Goal: Transaction & Acquisition: Purchase product/service

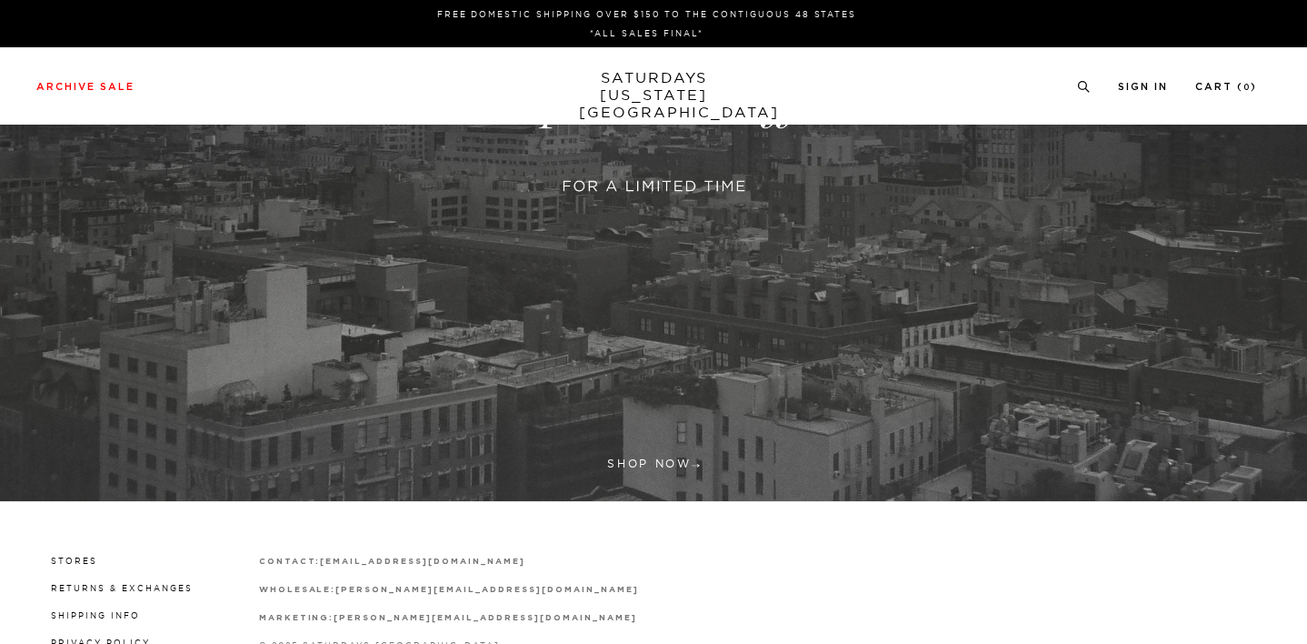
scroll to position [303, 0]
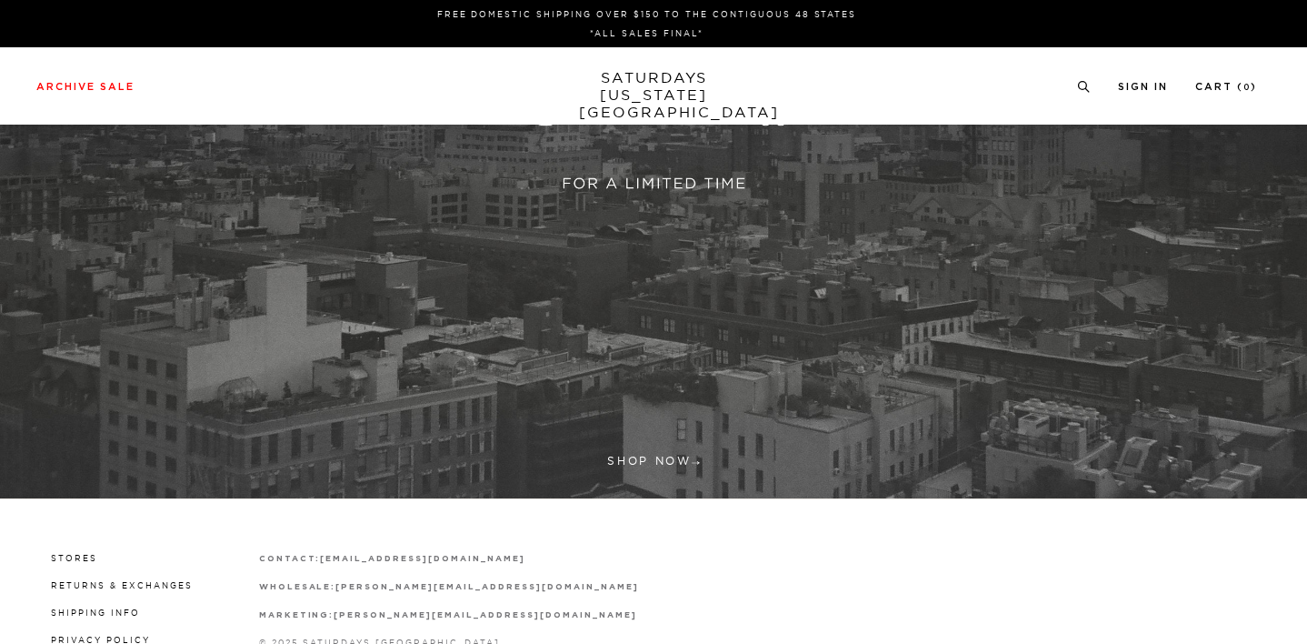
click at [641, 465] on link at bounding box center [653, 97] width 1307 height 801
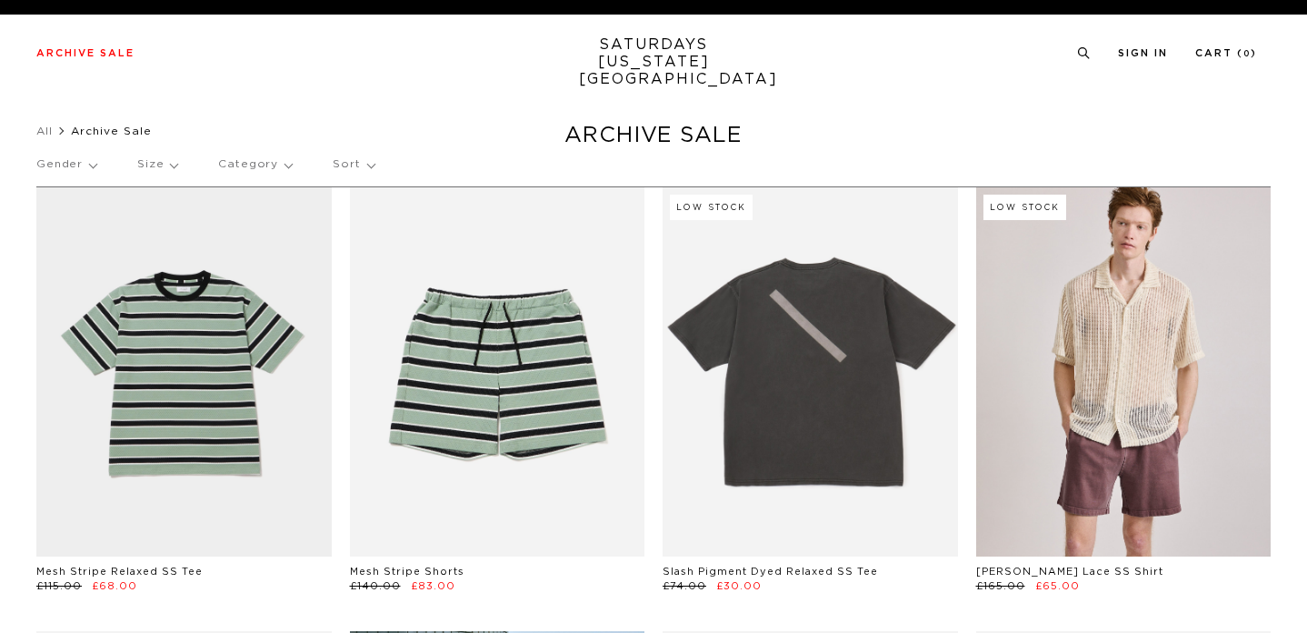
click at [95, 164] on p "Gender" at bounding box center [66, 165] width 60 height 42
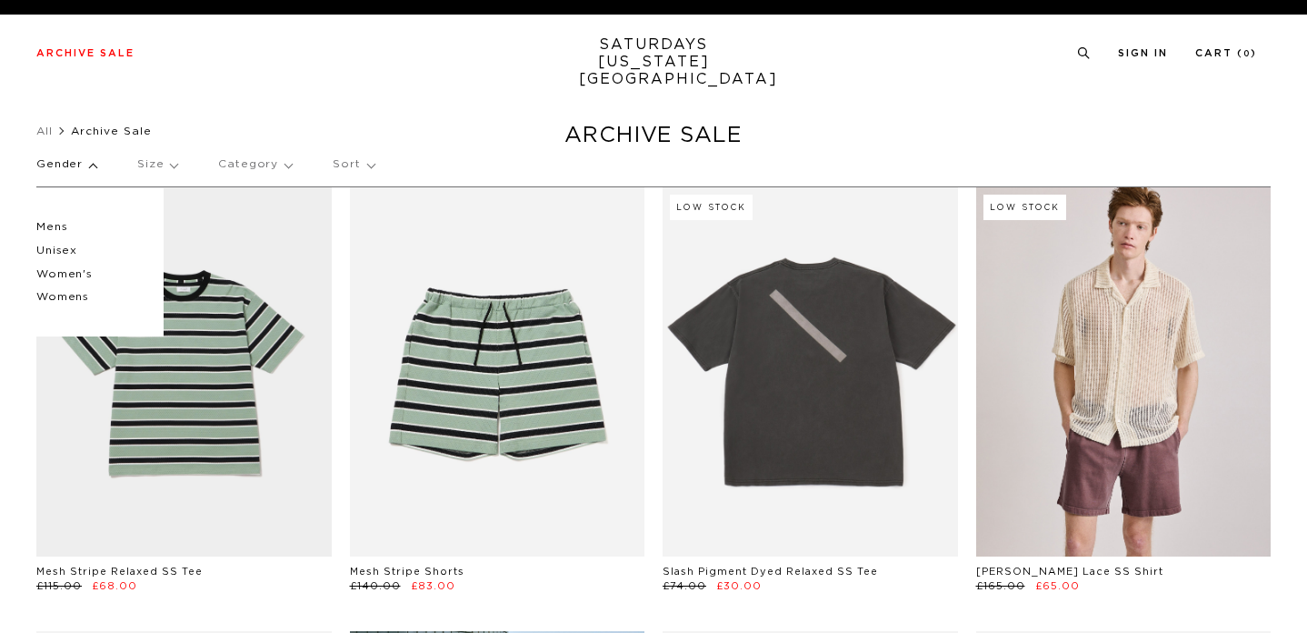
click at [67, 225] on p "Mens" at bounding box center [90, 227] width 109 height 24
click at [52, 225] on p "Mens" at bounding box center [90, 227] width 109 height 24
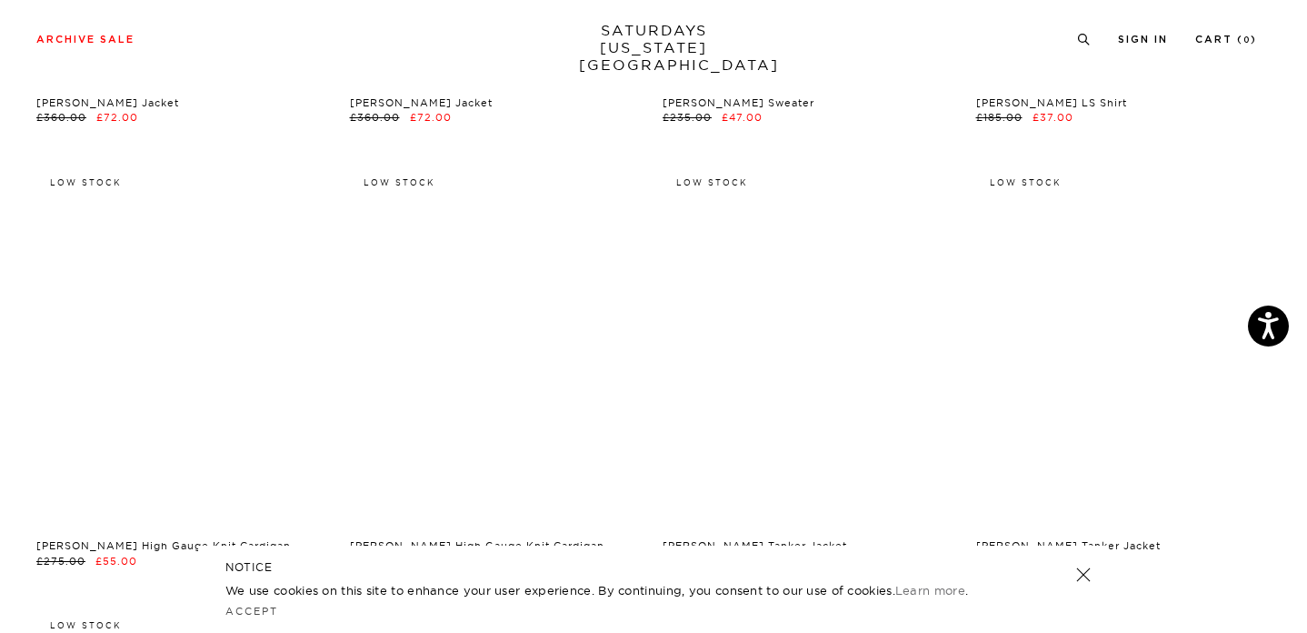
scroll to position [17939, 0]
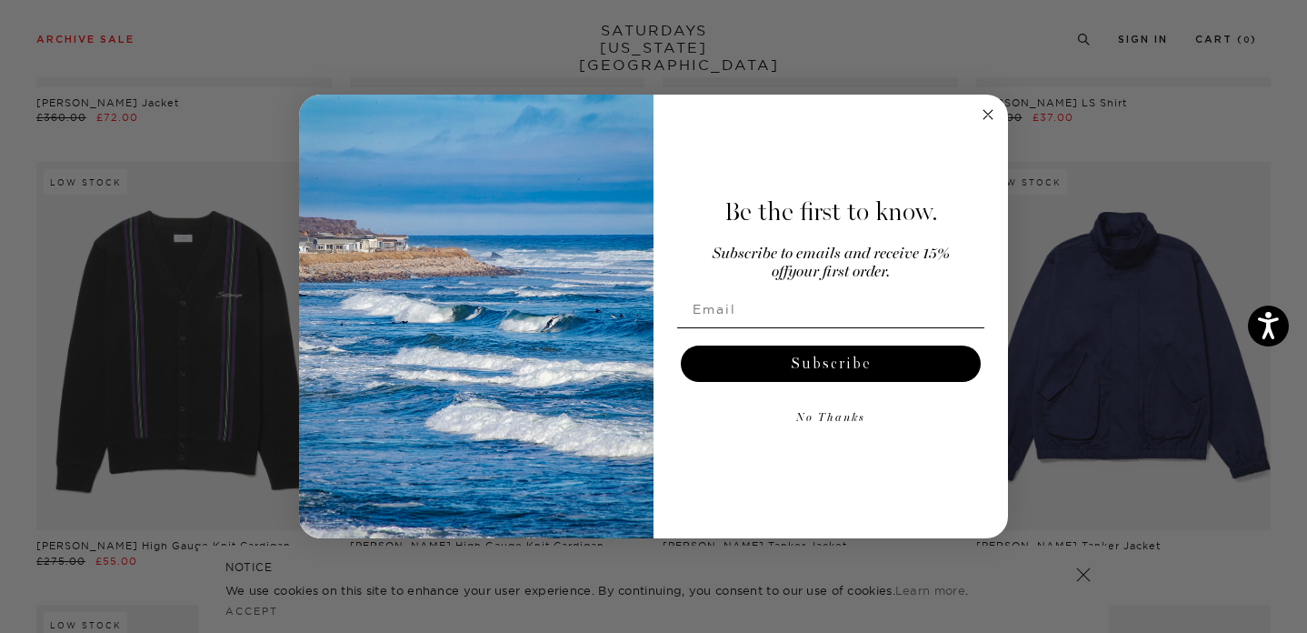
click at [986, 106] on circle "Close dialog" at bounding box center [988, 115] width 21 height 21
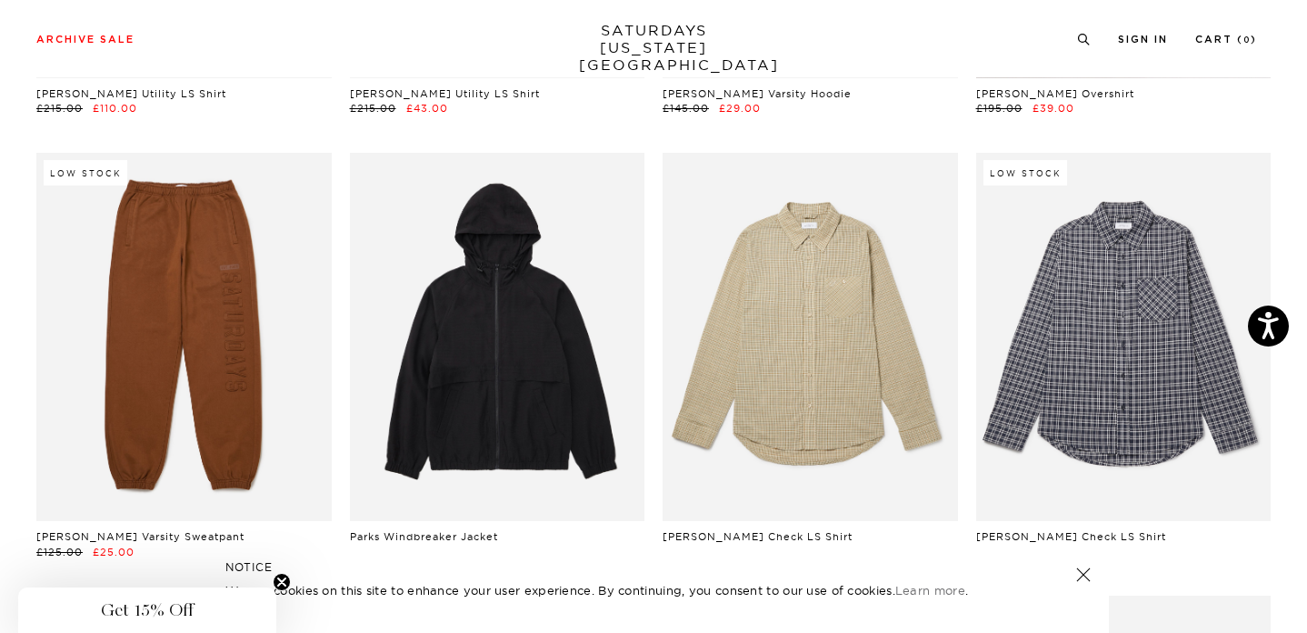
scroll to position [18834, 0]
drag, startPoint x: 565, startPoint y: 307, endPoint x: 928, endPoint y: 5, distance: 473.1
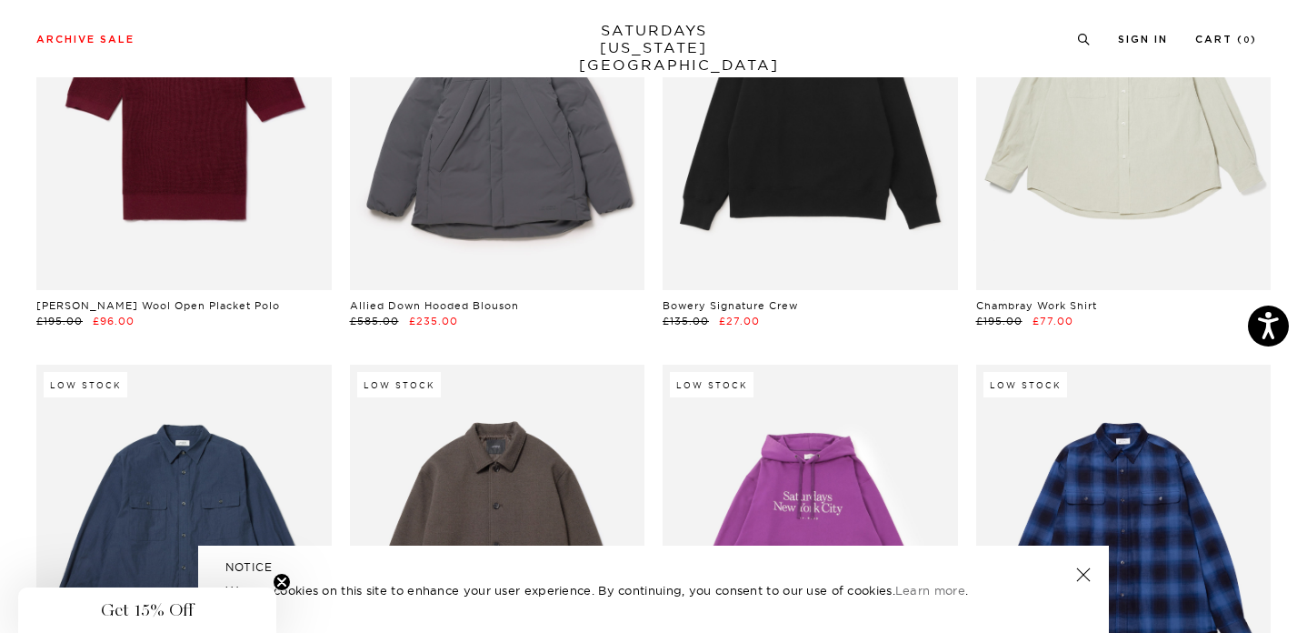
scroll to position [23051, 0]
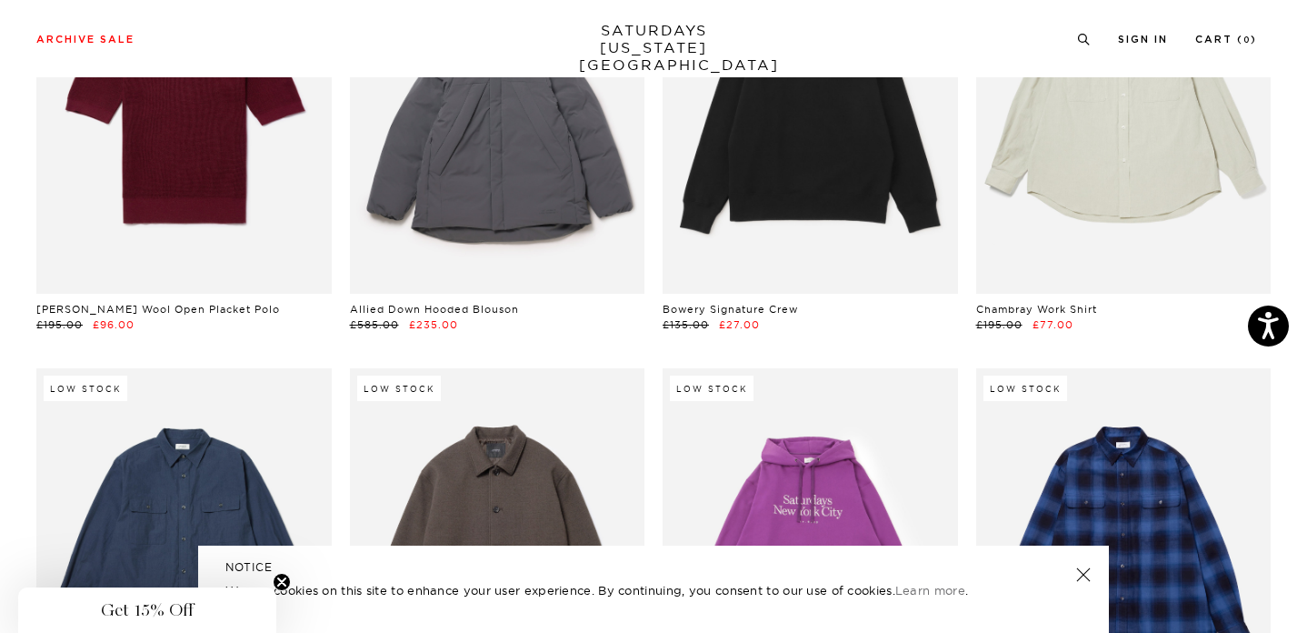
drag, startPoint x: 229, startPoint y: 361, endPoint x: 793, endPoint y: 22, distance: 657.7
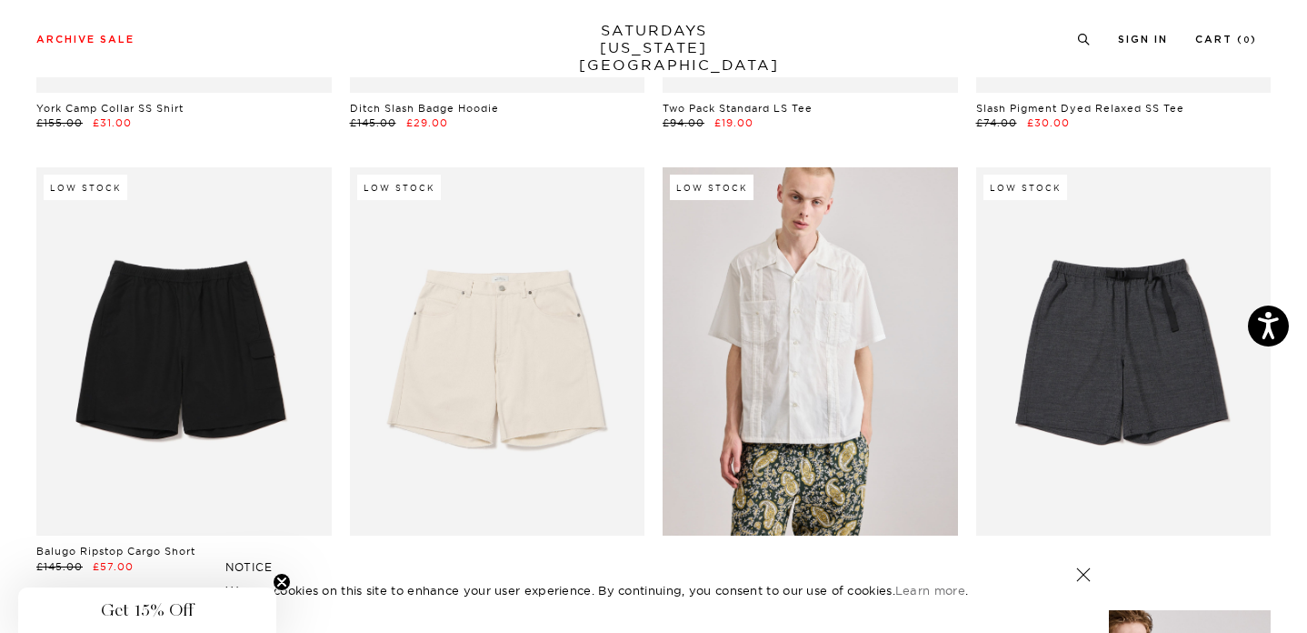
scroll to position [0, 1]
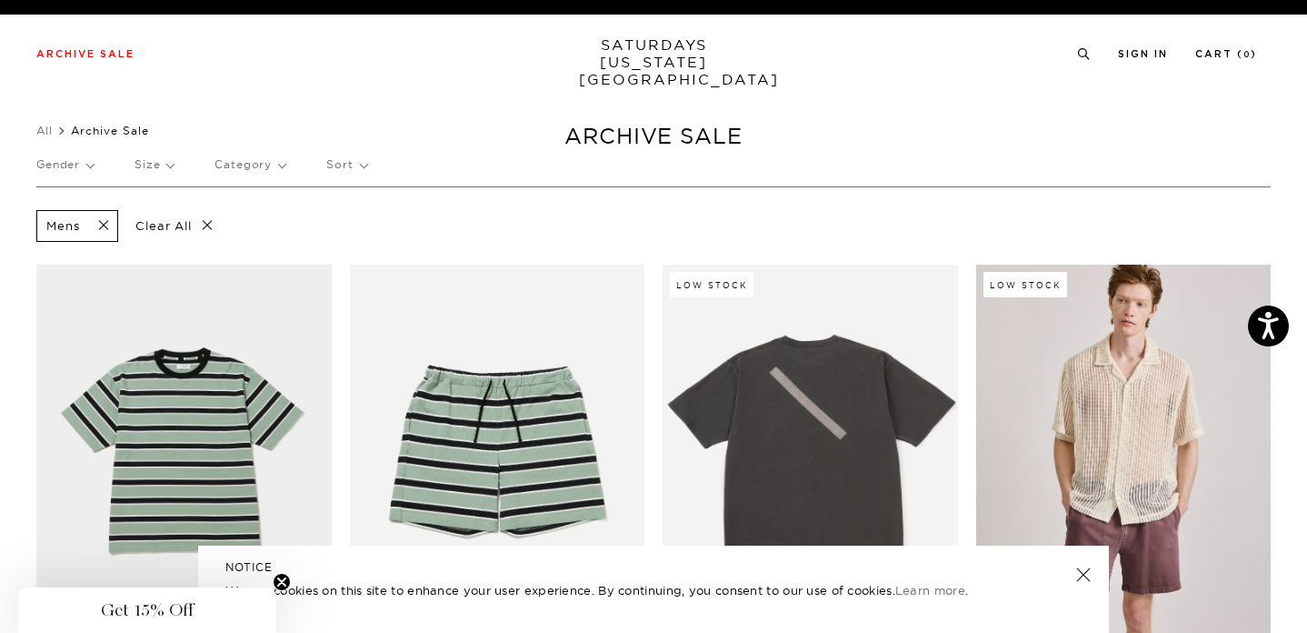
click at [256, 164] on p "Category" at bounding box center [250, 165] width 71 height 42
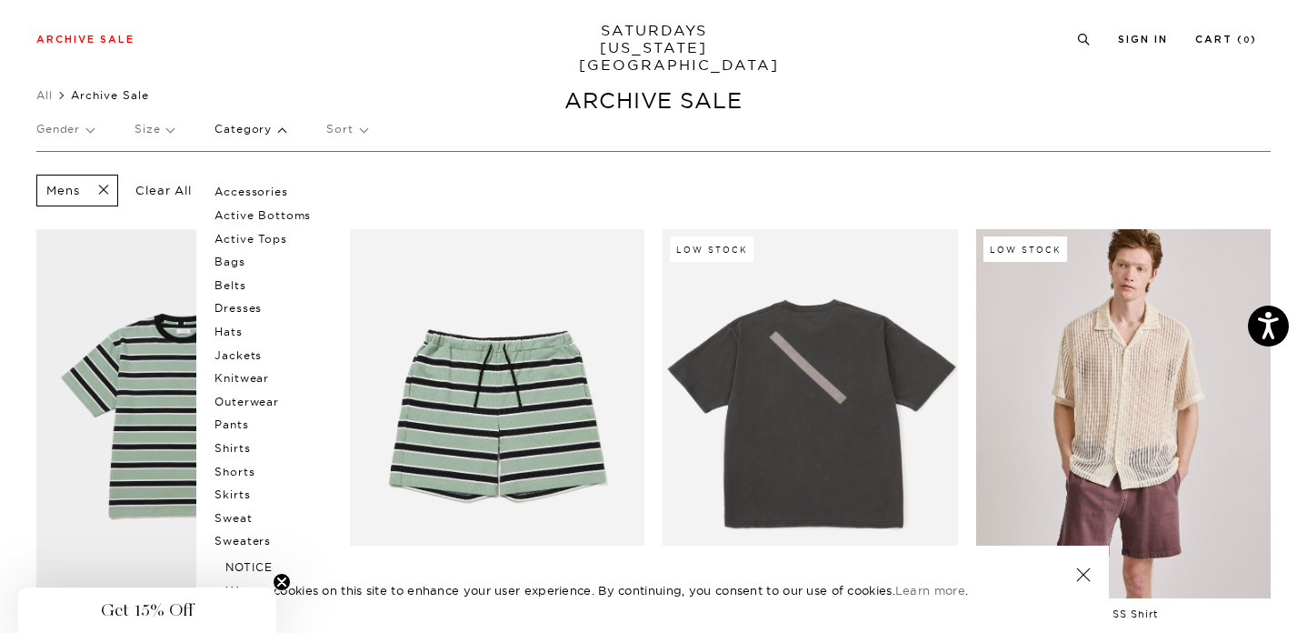
scroll to position [40, 1]
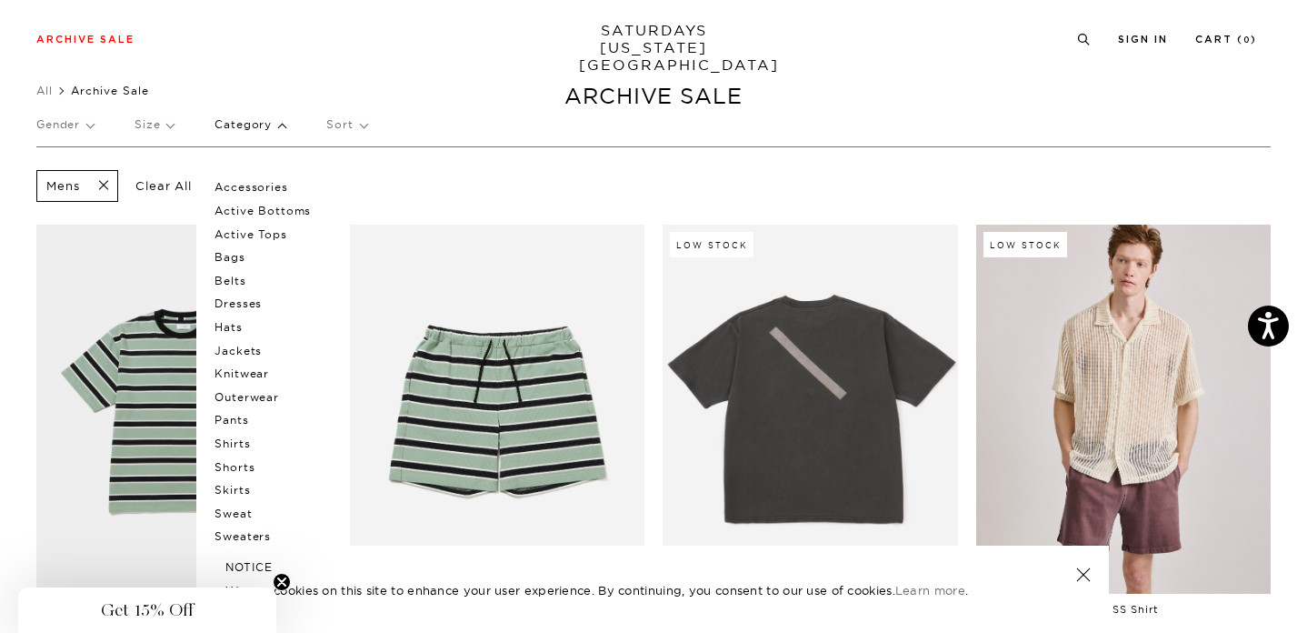
click at [247, 372] on p "Knitwear" at bounding box center [269, 374] width 109 height 24
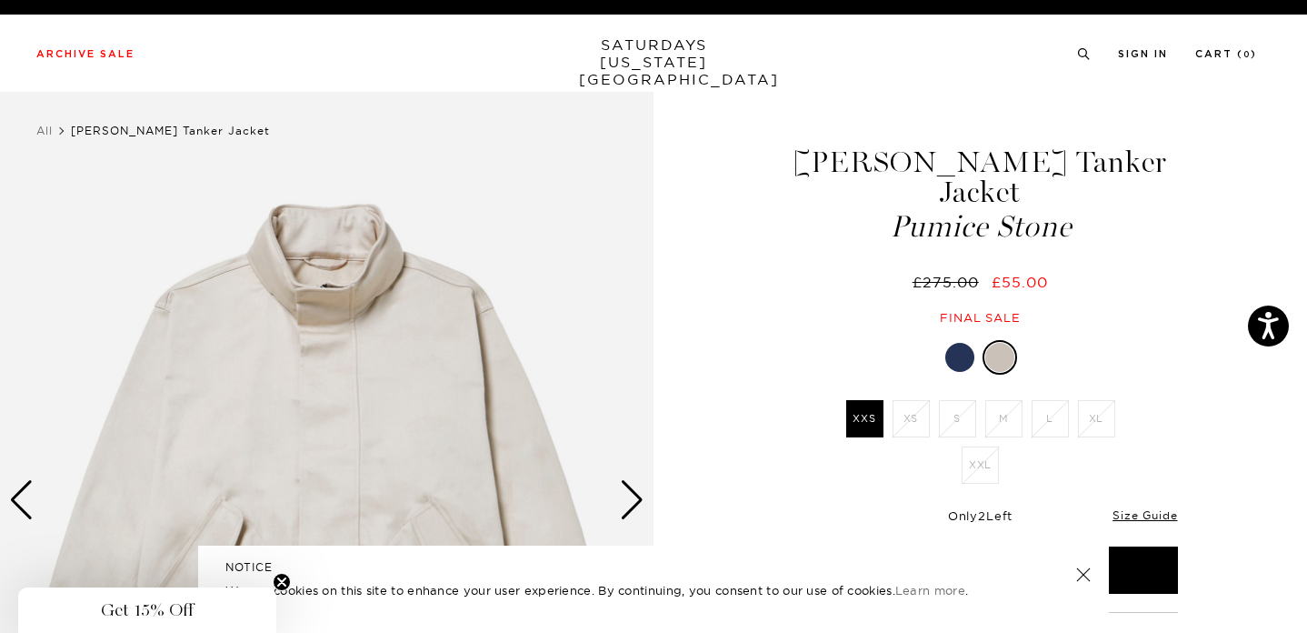
click at [959, 343] on div at bounding box center [959, 357] width 29 height 29
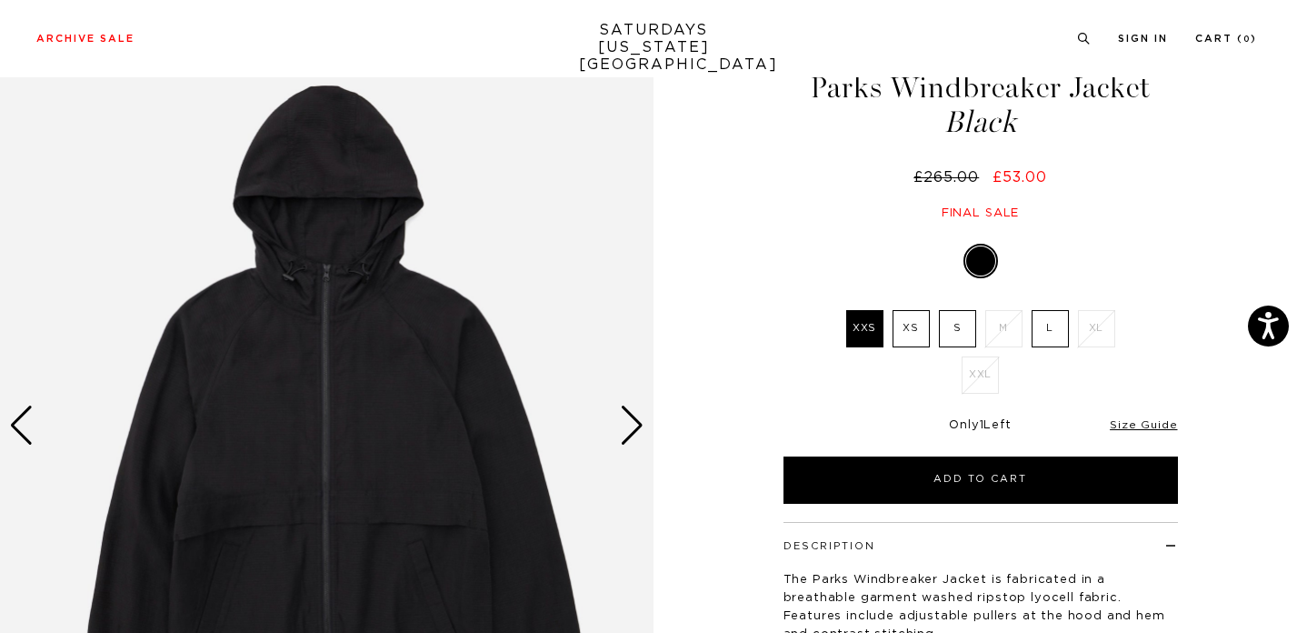
scroll to position [105, 0]
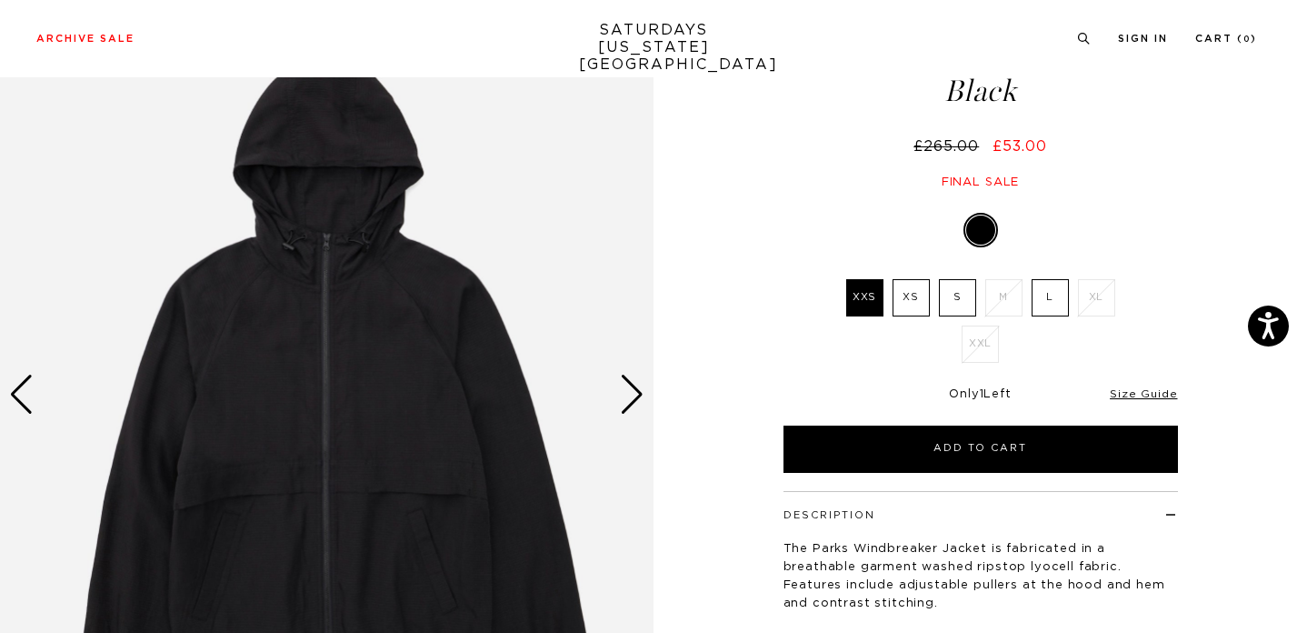
click at [645, 374] on img at bounding box center [327, 394] width 654 height 817
click at [635, 390] on div "Next slide" at bounding box center [632, 395] width 25 height 40
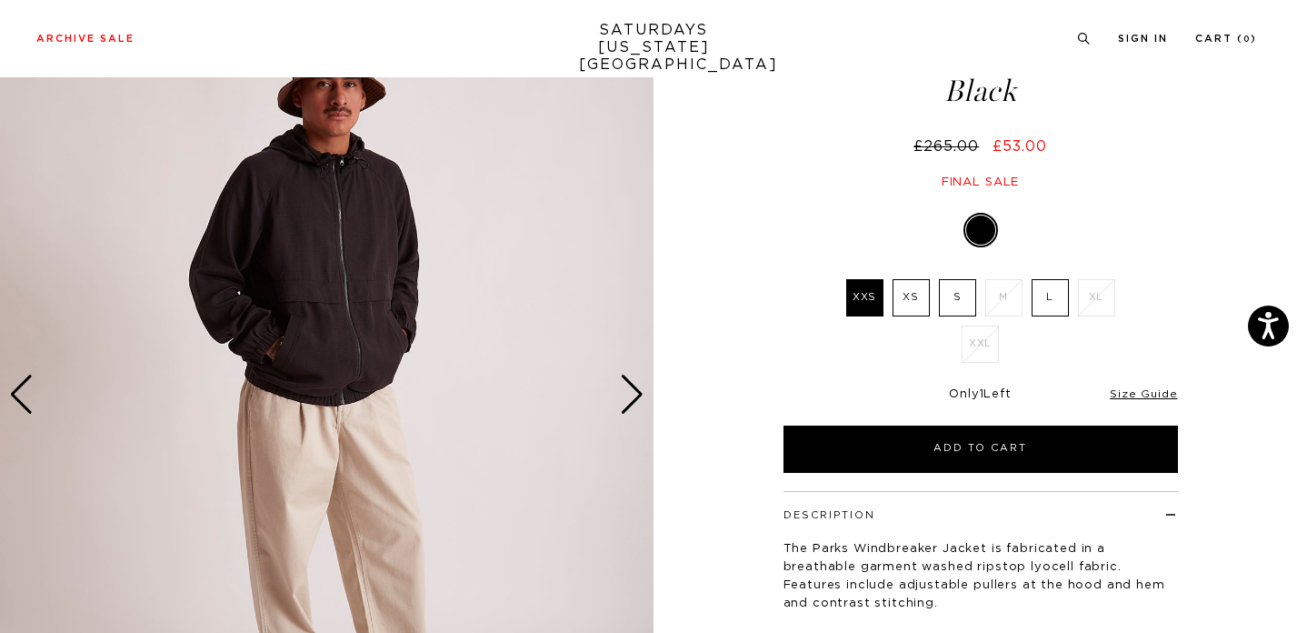
click at [635, 390] on div "Next slide" at bounding box center [632, 395] width 25 height 40
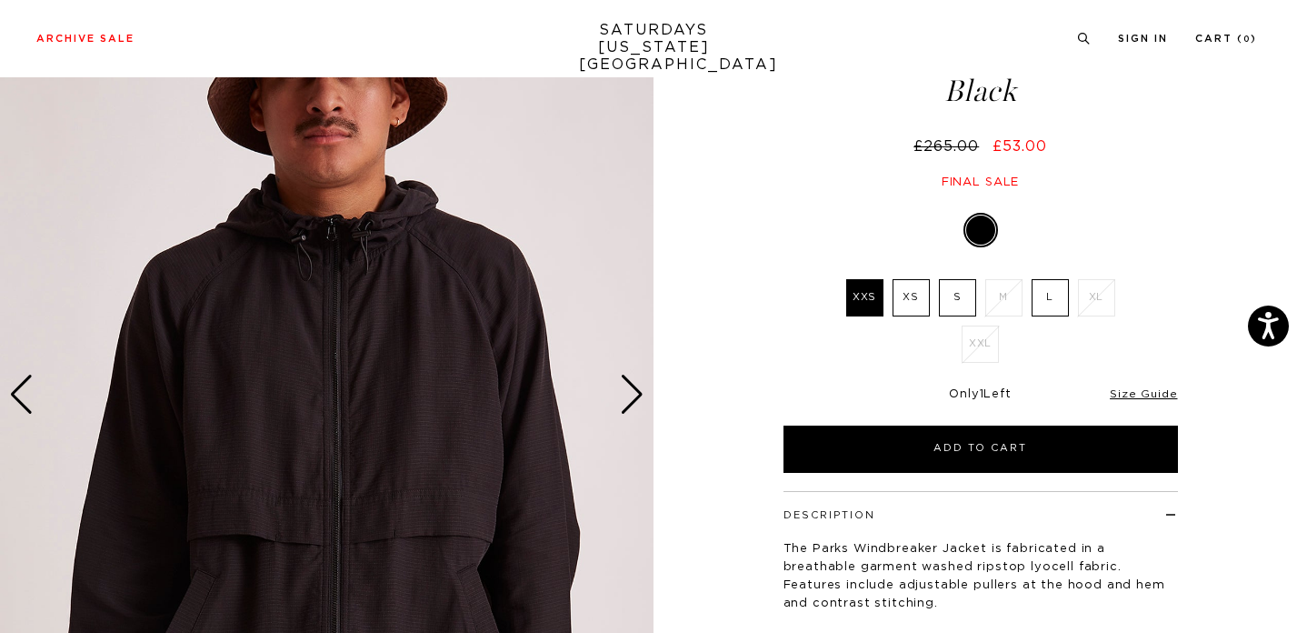
click at [635, 390] on div "Next slide" at bounding box center [632, 395] width 25 height 40
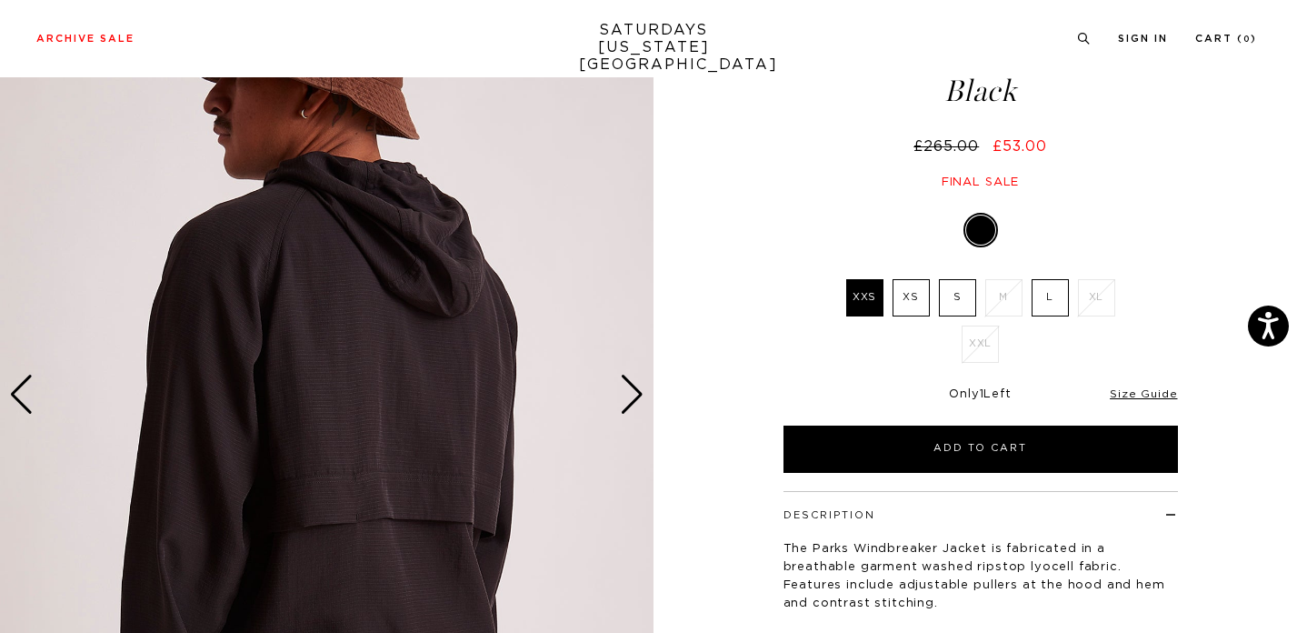
click at [635, 390] on div "Next slide" at bounding box center [632, 395] width 25 height 40
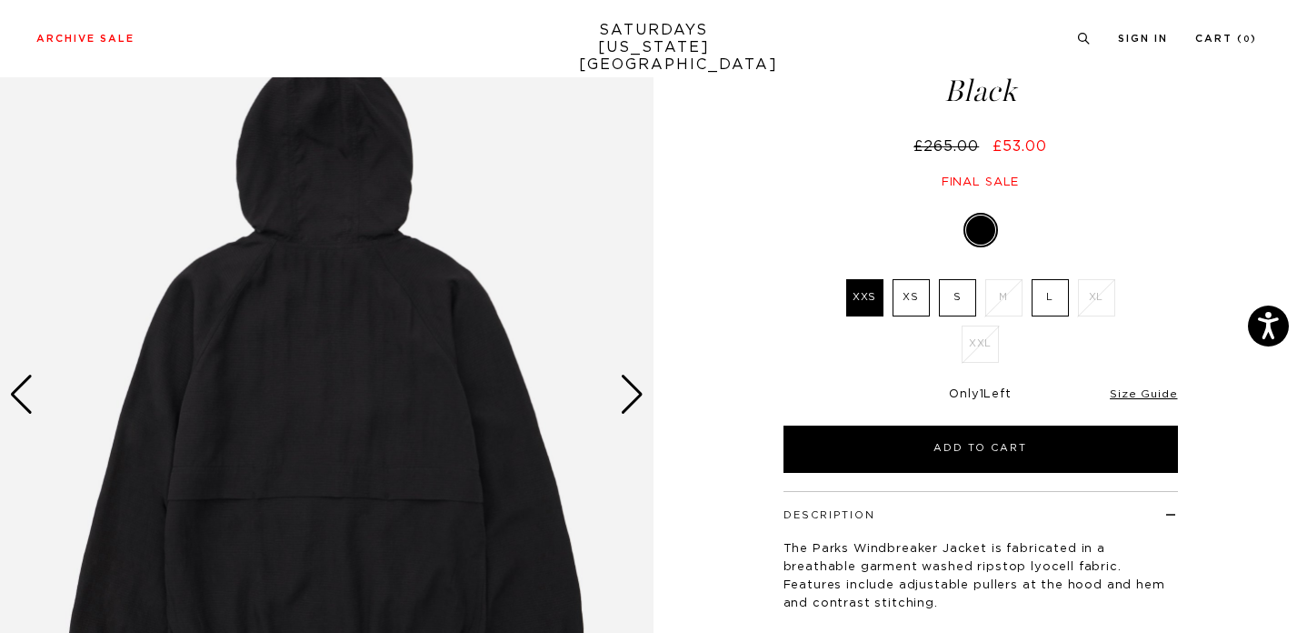
click at [635, 390] on div "Next slide" at bounding box center [632, 395] width 25 height 40
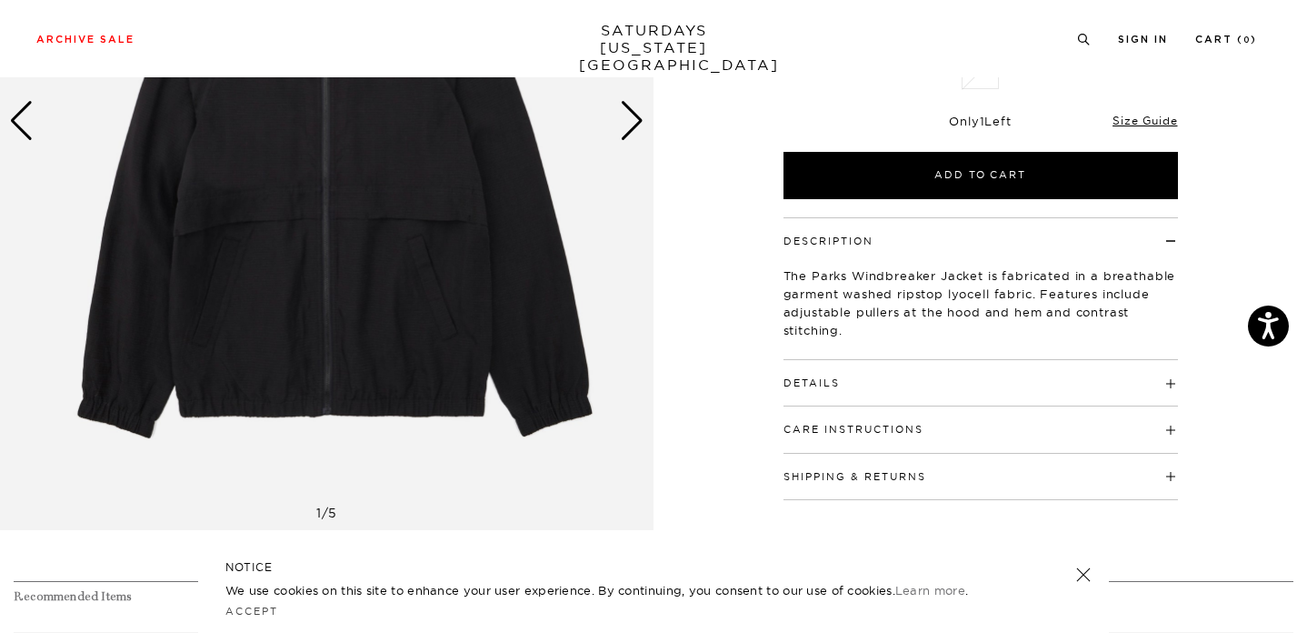
scroll to position [385, 0]
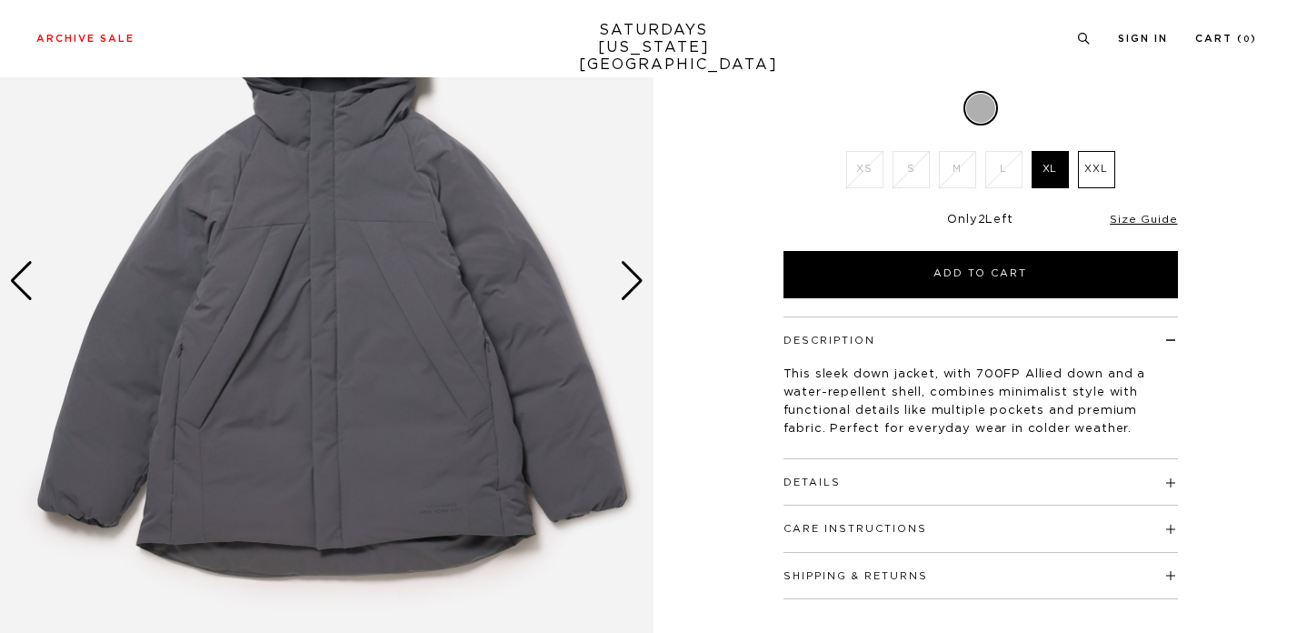
scroll to position [220, 0]
click at [626, 277] on div "Next slide" at bounding box center [632, 280] width 25 height 40
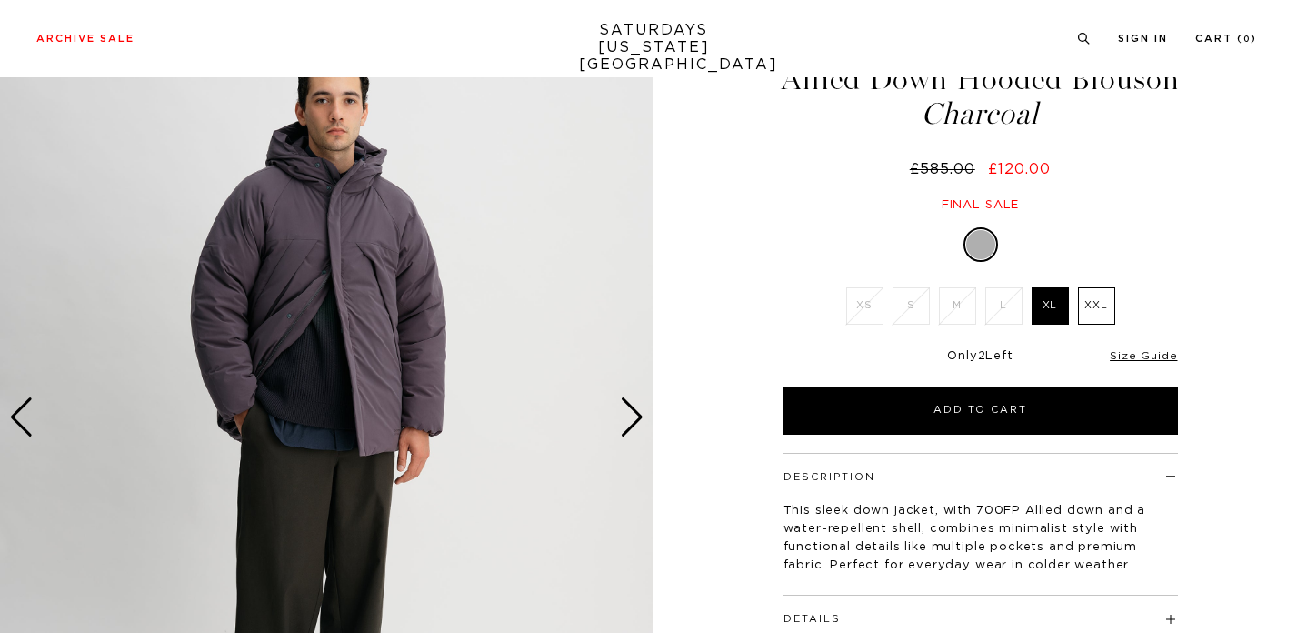
scroll to position [82, 0]
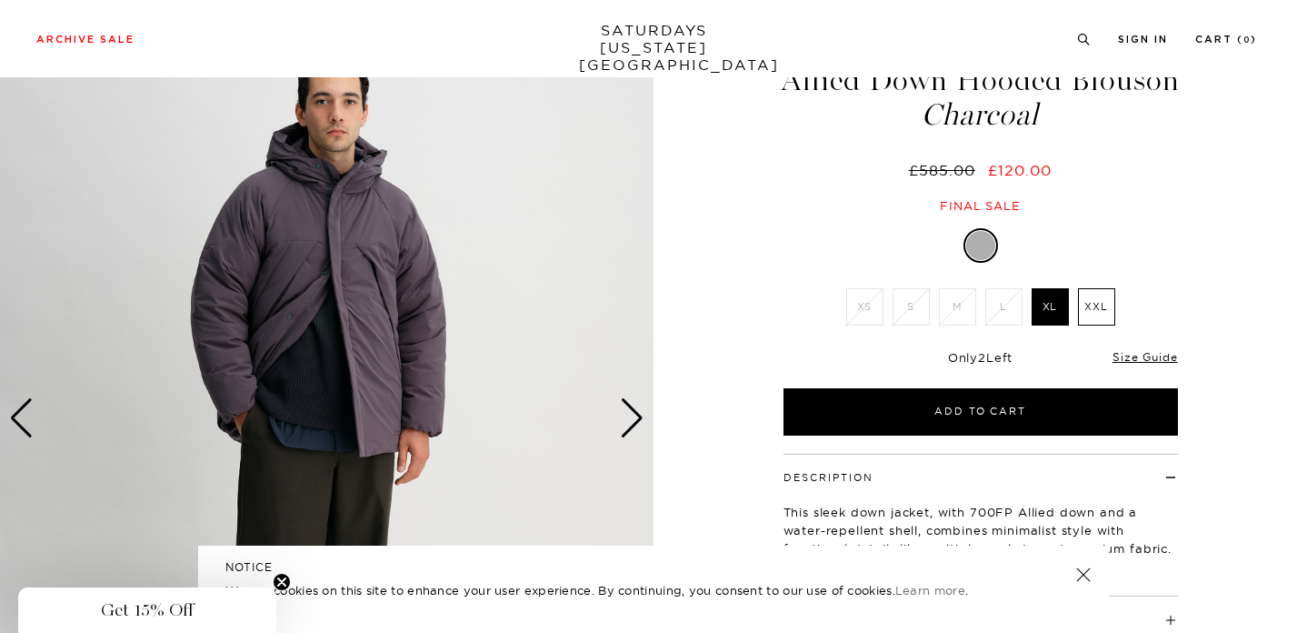
click at [647, 433] on img at bounding box center [327, 418] width 654 height 817
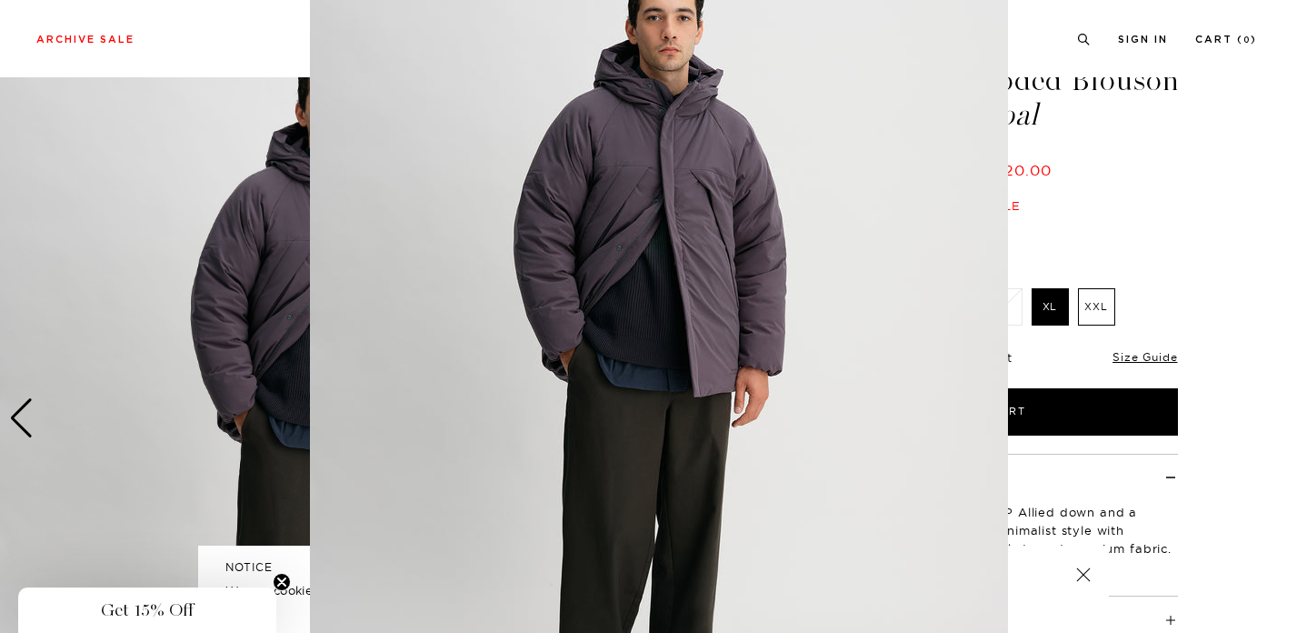
scroll to position [99, 0]
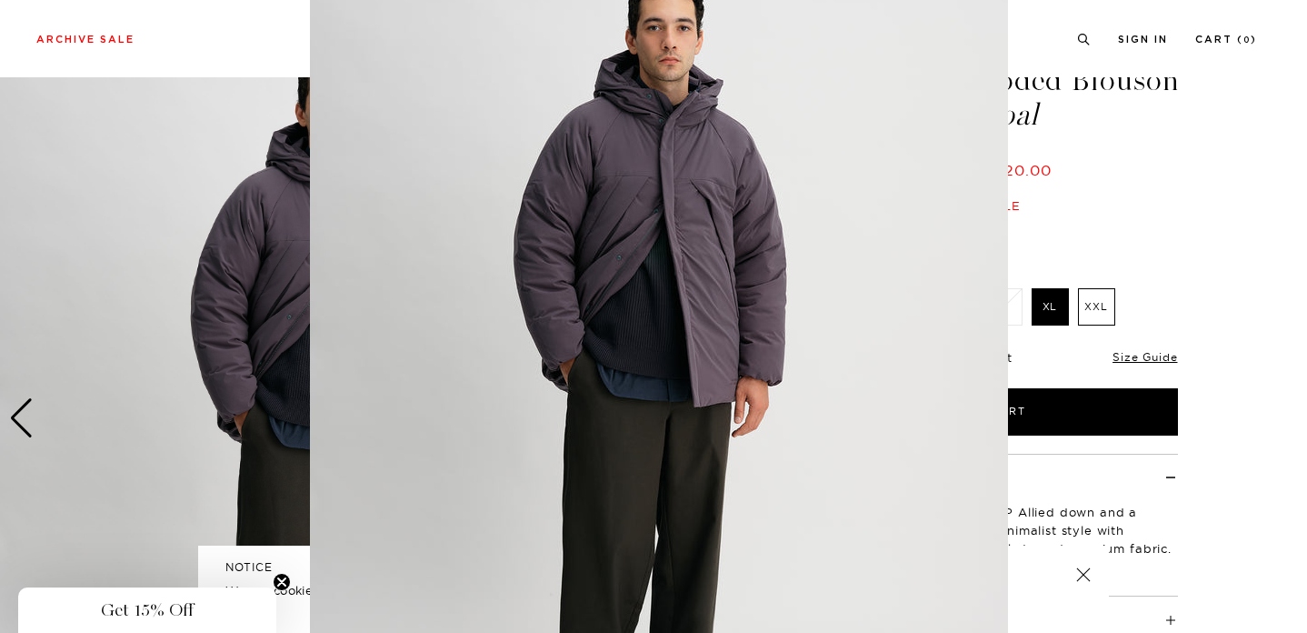
click at [1172, 203] on figure at bounding box center [653, 316] width 1307 height 633
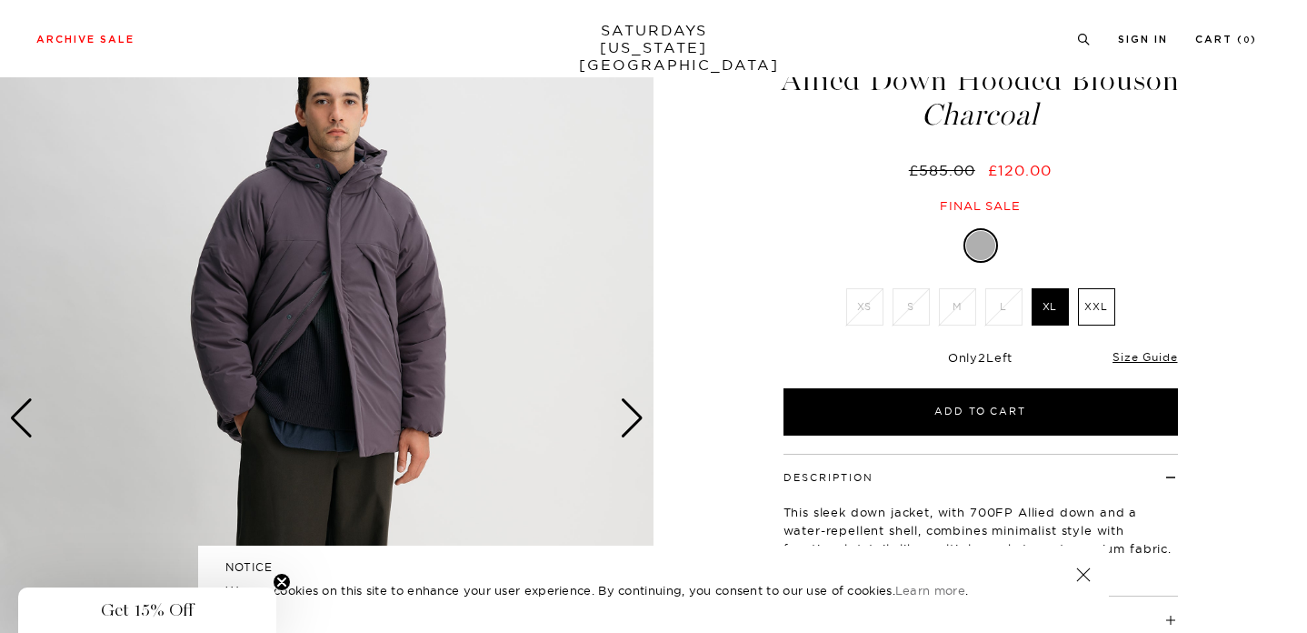
click at [628, 409] on div "Next slide" at bounding box center [632, 418] width 25 height 40
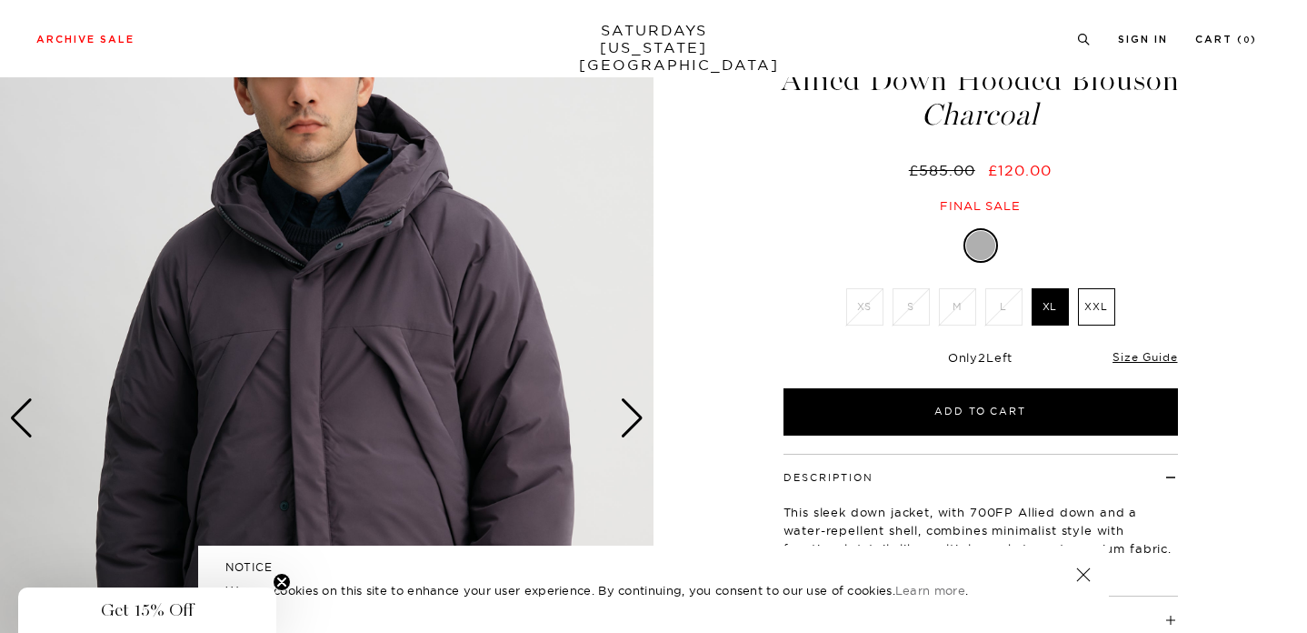
click at [628, 409] on div "Next slide" at bounding box center [632, 418] width 25 height 40
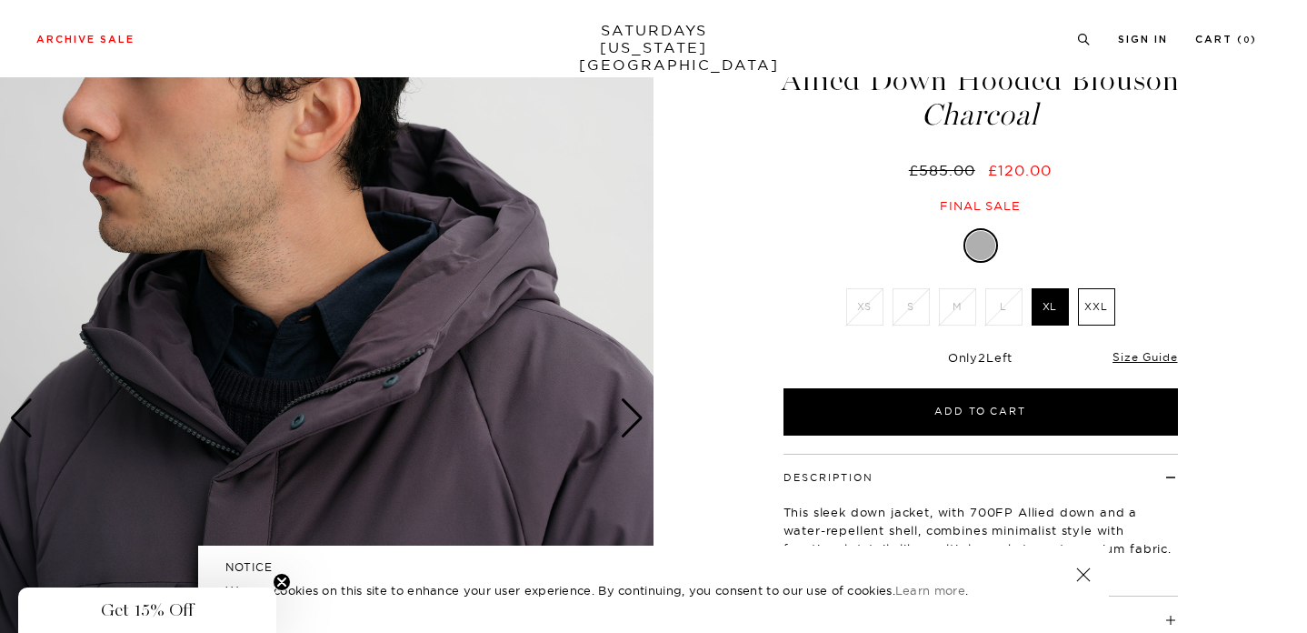
click at [628, 409] on div "Next slide" at bounding box center [632, 418] width 25 height 40
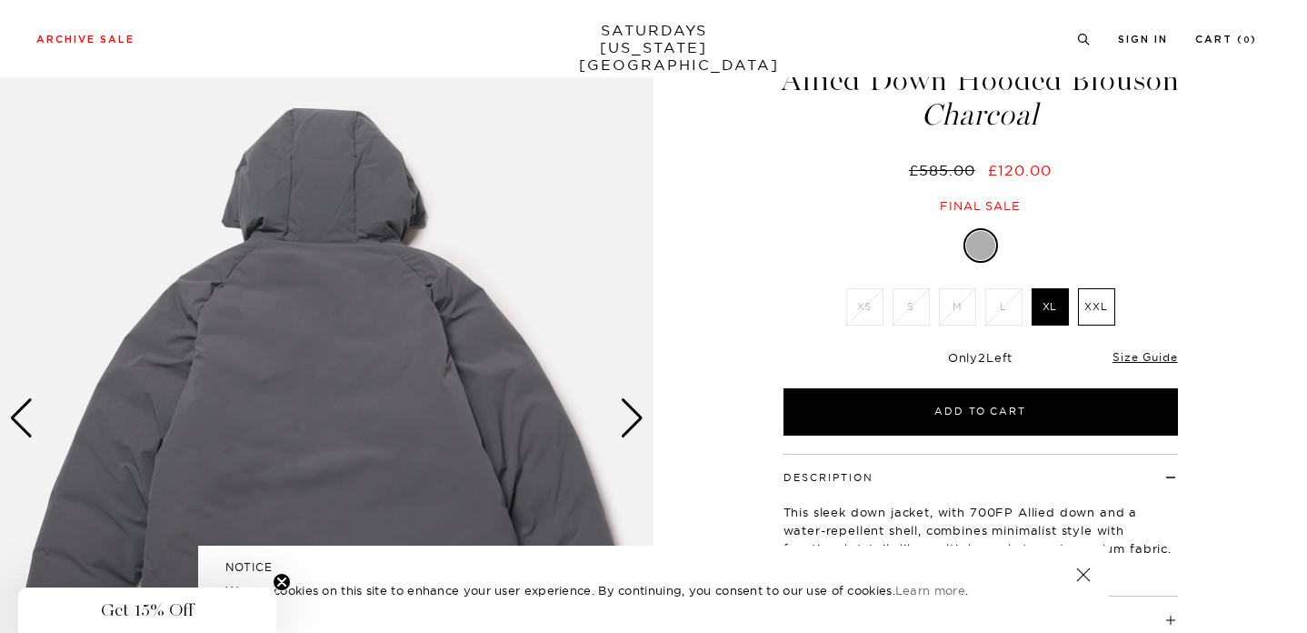
click at [628, 409] on div "Next slide" at bounding box center [632, 418] width 25 height 40
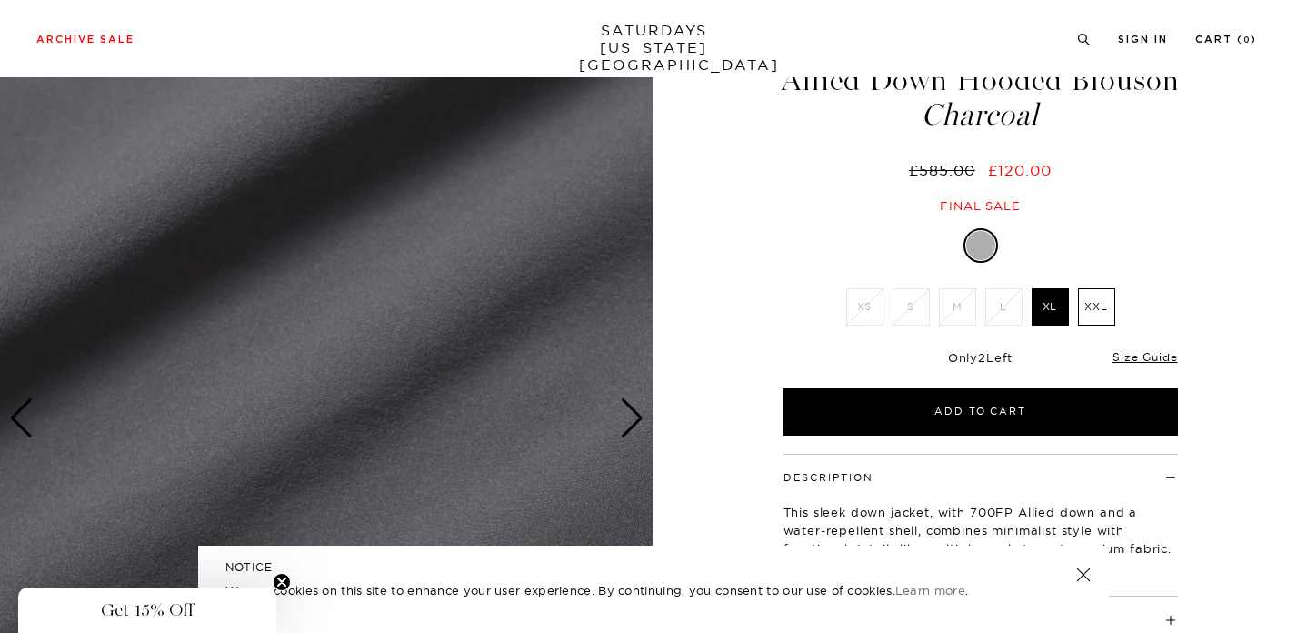
click at [628, 409] on div "Next slide" at bounding box center [632, 418] width 25 height 40
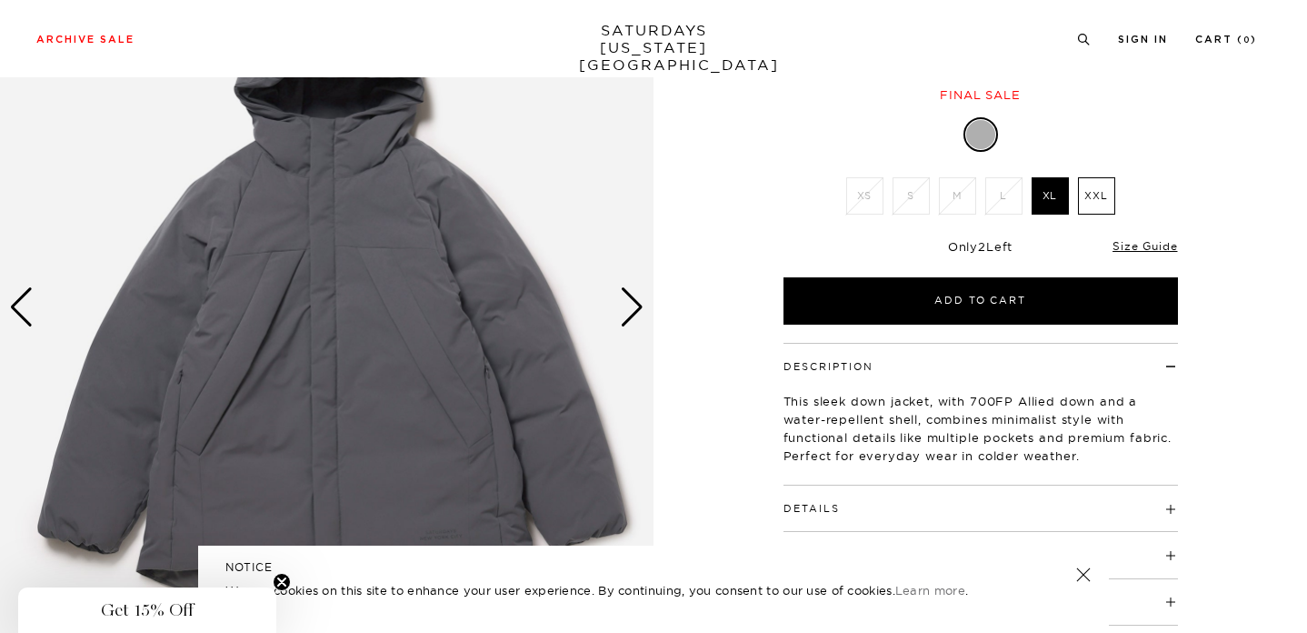
scroll to position [180, 0]
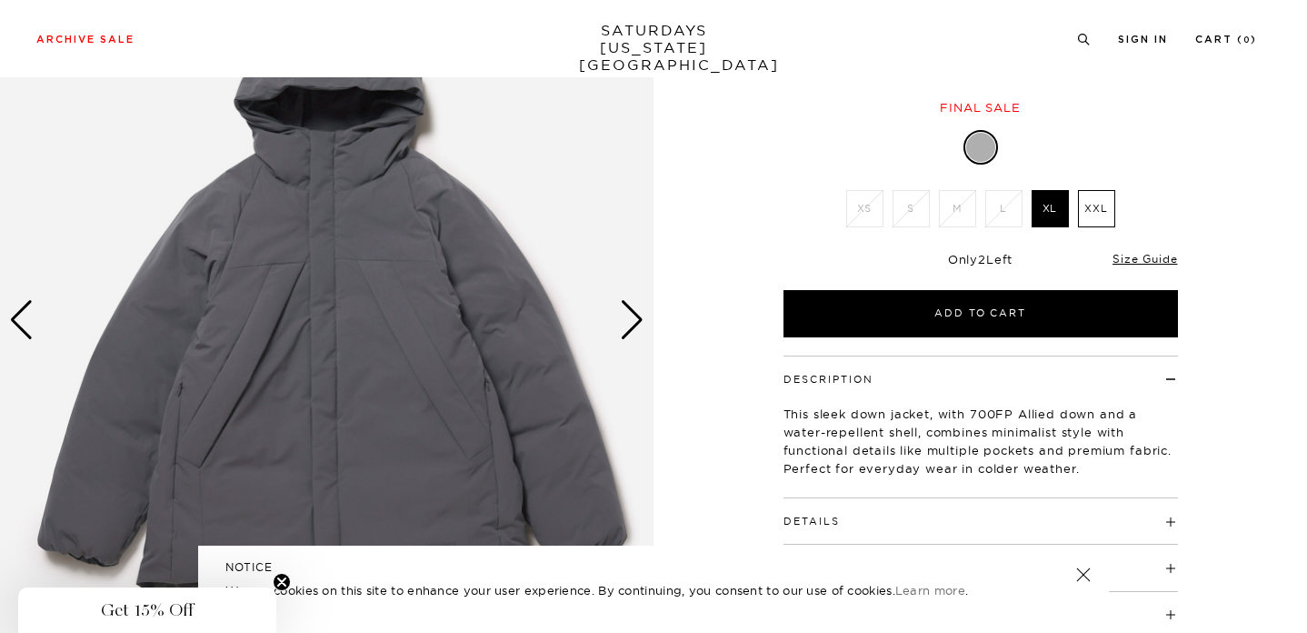
click at [634, 325] on div "Next slide" at bounding box center [632, 320] width 25 height 40
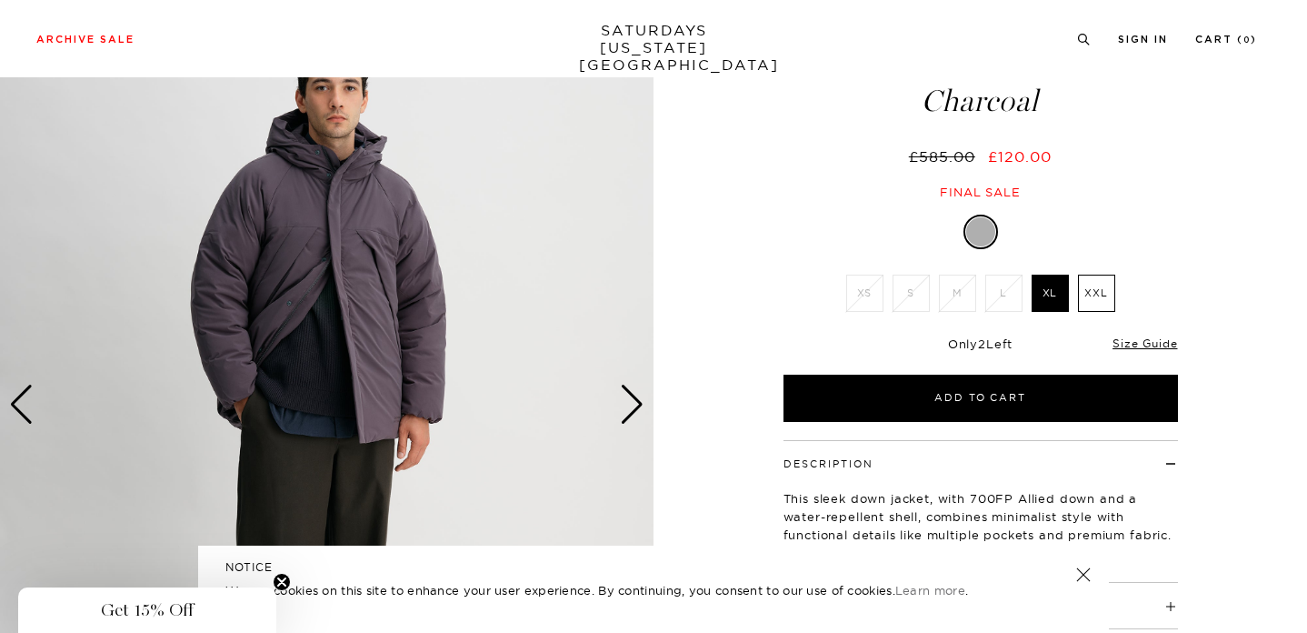
scroll to position [95, 1]
click at [633, 405] on div "Next slide" at bounding box center [632, 405] width 25 height 40
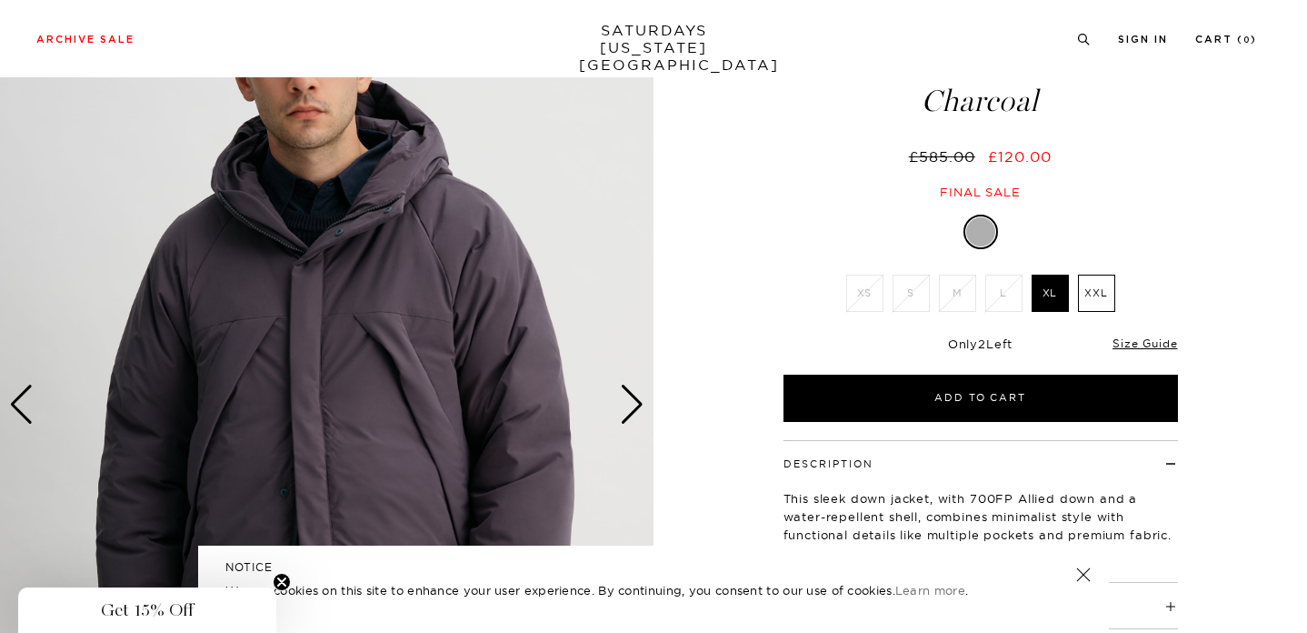
click at [634, 405] on div "Next slide" at bounding box center [632, 405] width 25 height 40
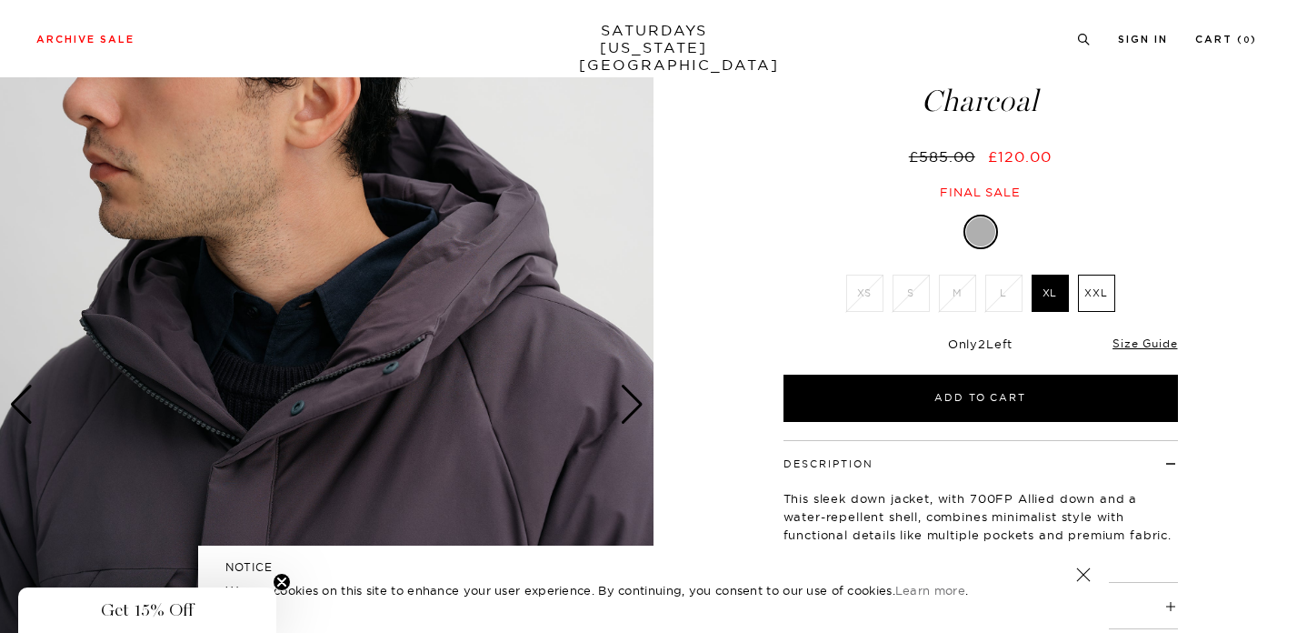
click at [634, 405] on div "Next slide" at bounding box center [632, 405] width 25 height 40
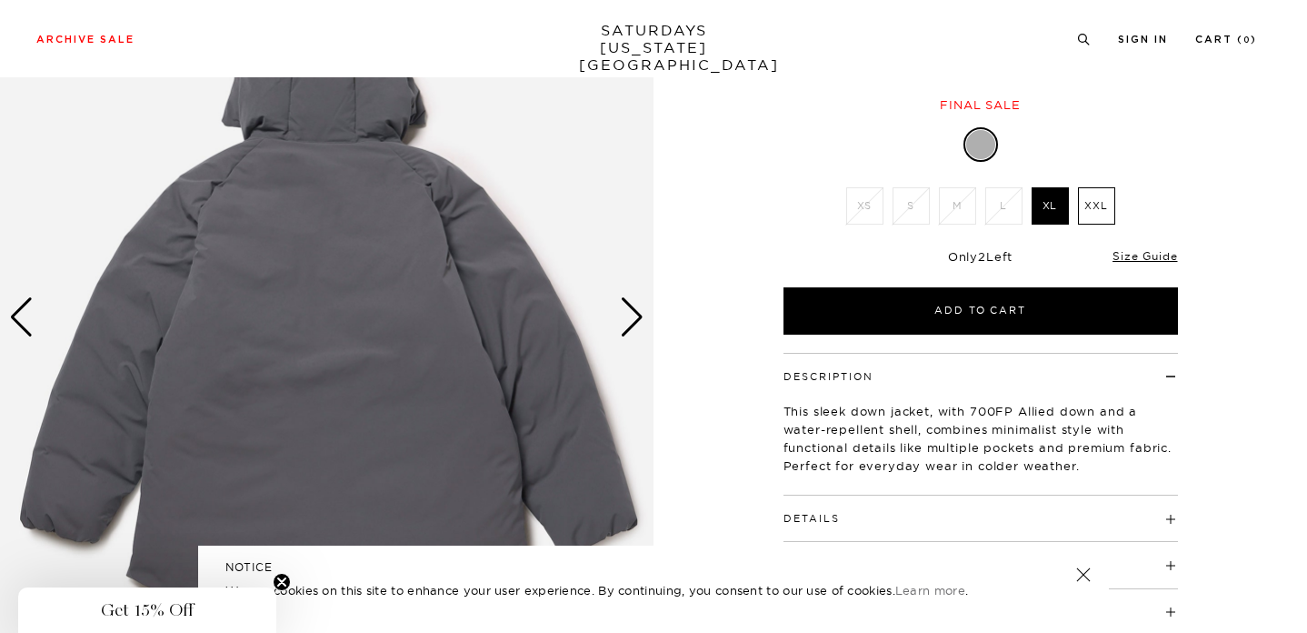
scroll to position [179, 1]
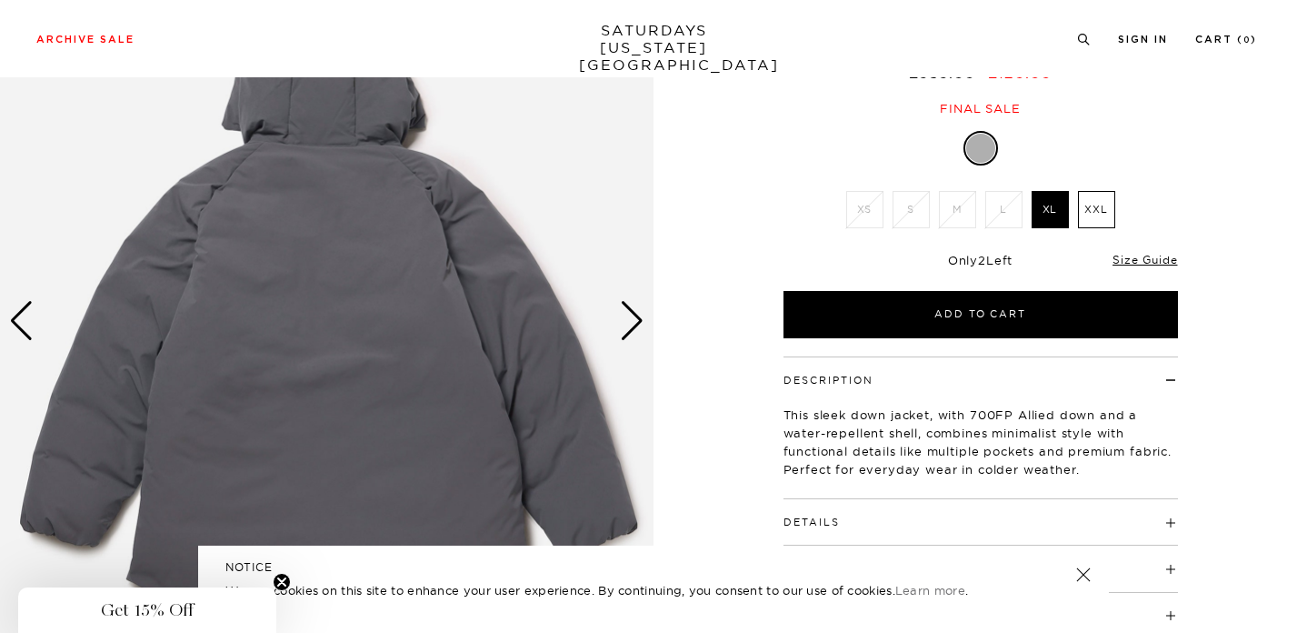
click at [626, 317] on div "Next slide" at bounding box center [632, 321] width 25 height 40
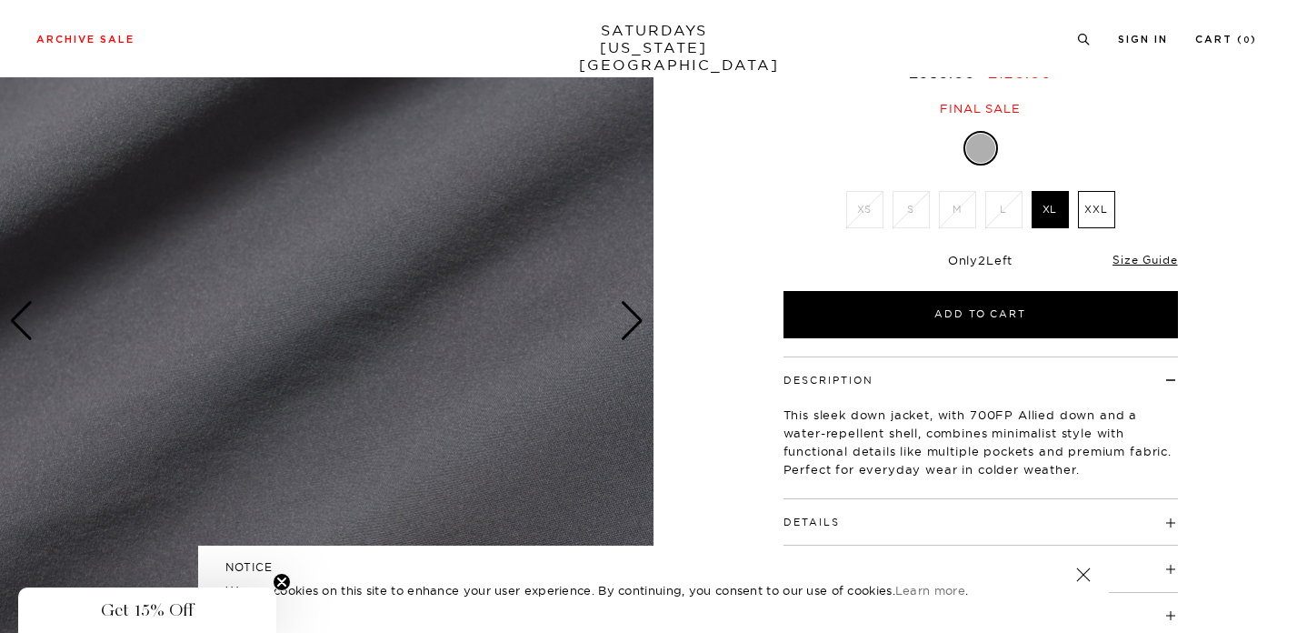
click at [627, 317] on div "Next slide" at bounding box center [632, 321] width 25 height 40
click at [635, 322] on div "Next slide" at bounding box center [632, 321] width 25 height 40
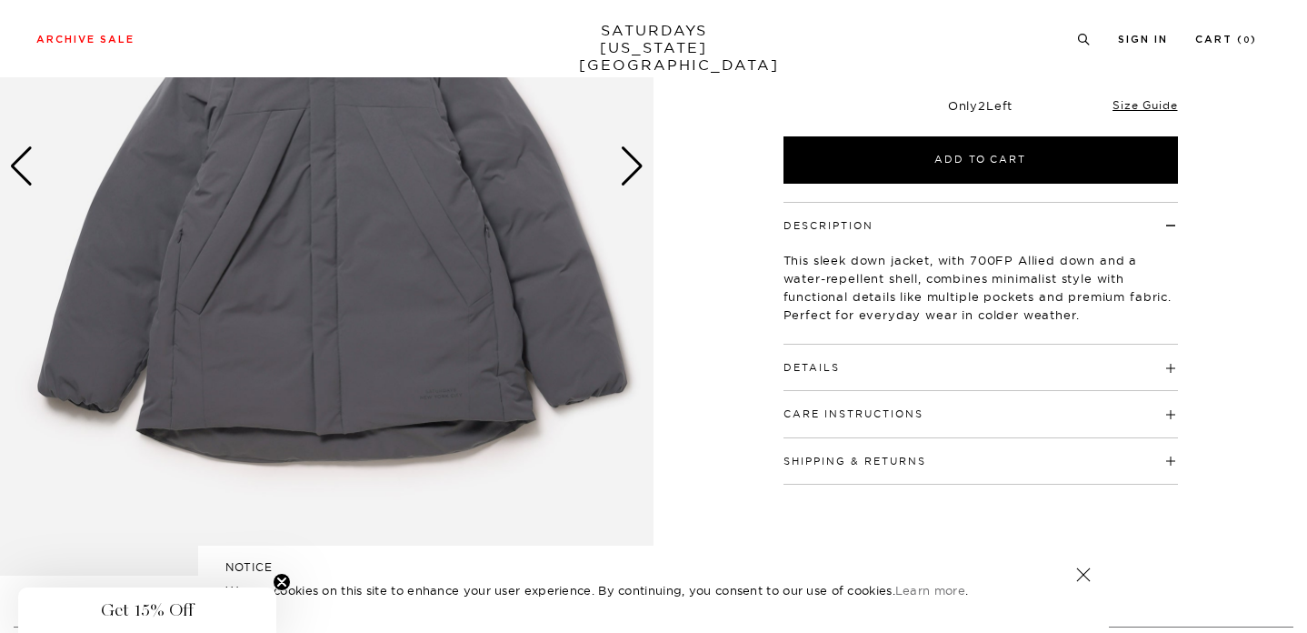
scroll to position [341, 1]
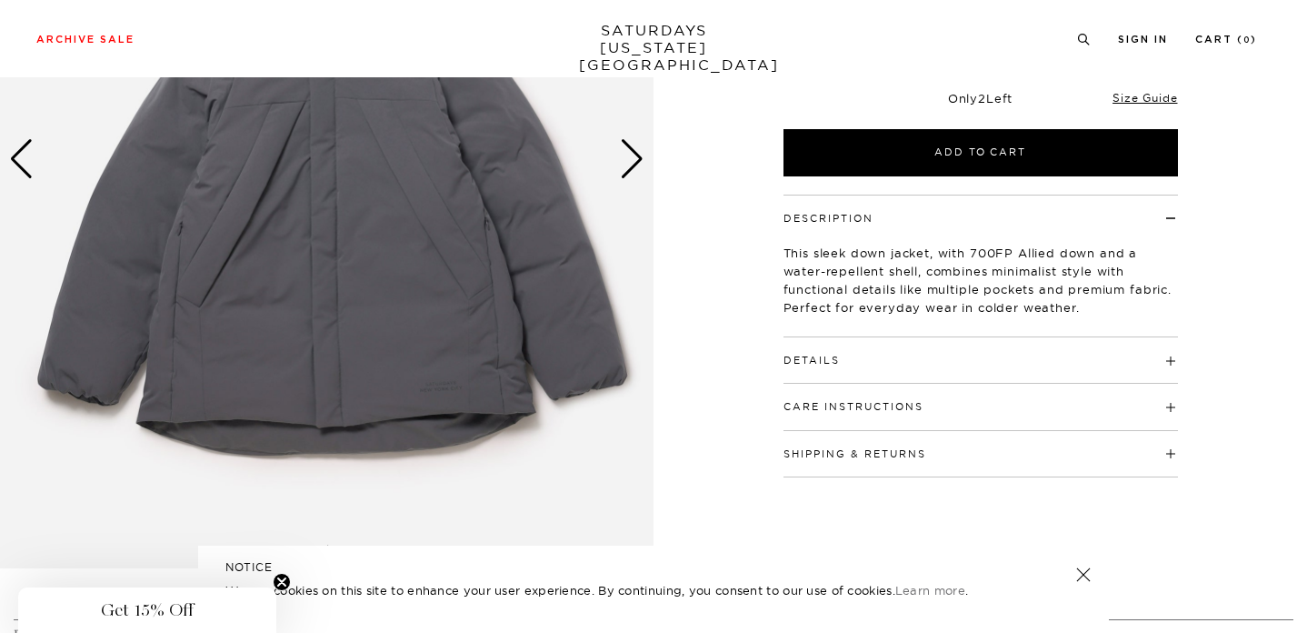
click at [878, 370] on div "Details 100% Polyester lining and outer shell 90% Down / 10% Feathers 700FP All…" at bounding box center [981, 360] width 395 height 46
click at [1167, 358] on h4 "Details" at bounding box center [981, 352] width 395 height 30
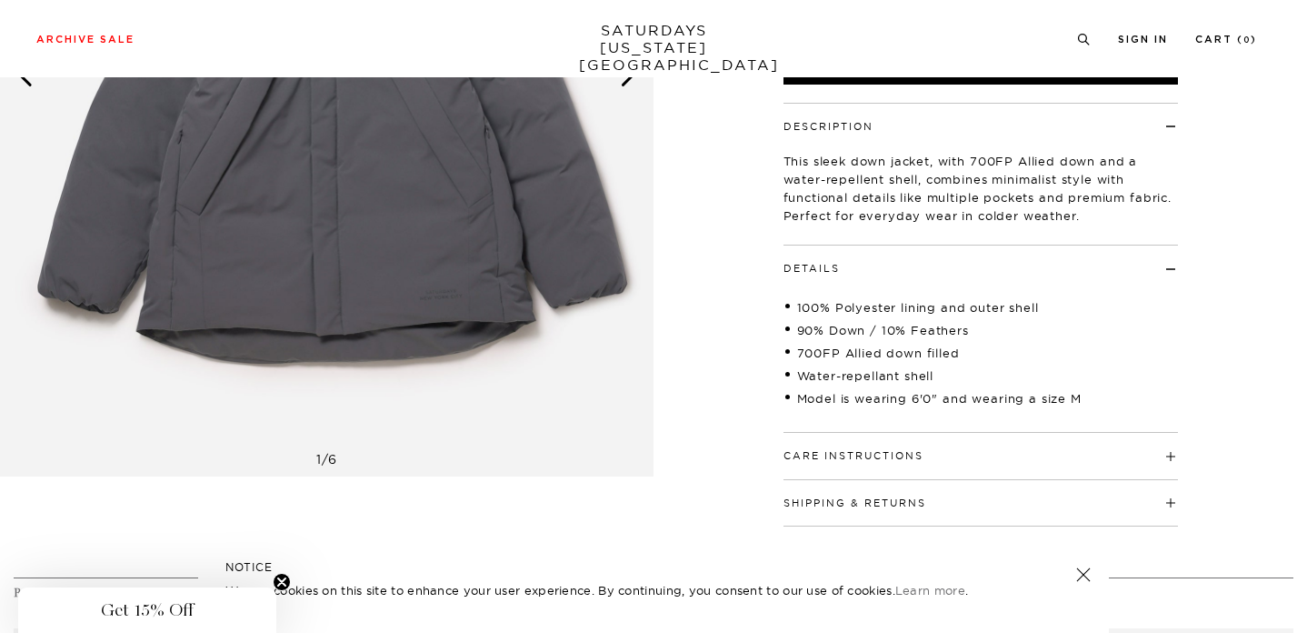
scroll to position [451, 1]
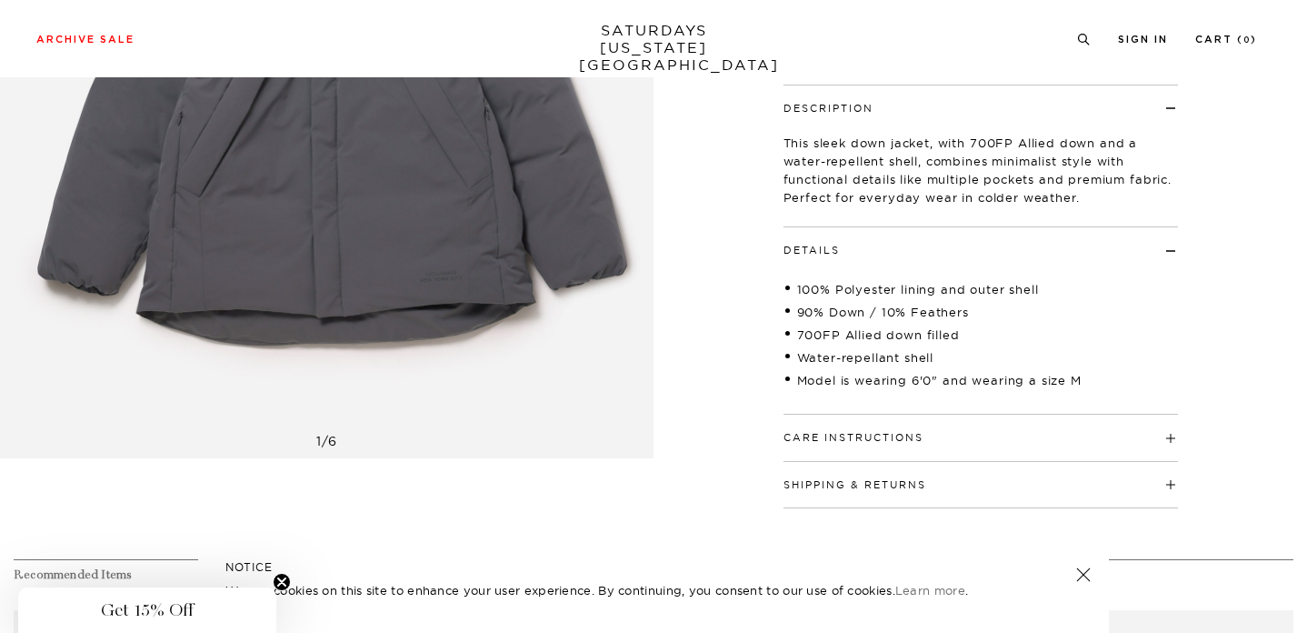
click at [1175, 435] on h4 "Care Instructions" at bounding box center [981, 430] width 395 height 30
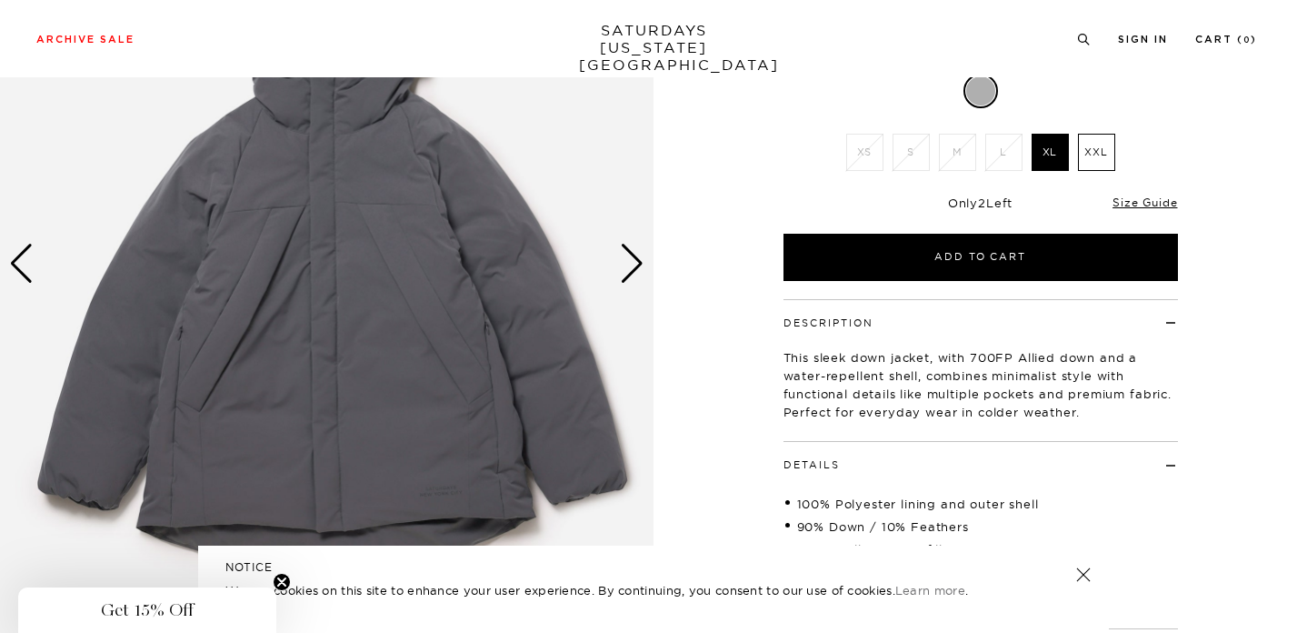
scroll to position [0, 1]
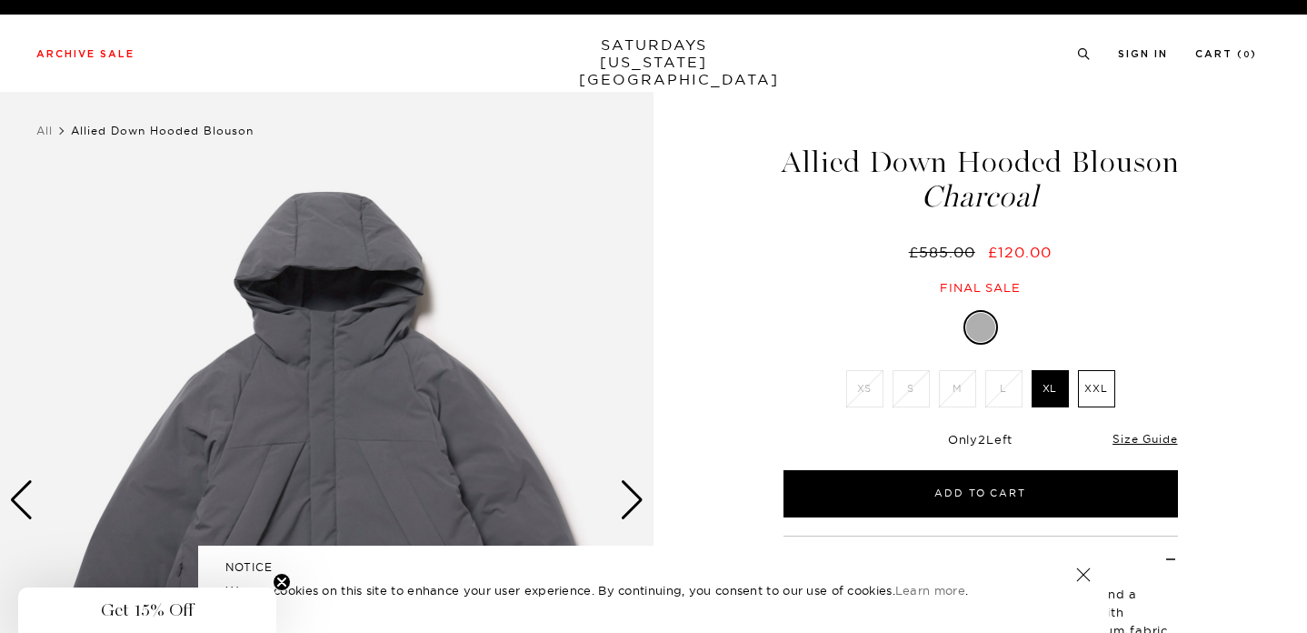
click at [1084, 393] on label "XXL" at bounding box center [1096, 388] width 37 height 37
click at [0, 0] on input "XXL" at bounding box center [0, 0] width 0 height 0
click at [1048, 384] on label "XL" at bounding box center [1050, 388] width 37 height 37
click at [0, 0] on input "XL" at bounding box center [0, 0] width 0 height 0
click at [625, 506] on div "Next slide" at bounding box center [632, 500] width 25 height 40
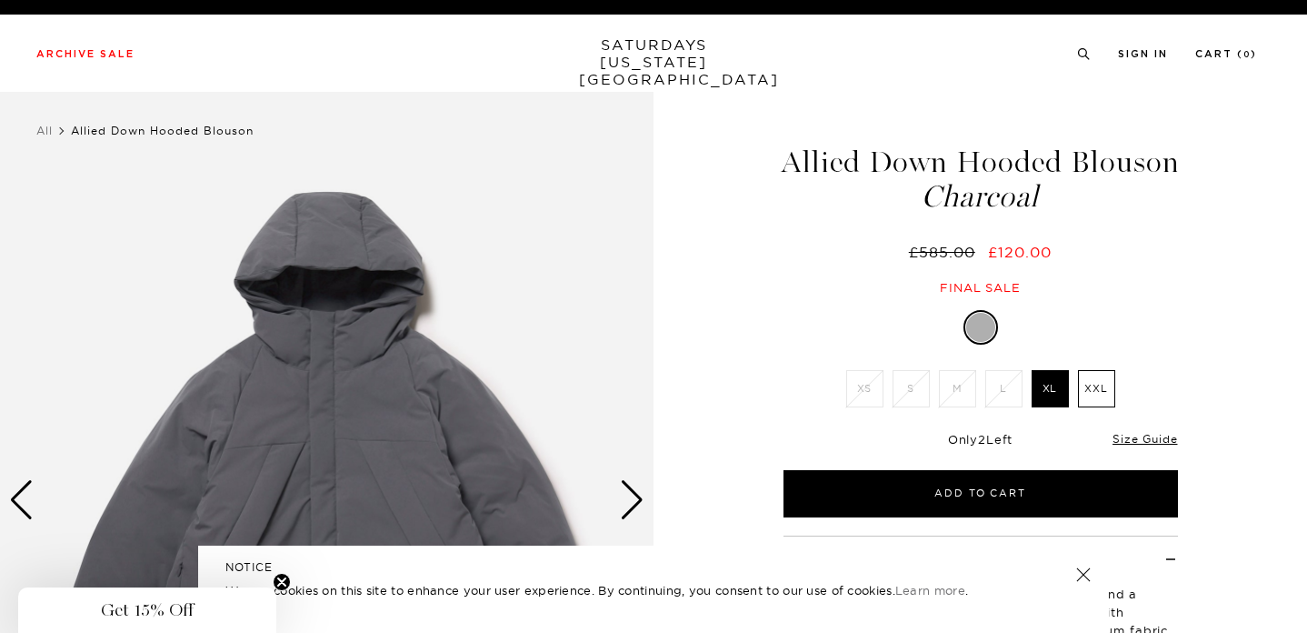
click at [630, 502] on div "Next slide" at bounding box center [632, 500] width 25 height 40
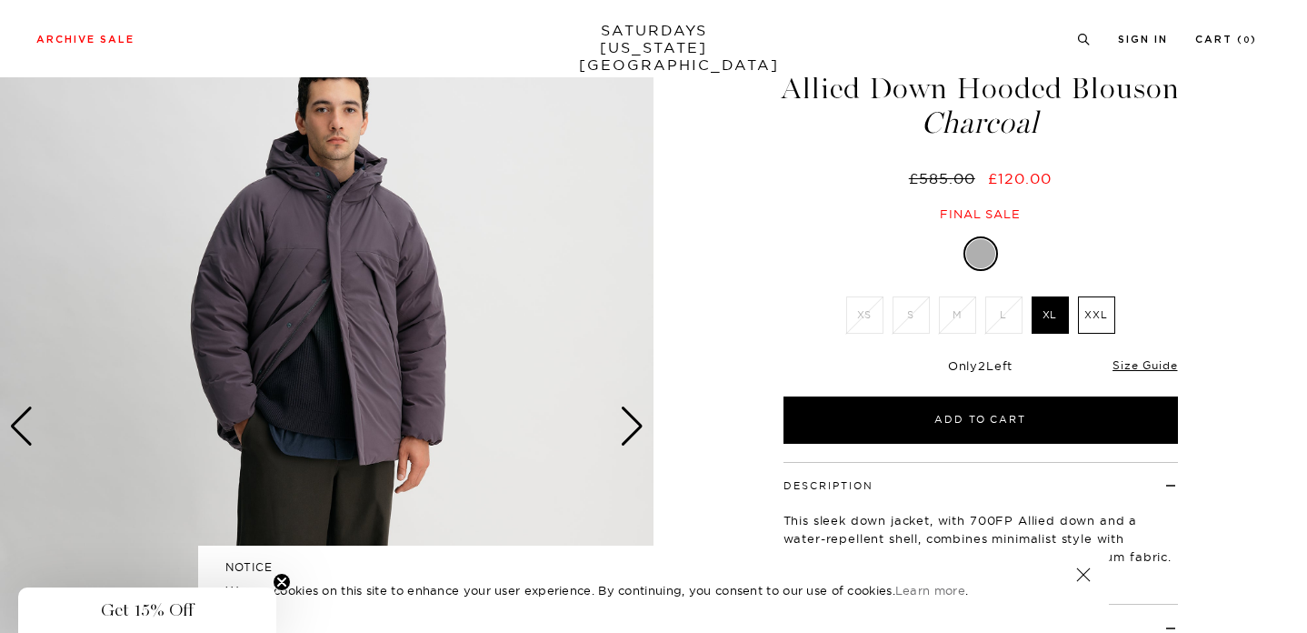
scroll to position [69, 1]
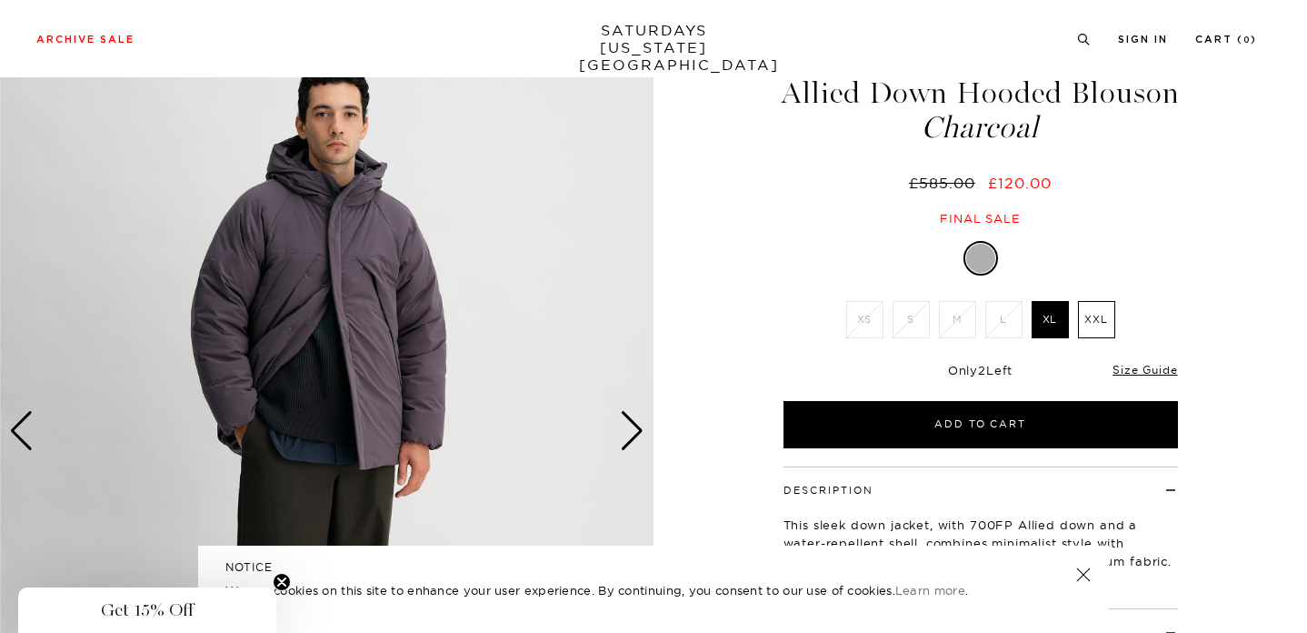
click at [637, 437] on div "Next slide" at bounding box center [632, 431] width 25 height 40
click at [625, 435] on div "Next slide" at bounding box center [632, 431] width 25 height 40
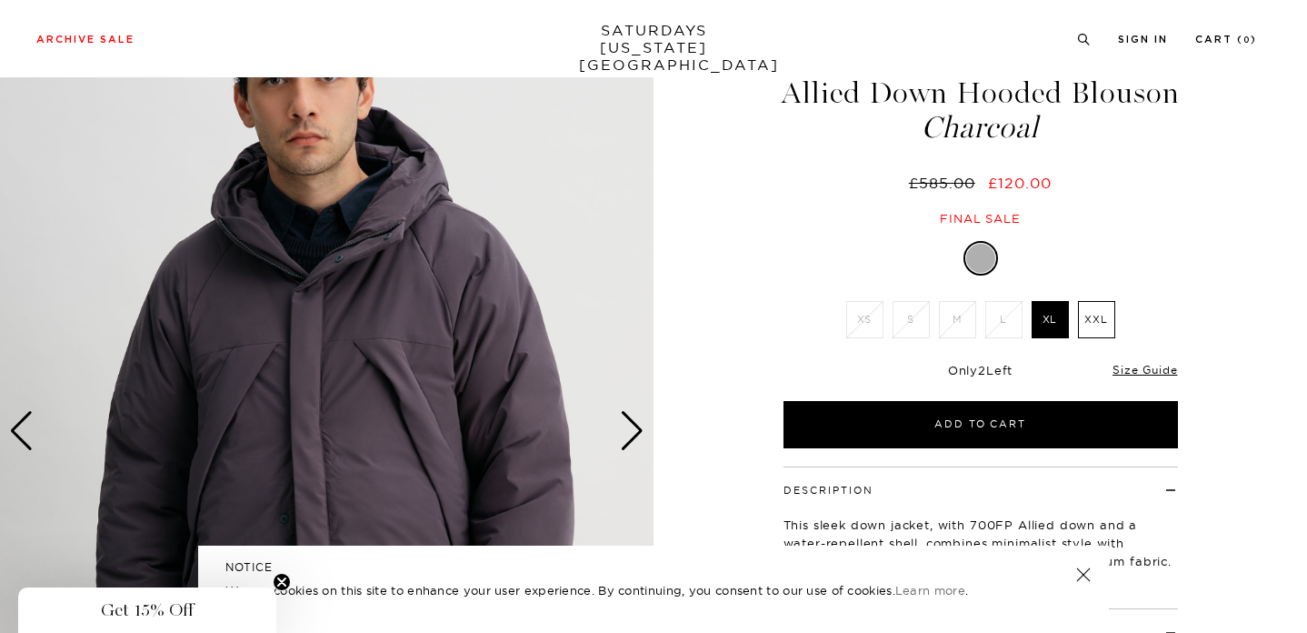
click at [625, 435] on div "Next slide" at bounding box center [632, 431] width 25 height 40
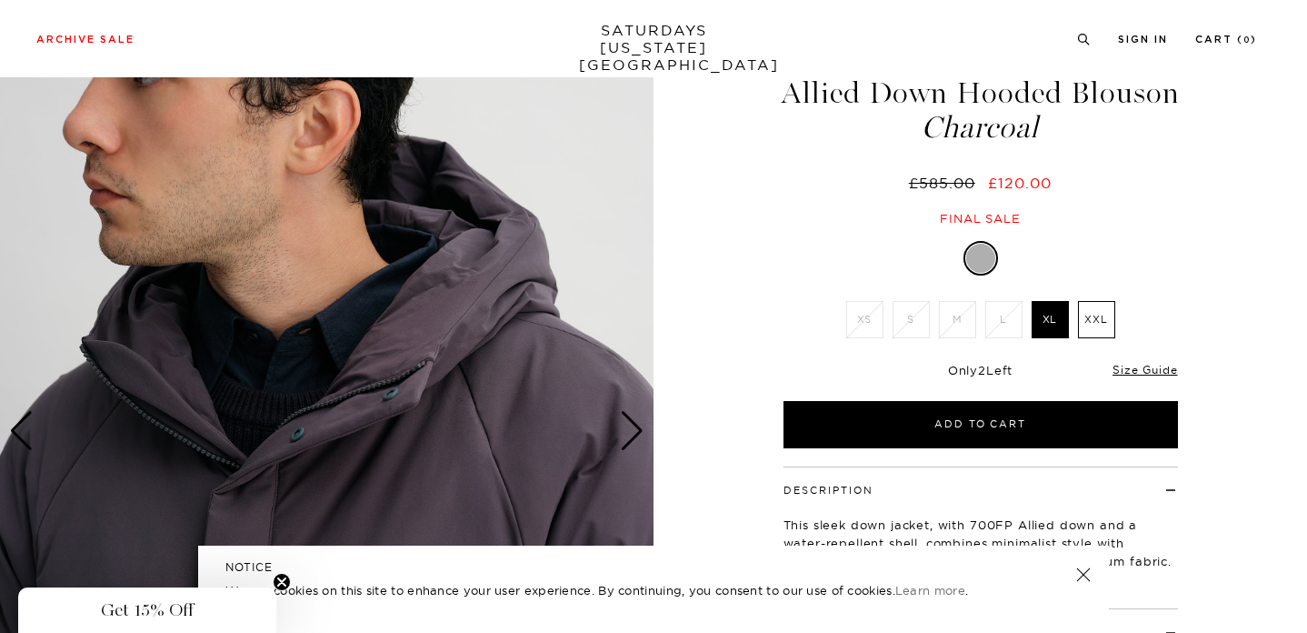
click at [627, 435] on div "Next slide" at bounding box center [632, 431] width 25 height 40
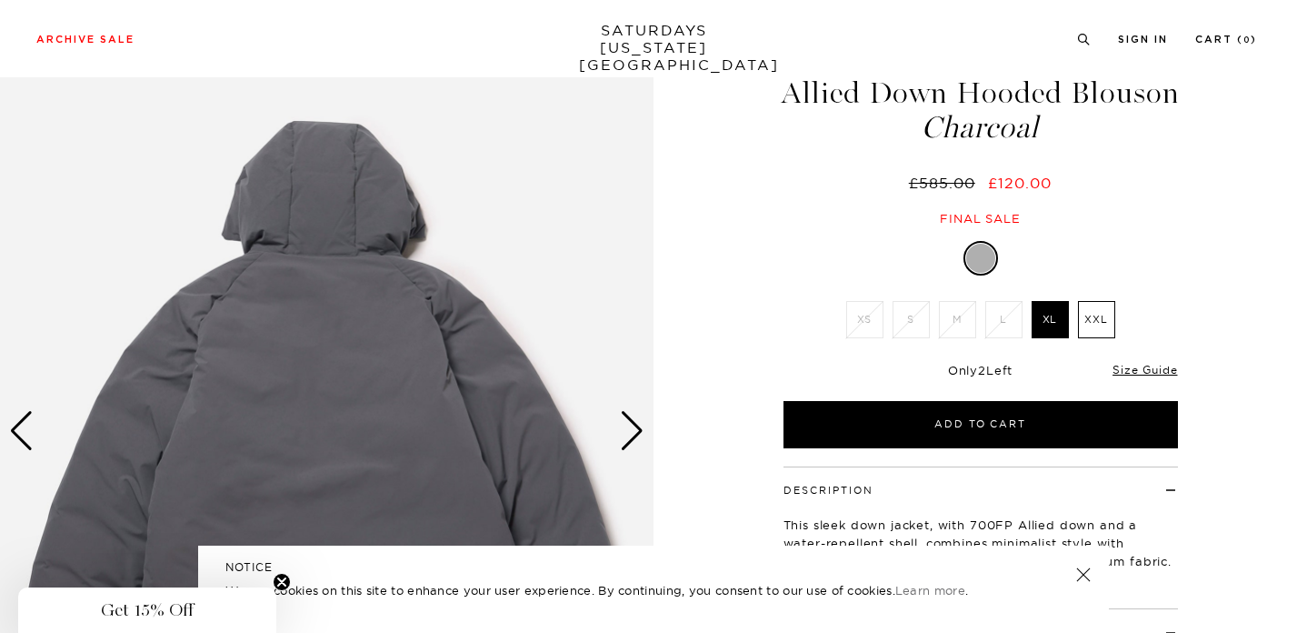
click at [627, 435] on div "Next slide" at bounding box center [632, 431] width 25 height 40
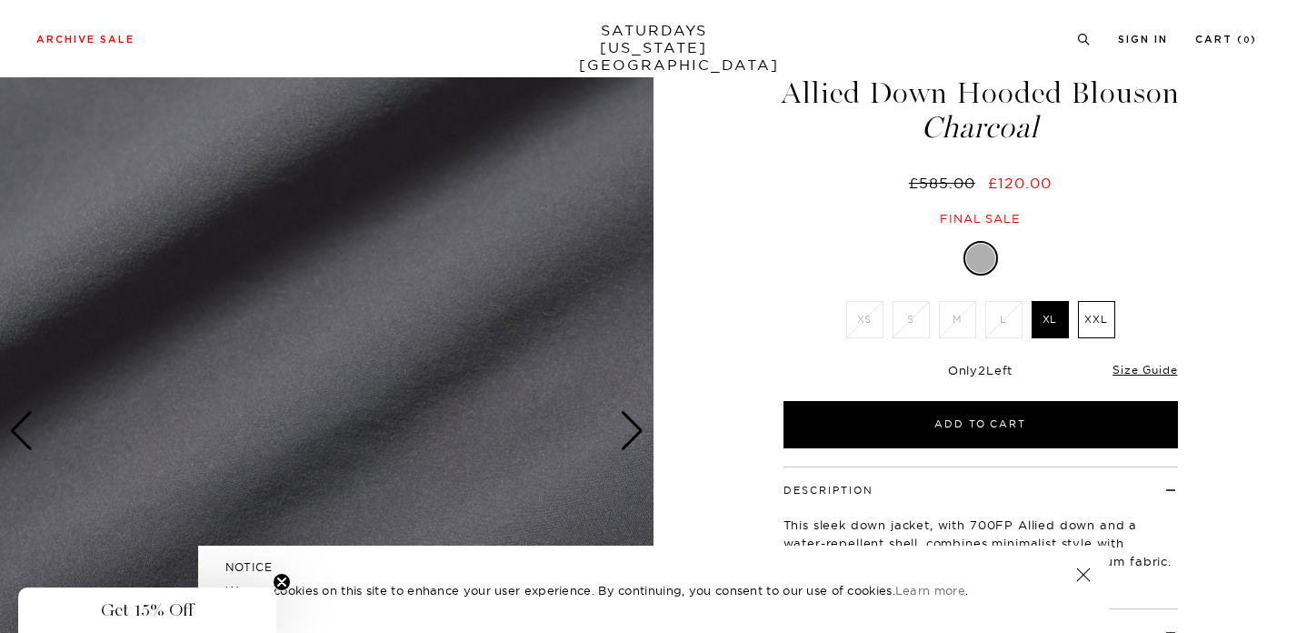
click at [628, 435] on div "Next slide" at bounding box center [632, 431] width 25 height 40
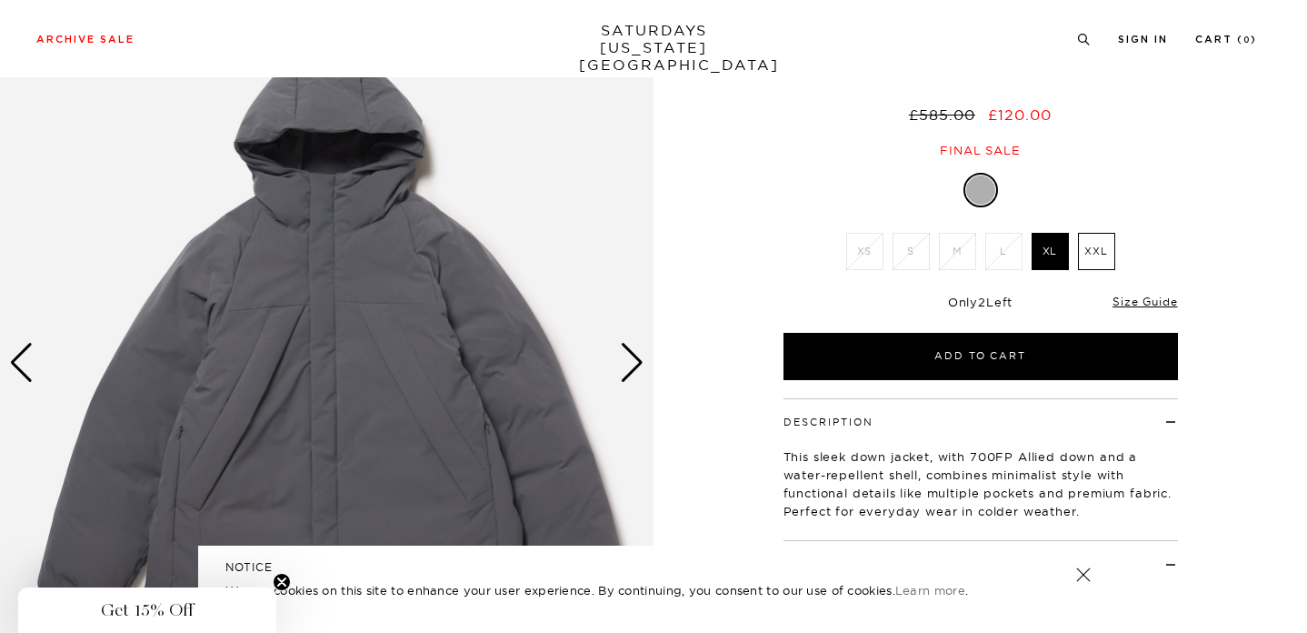
scroll to position [139, 1]
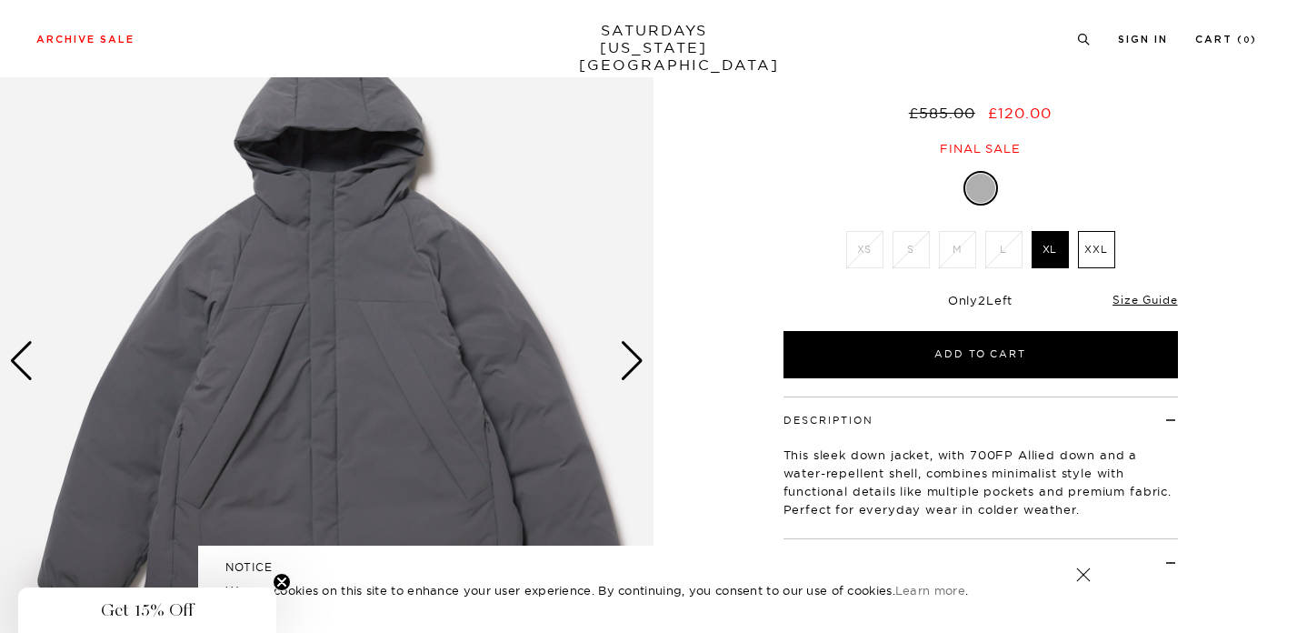
click at [632, 355] on div "Next slide" at bounding box center [632, 361] width 25 height 40
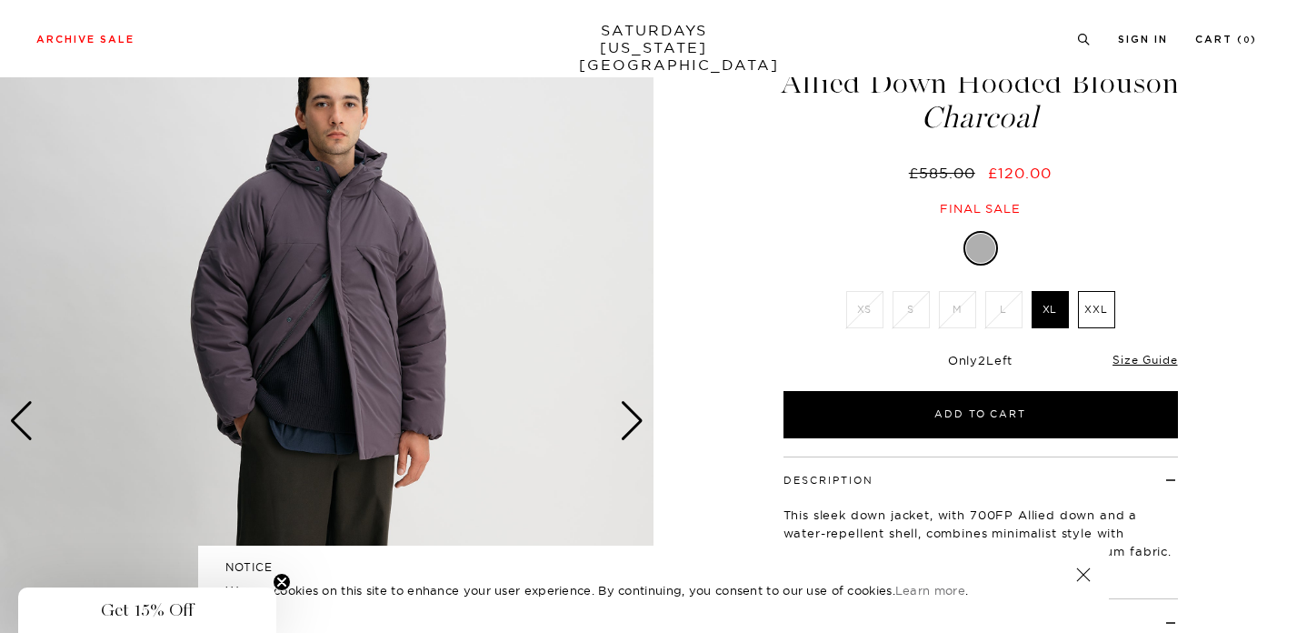
scroll to position [80, 4]
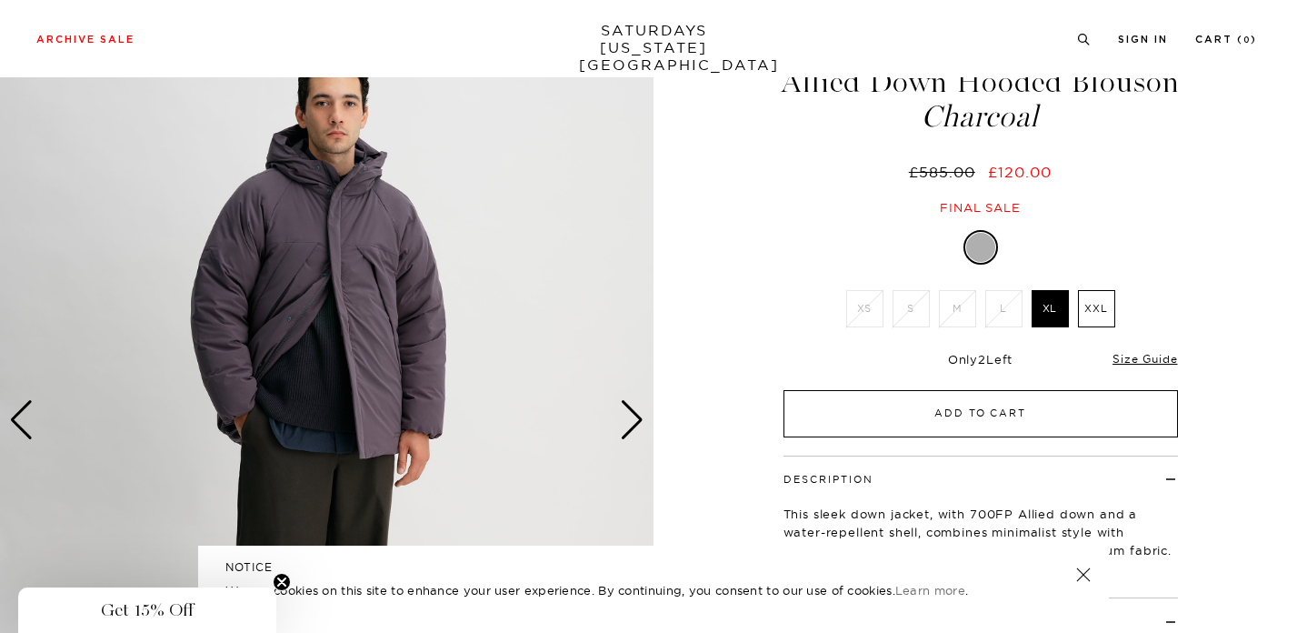
click at [831, 406] on button "Add to Cart" at bounding box center [981, 413] width 395 height 47
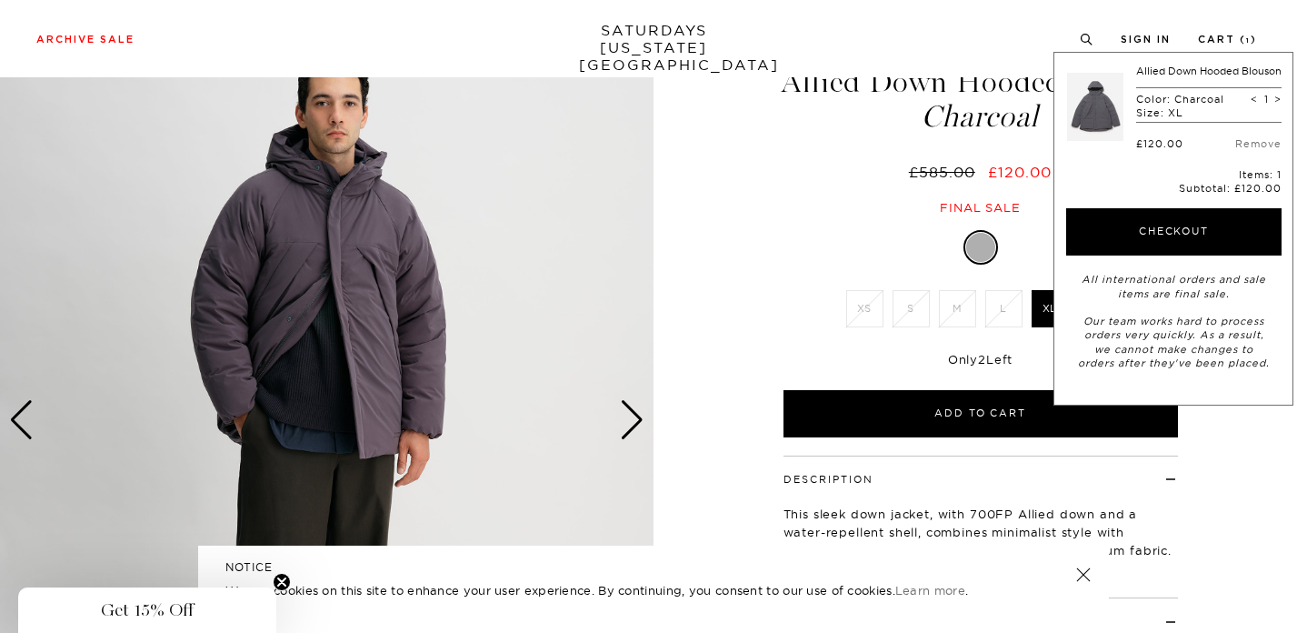
click at [627, 419] on div "Next slide" at bounding box center [632, 420] width 25 height 40
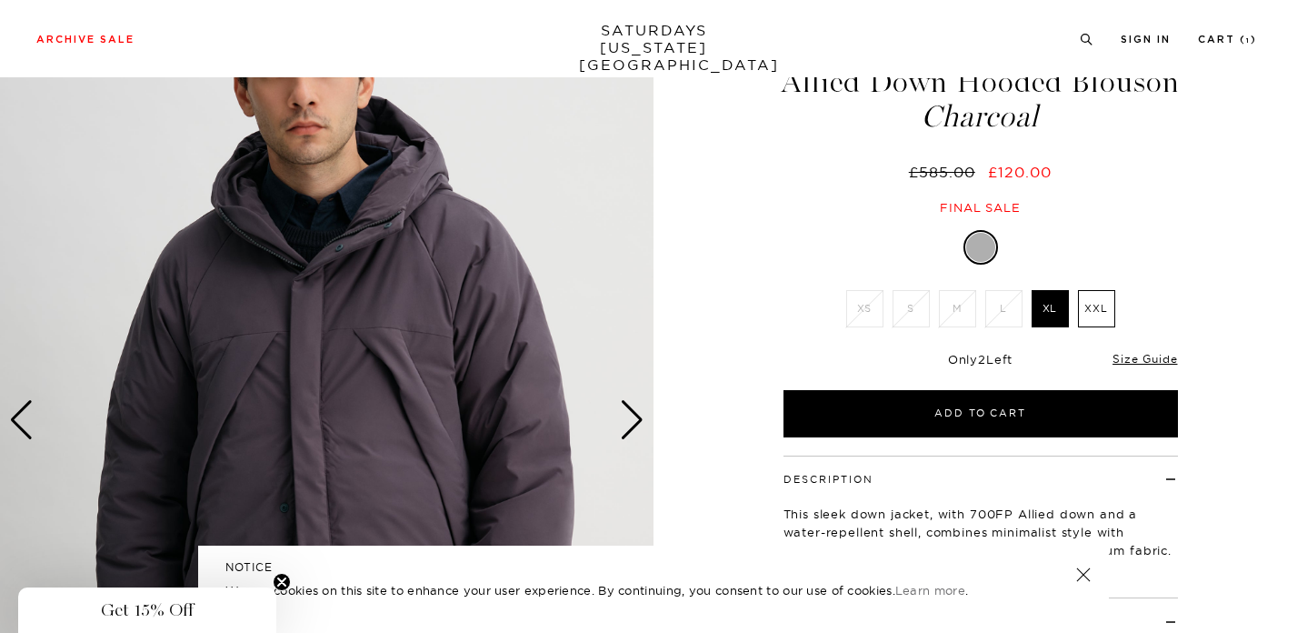
click at [627, 419] on div "Next slide" at bounding box center [632, 420] width 25 height 40
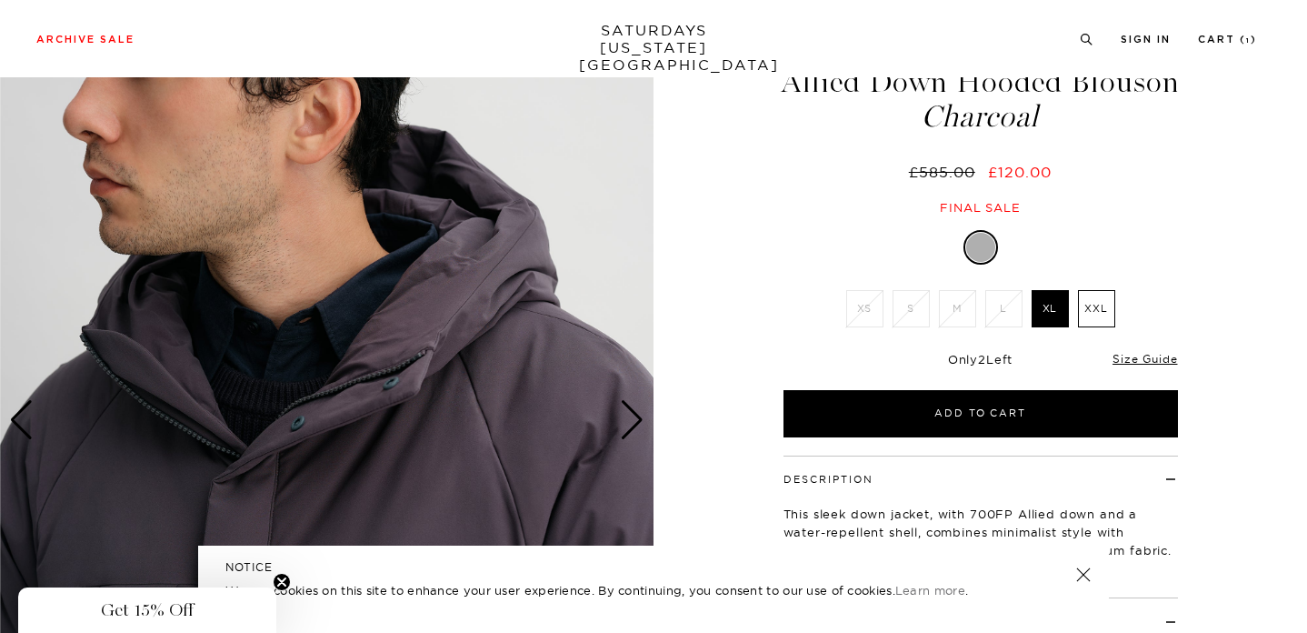
click at [627, 419] on div "Next slide" at bounding box center [632, 420] width 25 height 40
click at [626, 415] on div "Next slide" at bounding box center [632, 420] width 25 height 40
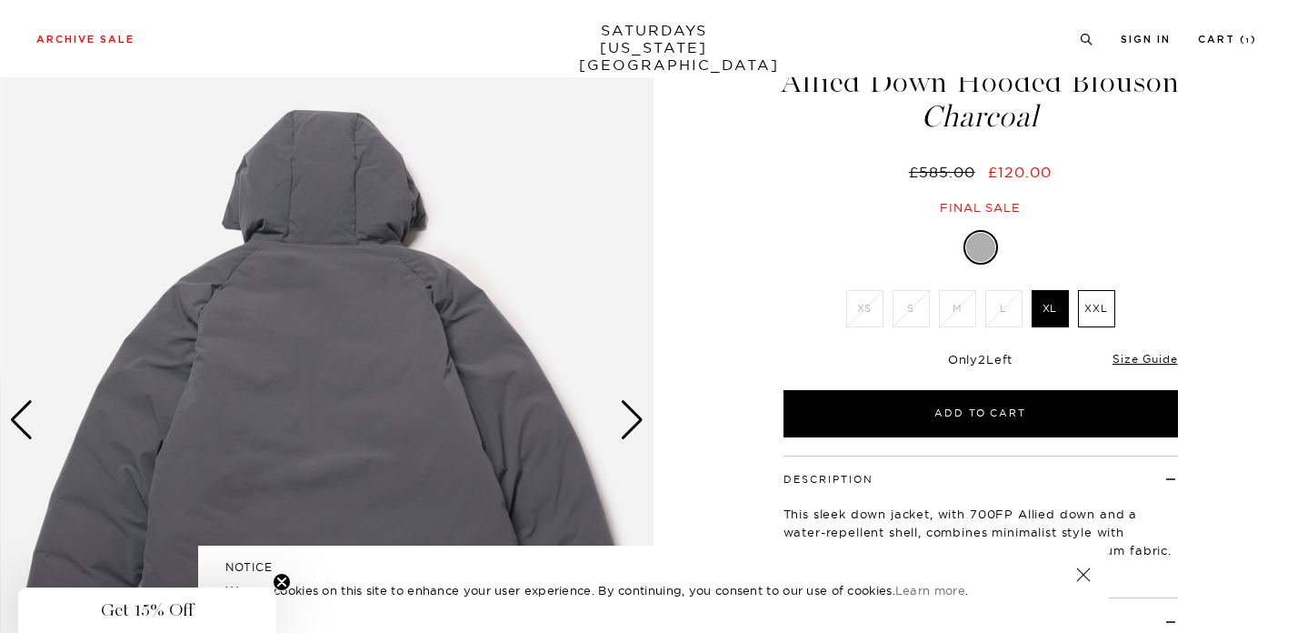
click at [627, 415] on div "Next slide" at bounding box center [632, 420] width 25 height 40
click at [626, 406] on div "Next slide" at bounding box center [632, 420] width 25 height 40
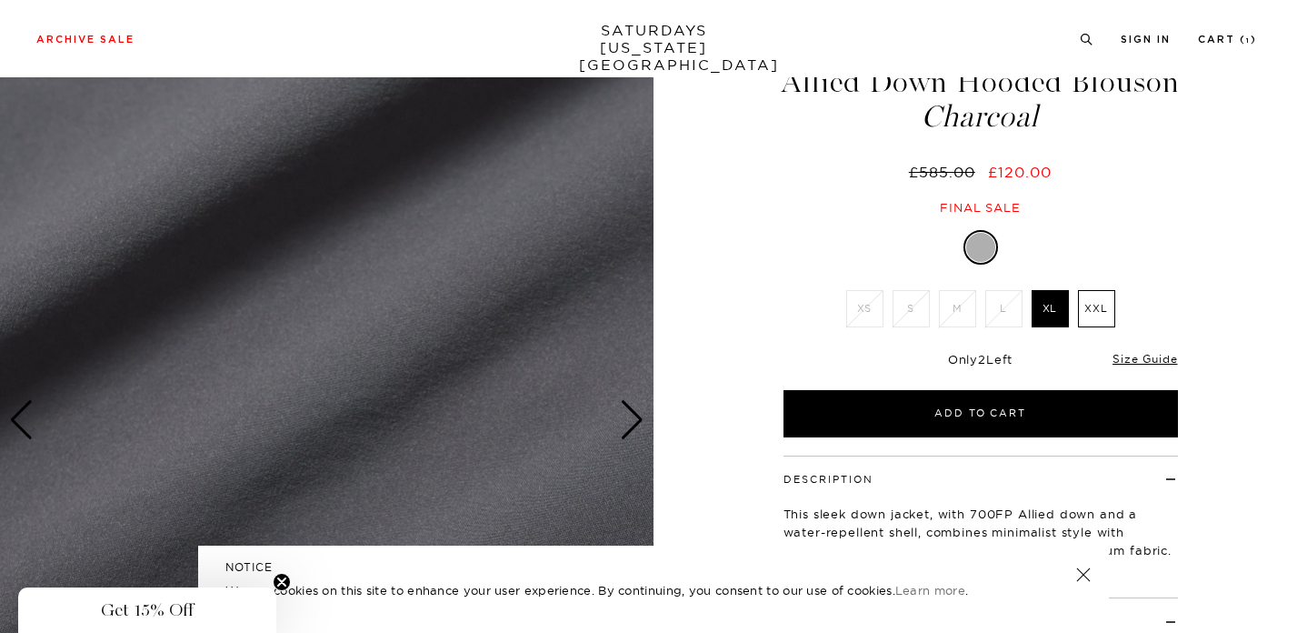
click at [627, 406] on div "Next slide" at bounding box center [632, 420] width 25 height 40
click at [628, 412] on div "Next slide" at bounding box center [632, 420] width 25 height 40
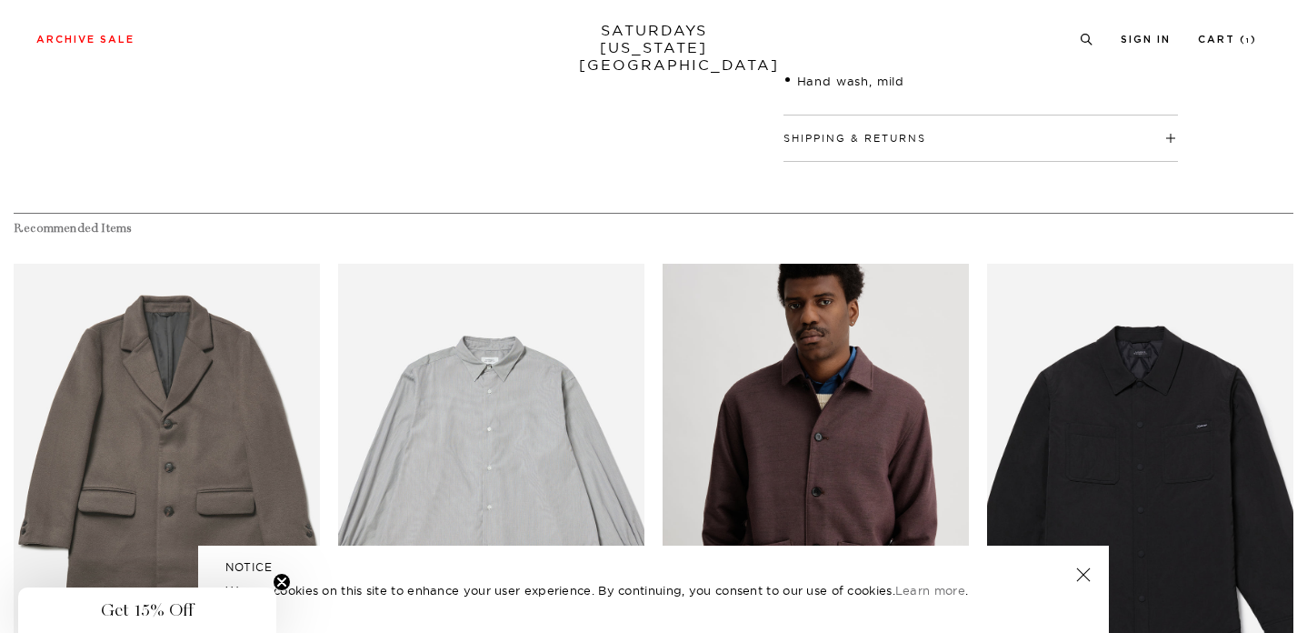
scroll to position [964, 4]
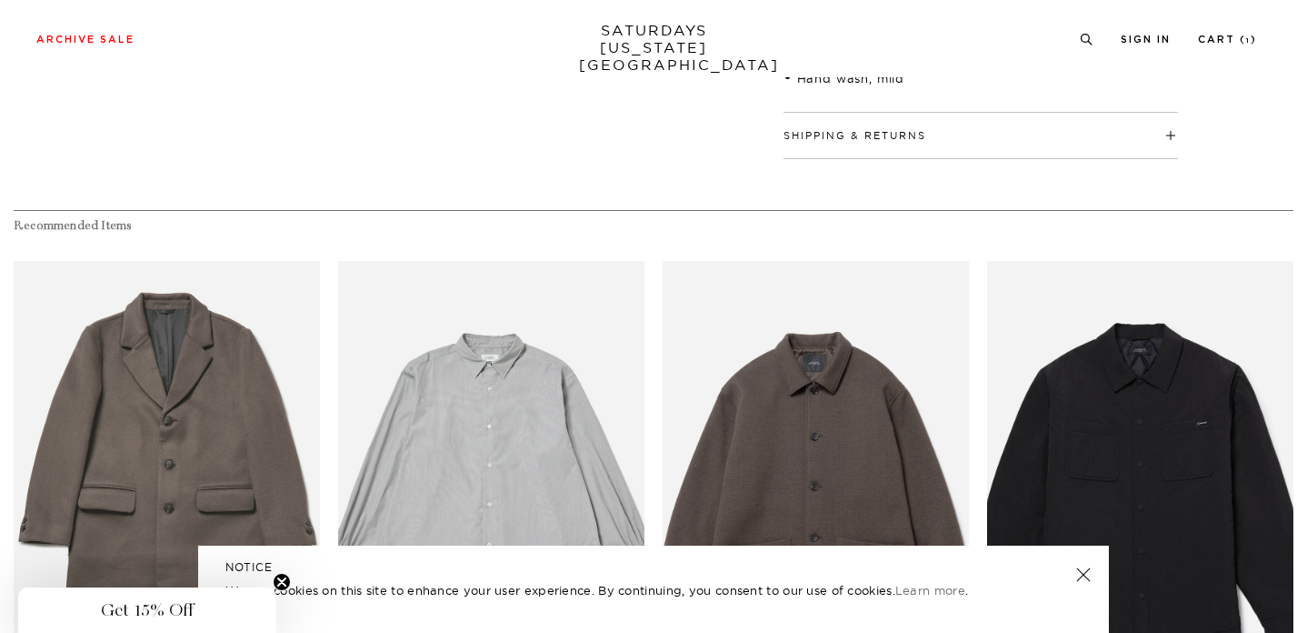
click at [1167, 133] on h4 "Shipping & Returns" at bounding box center [981, 128] width 395 height 30
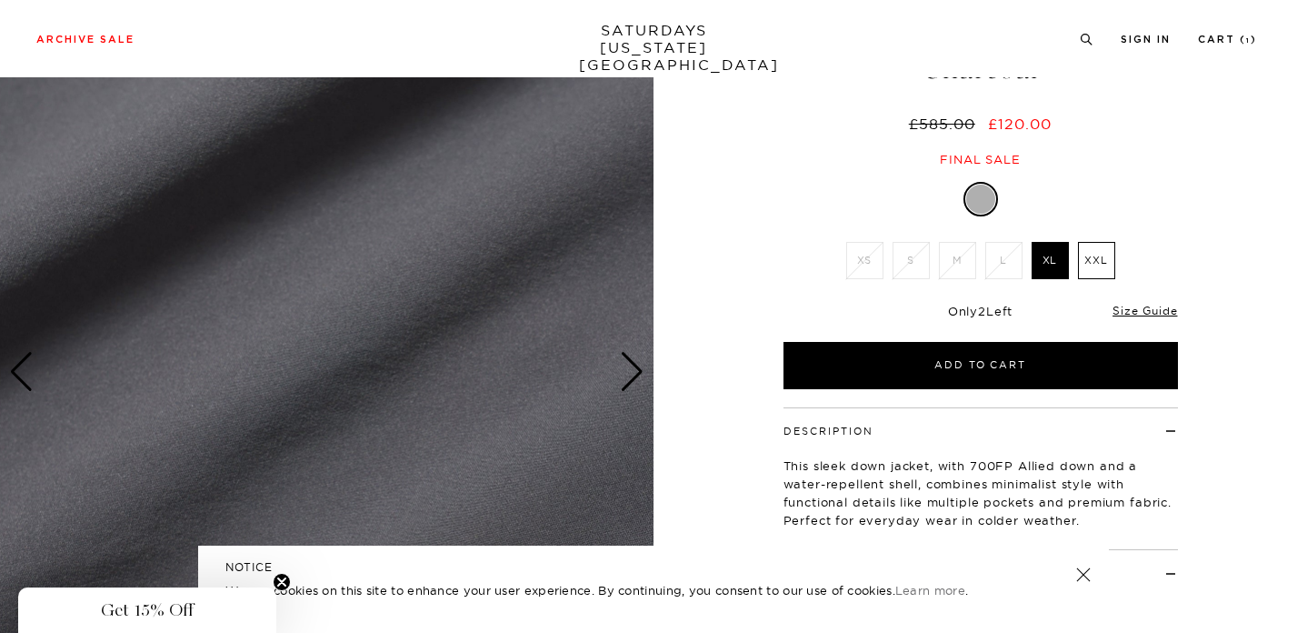
scroll to position [129, 4]
click at [634, 372] on div "Next slide" at bounding box center [632, 371] width 25 height 40
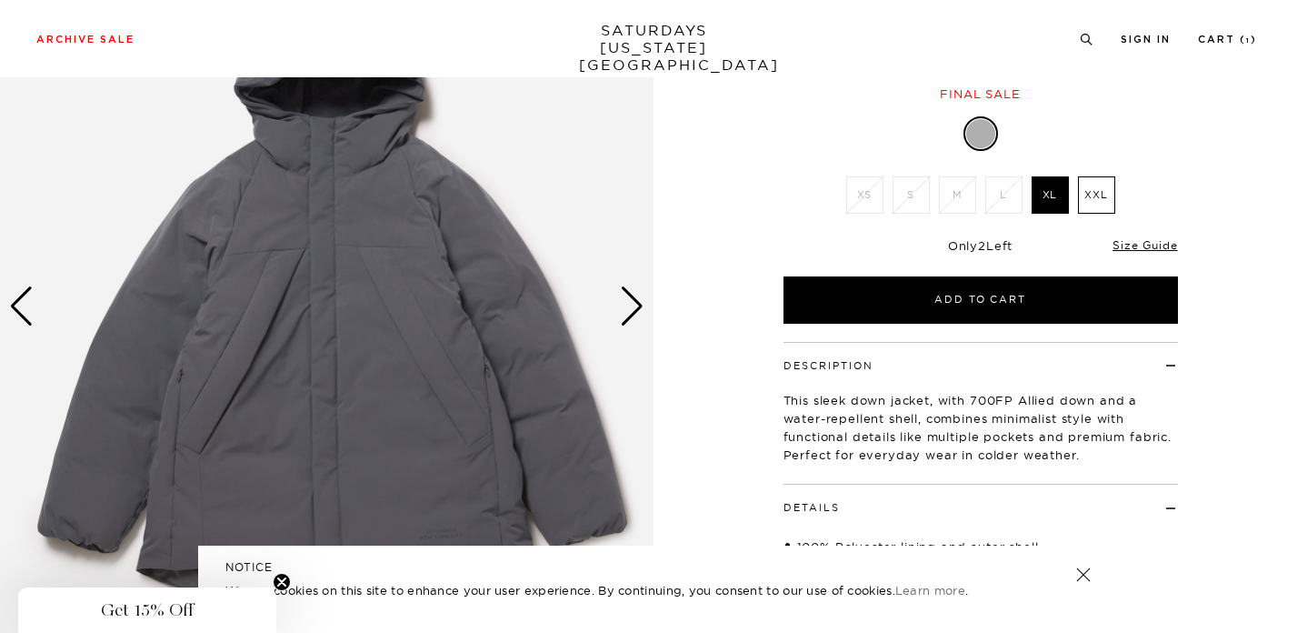
scroll to position [185, 4]
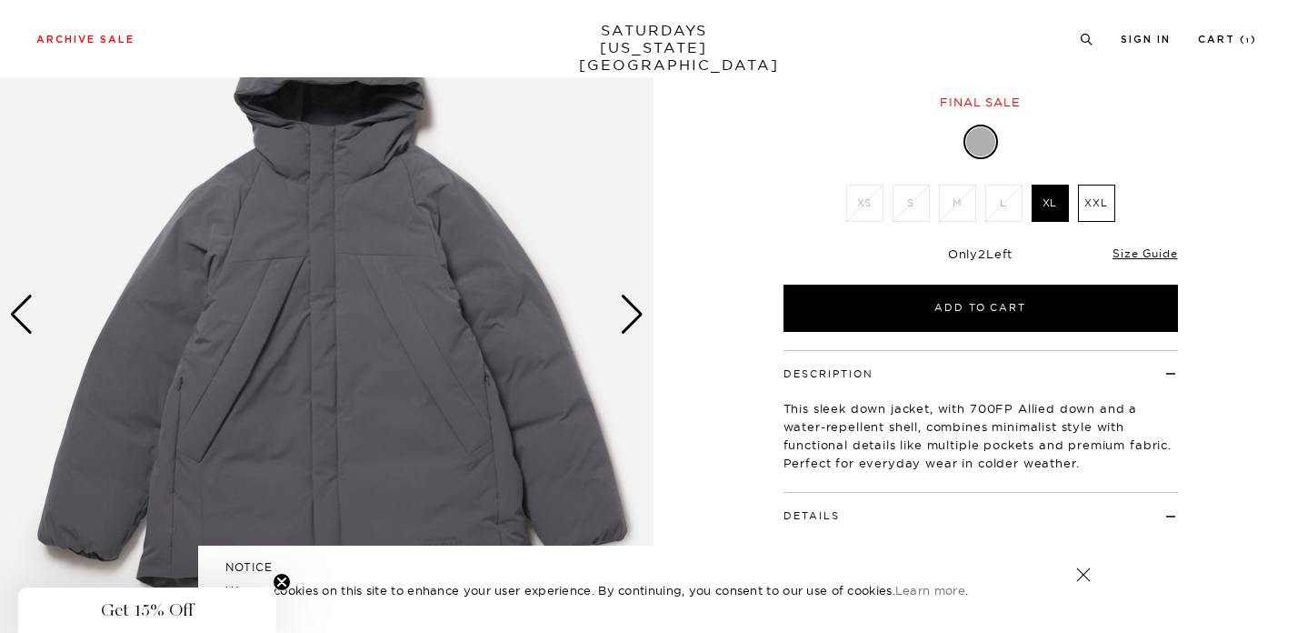
click at [630, 319] on div "Next slide" at bounding box center [632, 315] width 25 height 40
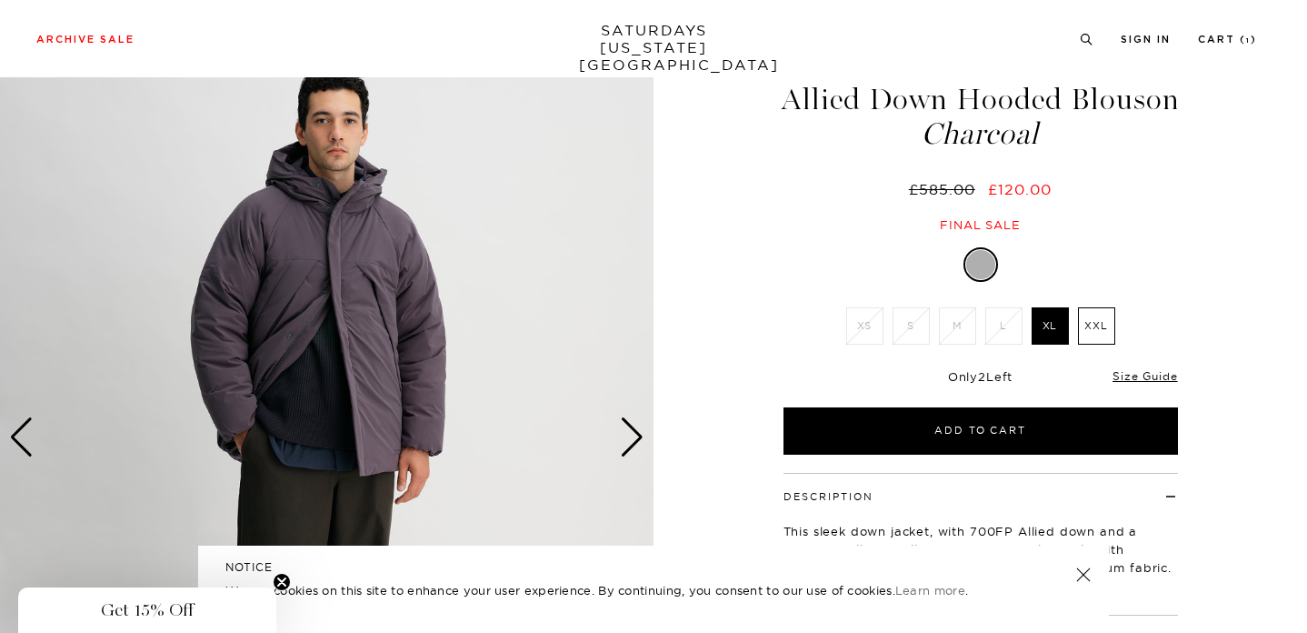
scroll to position [65, 4]
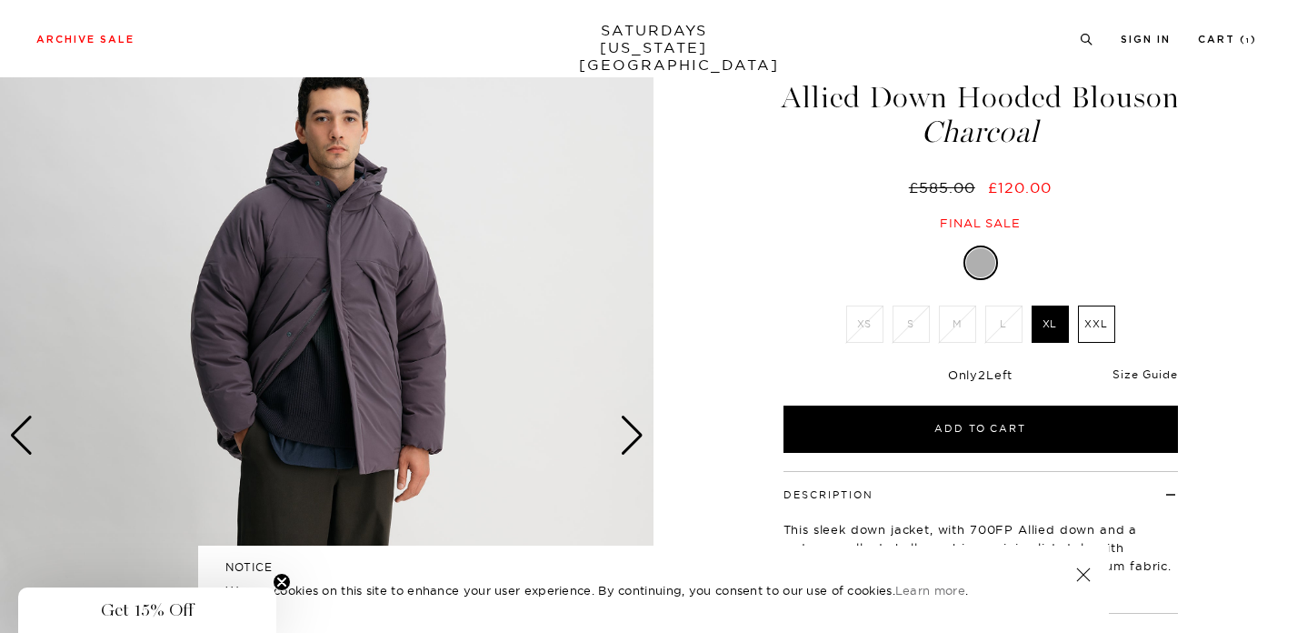
click at [1133, 375] on link "Size Guide" at bounding box center [1145, 374] width 65 height 14
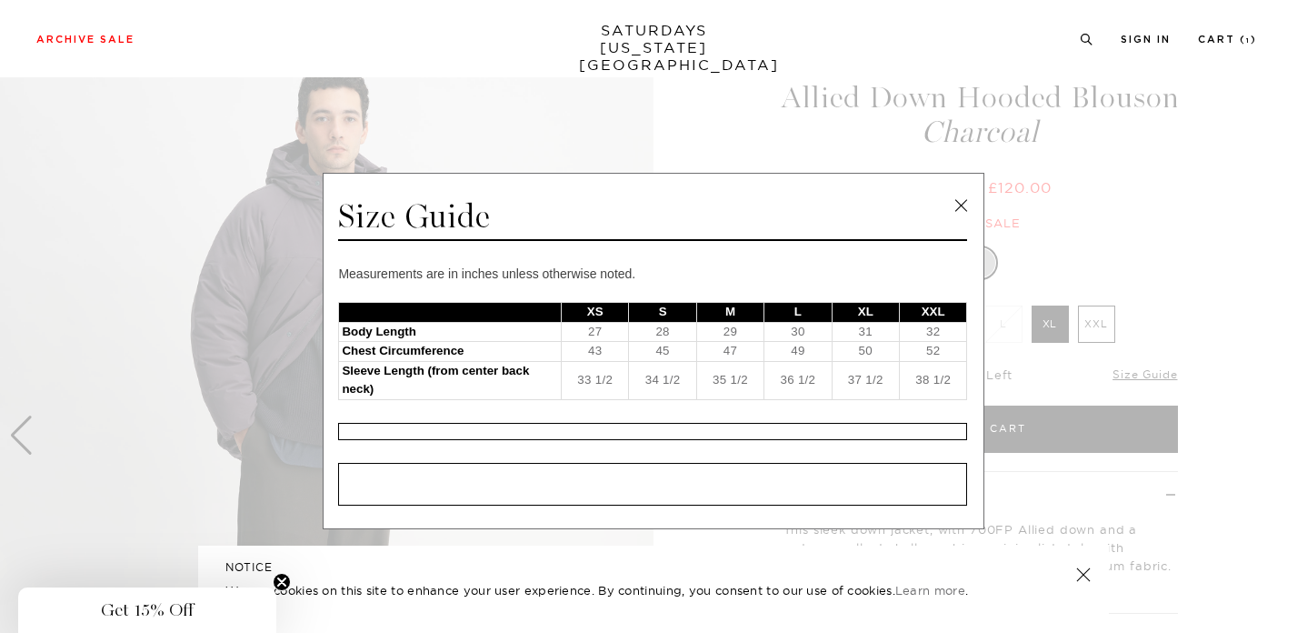
click at [961, 208] on link at bounding box center [960, 205] width 27 height 27
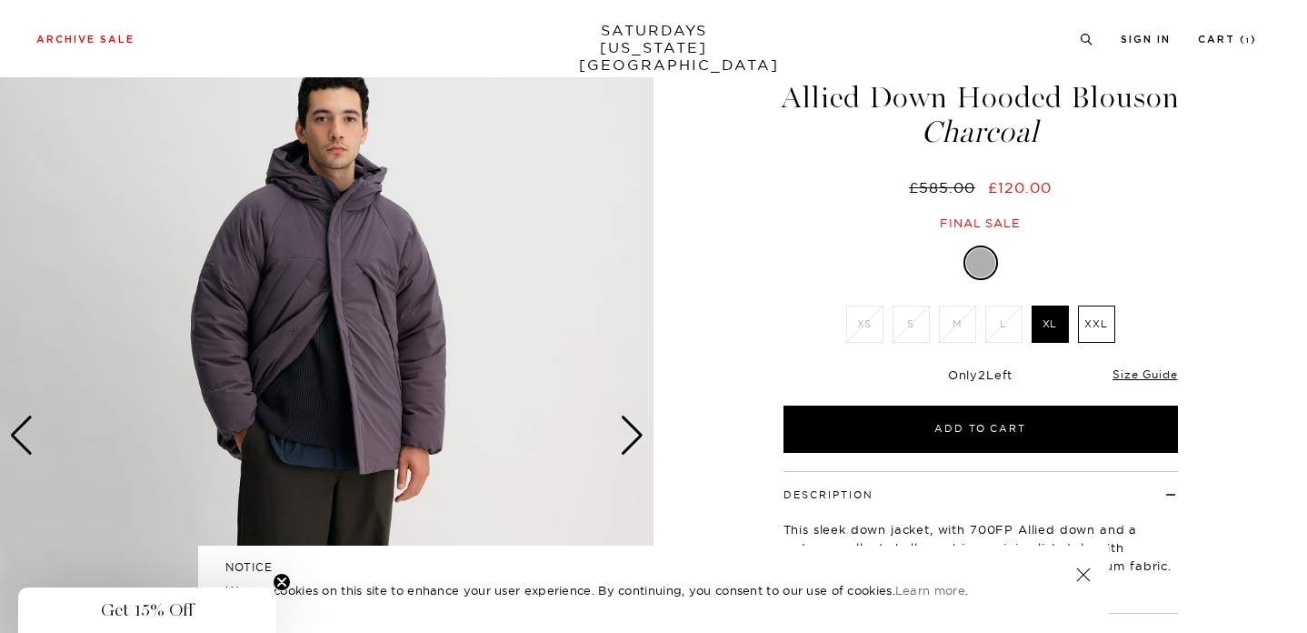
click at [629, 436] on div "Next slide" at bounding box center [632, 435] width 25 height 40
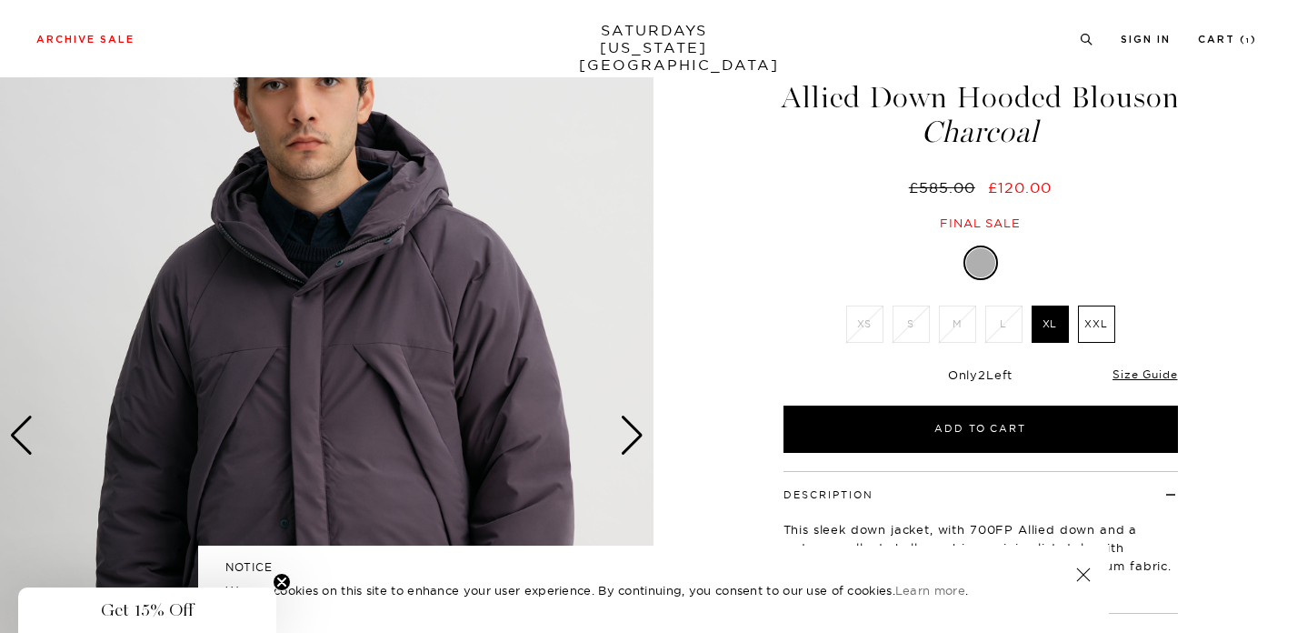
click at [629, 437] on div "Next slide" at bounding box center [632, 435] width 25 height 40
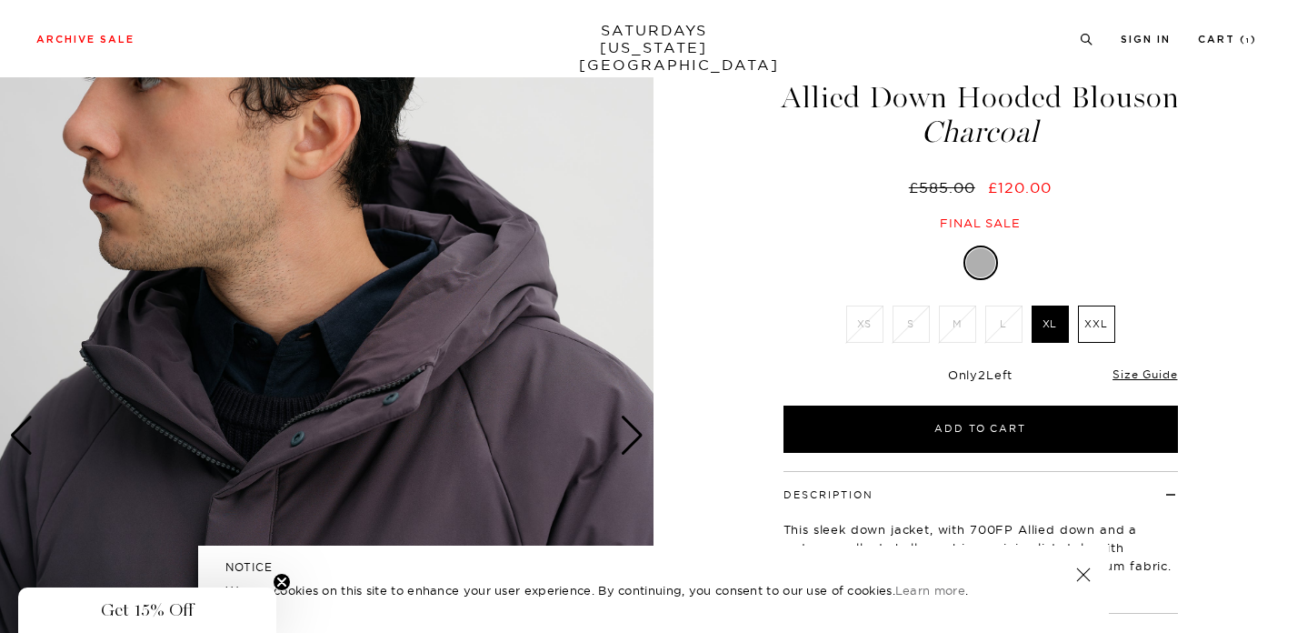
click at [629, 437] on div "Next slide" at bounding box center [632, 435] width 25 height 40
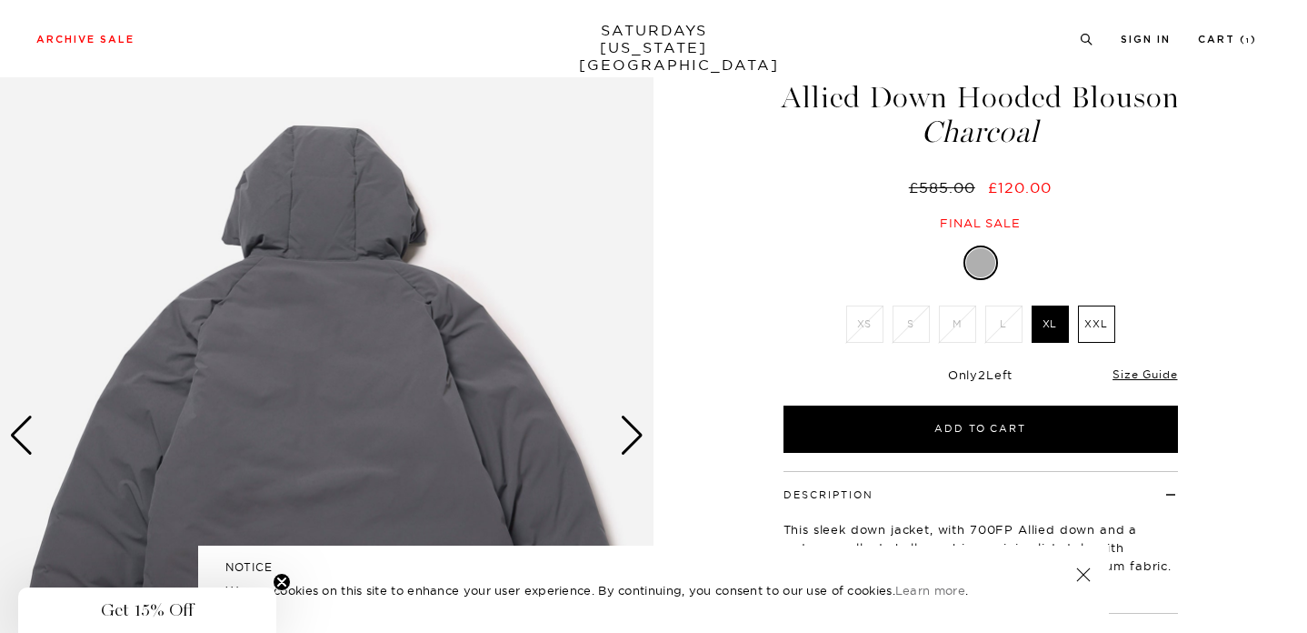
click at [629, 437] on div "Next slide" at bounding box center [632, 435] width 25 height 40
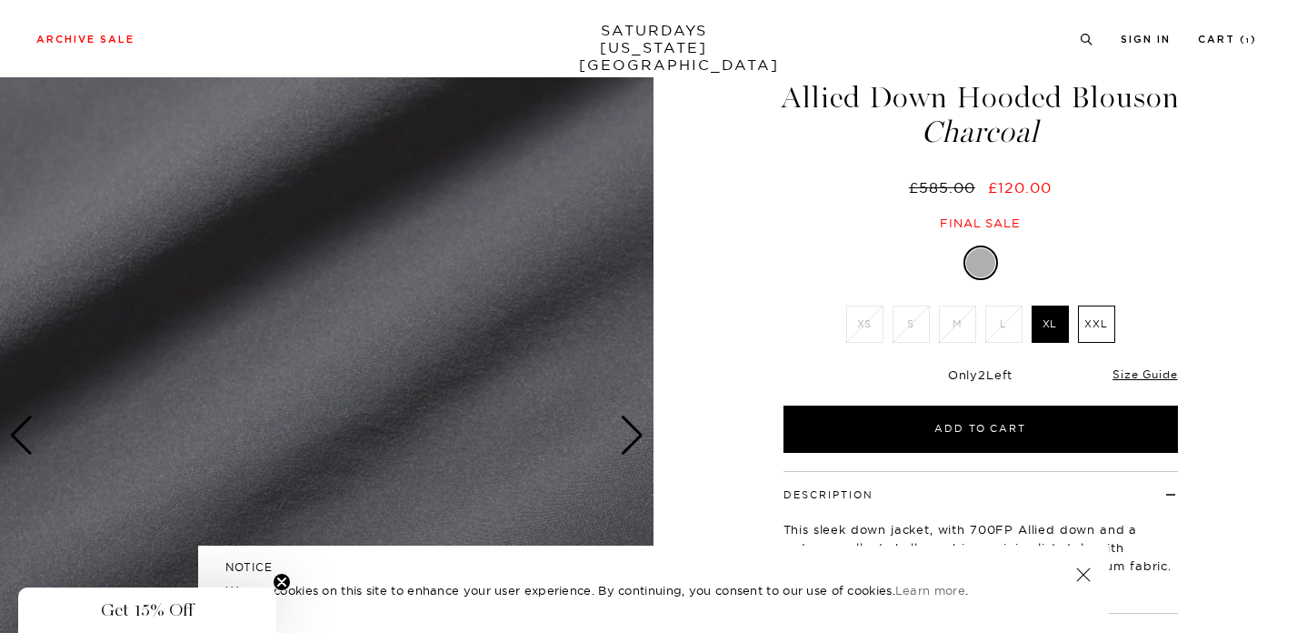
click at [629, 437] on div "Next slide" at bounding box center [632, 435] width 25 height 40
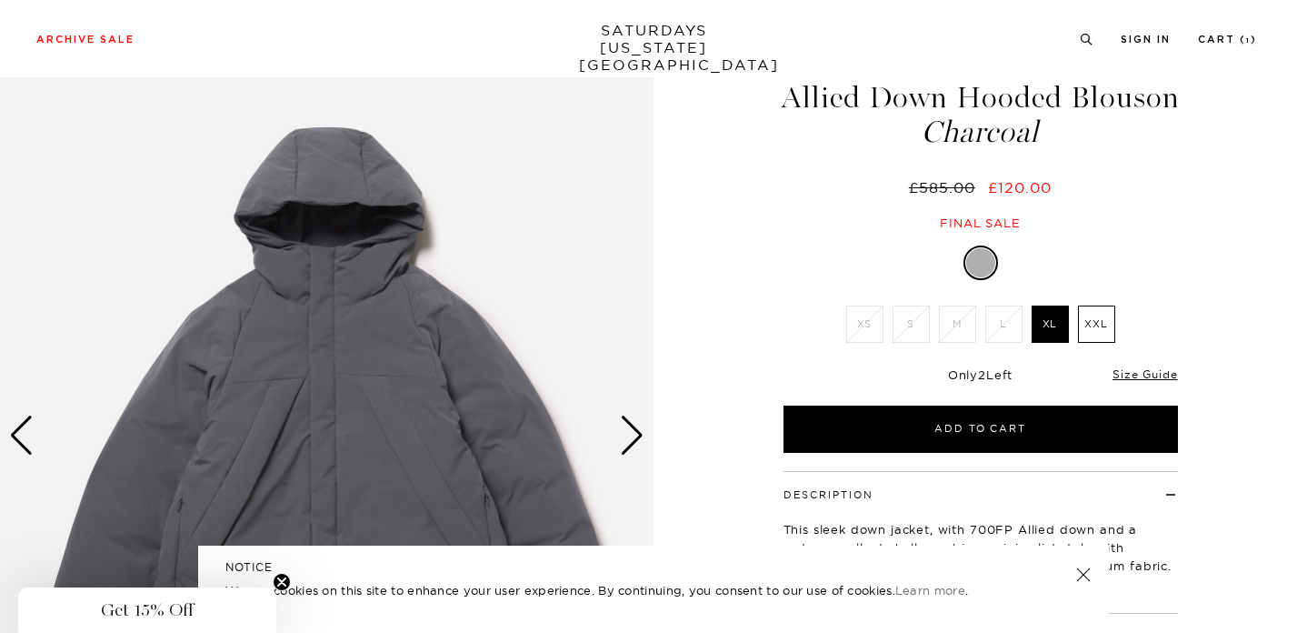
click at [629, 437] on div "Next slide" at bounding box center [632, 435] width 25 height 40
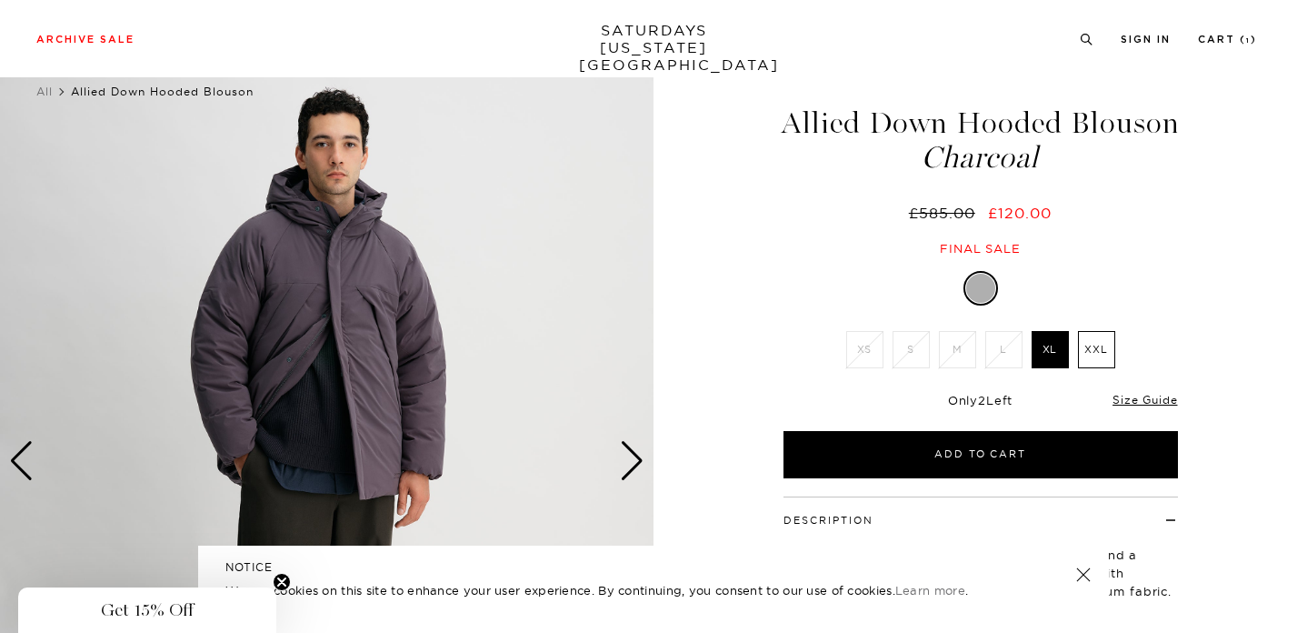
scroll to position [37, 4]
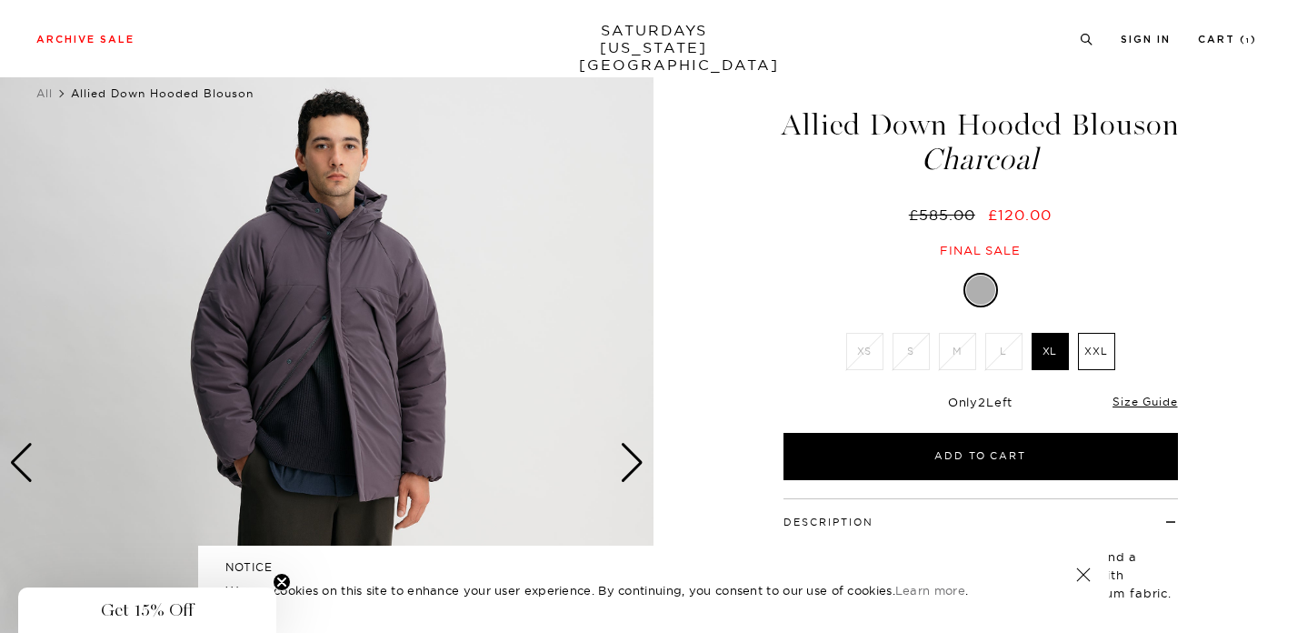
click at [634, 472] on div "Next slide" at bounding box center [632, 463] width 25 height 40
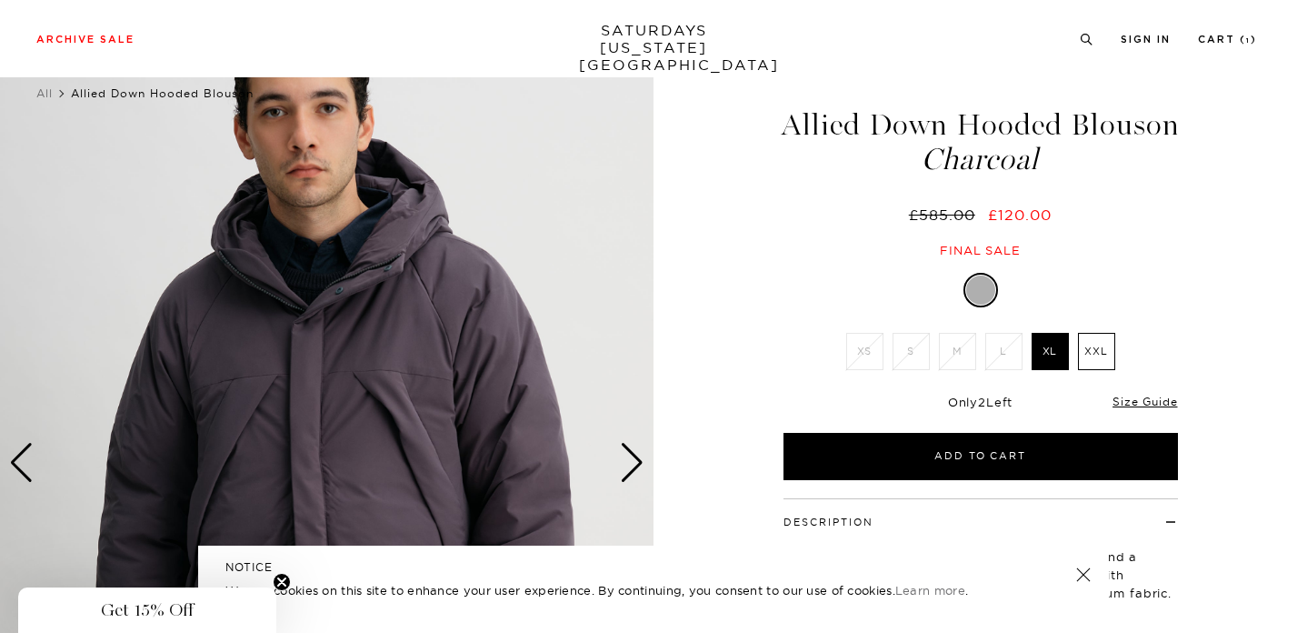
click at [634, 472] on div "Next slide" at bounding box center [632, 463] width 25 height 40
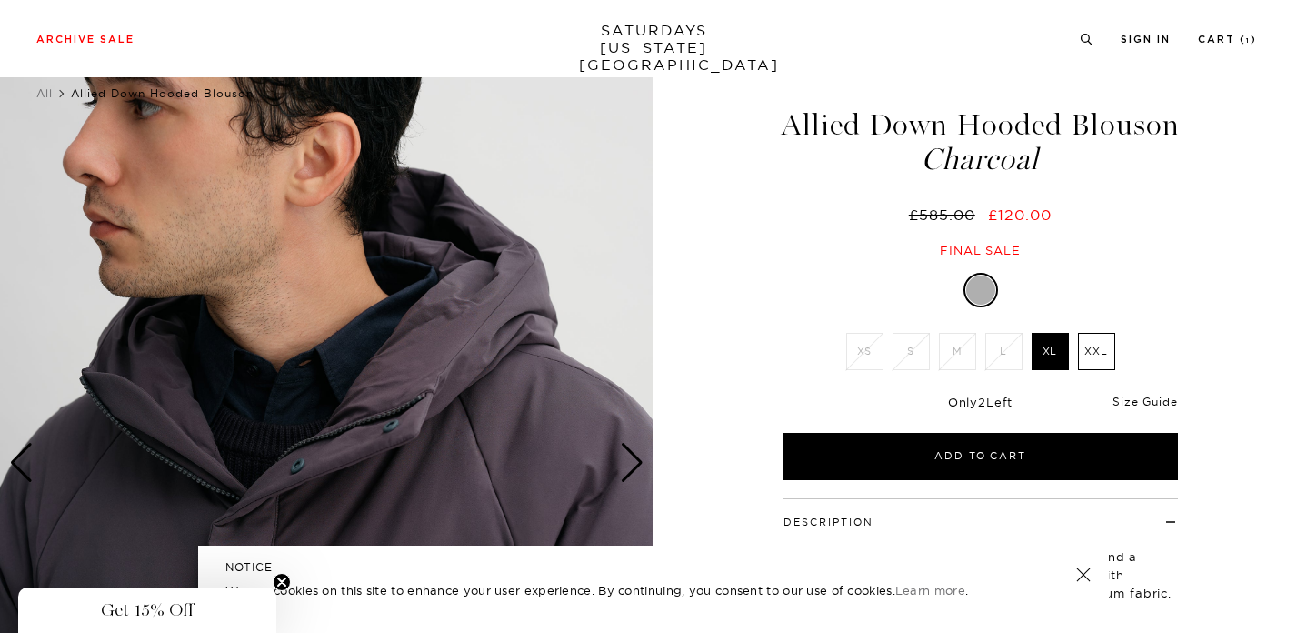
click at [634, 472] on div "Next slide" at bounding box center [632, 463] width 25 height 40
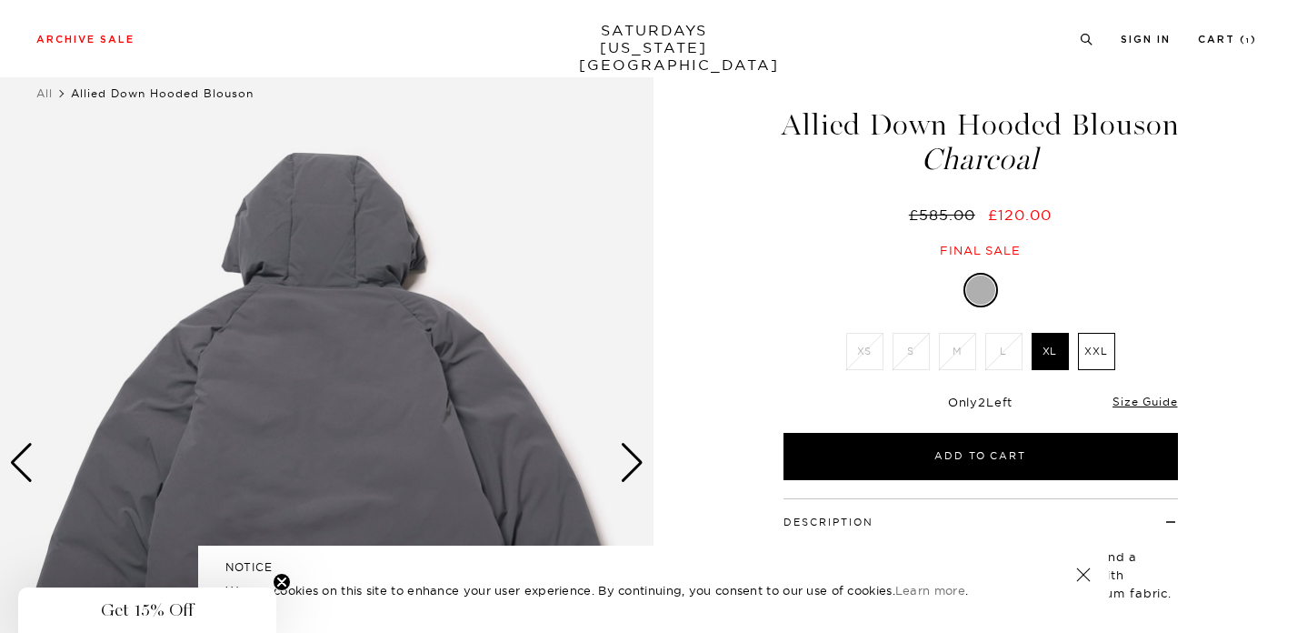
click at [634, 472] on div "Next slide" at bounding box center [632, 463] width 25 height 40
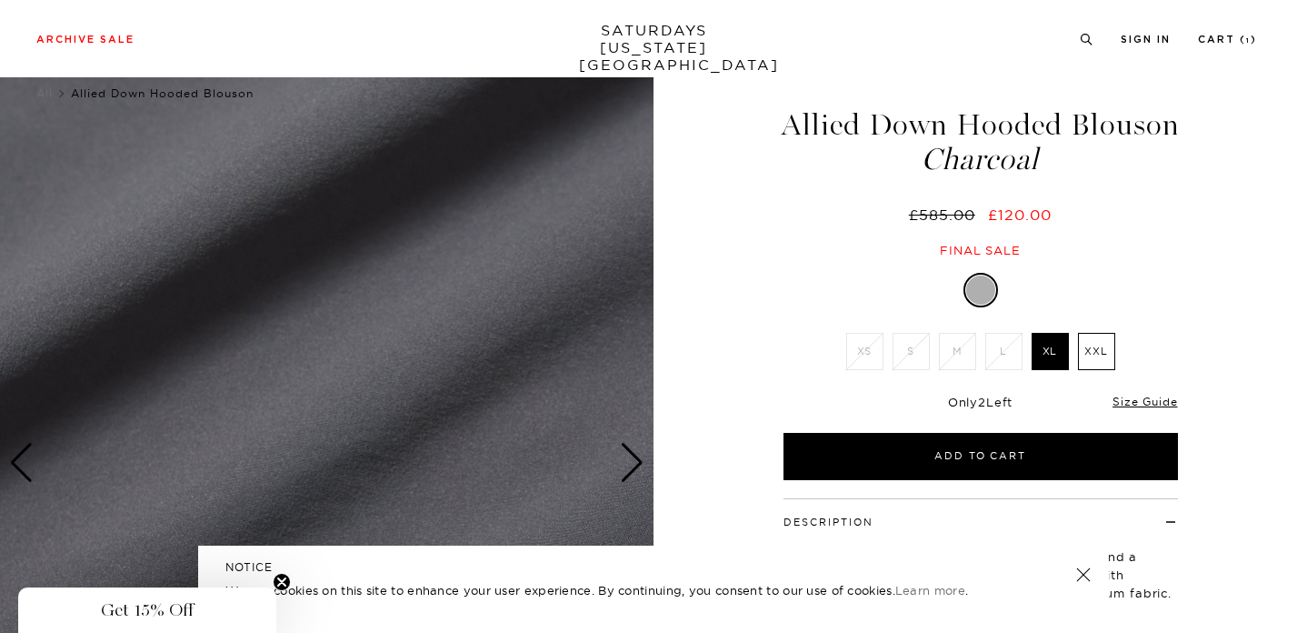
click at [634, 472] on div "Next slide" at bounding box center [632, 463] width 25 height 40
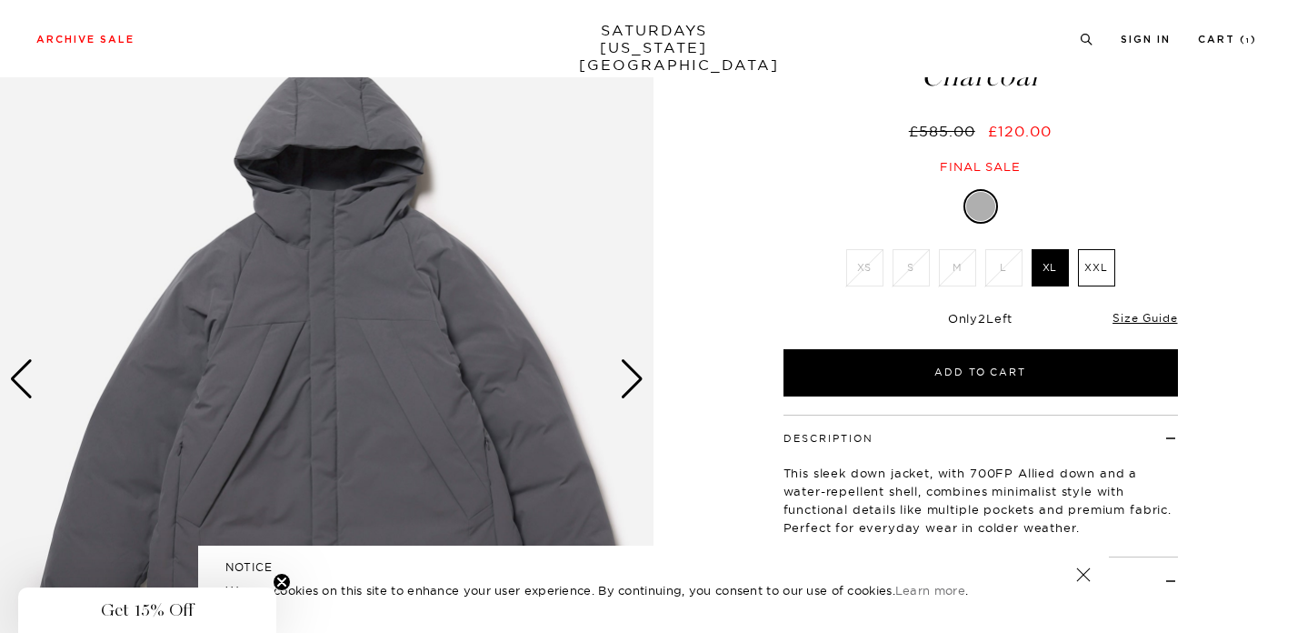
scroll to position [0, 4]
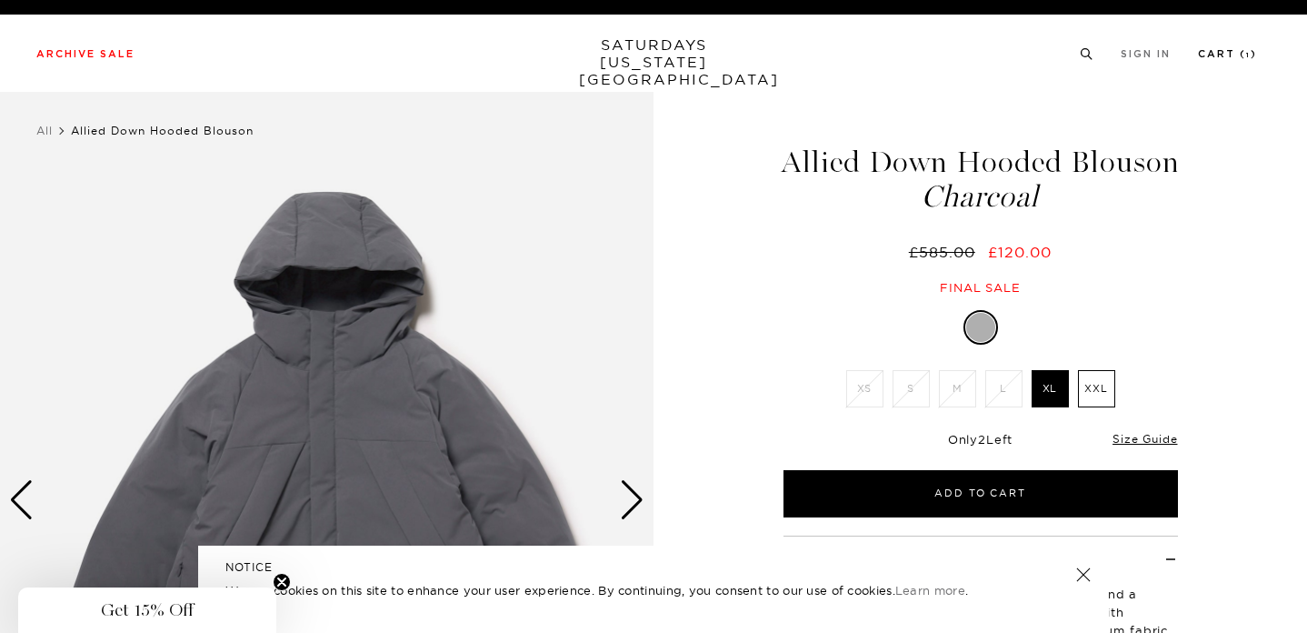
click at [1234, 57] on link "Cart ( 1 )" at bounding box center [1227, 54] width 59 height 10
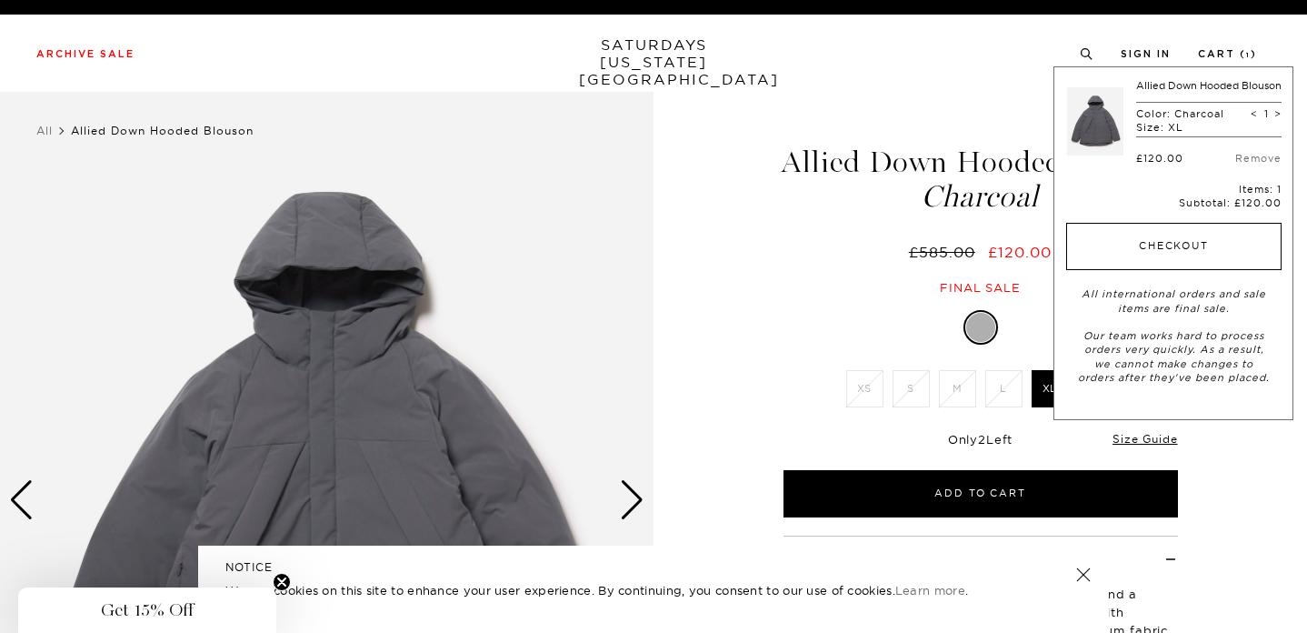
click at [1185, 267] on button "Checkout" at bounding box center [1173, 246] width 215 height 47
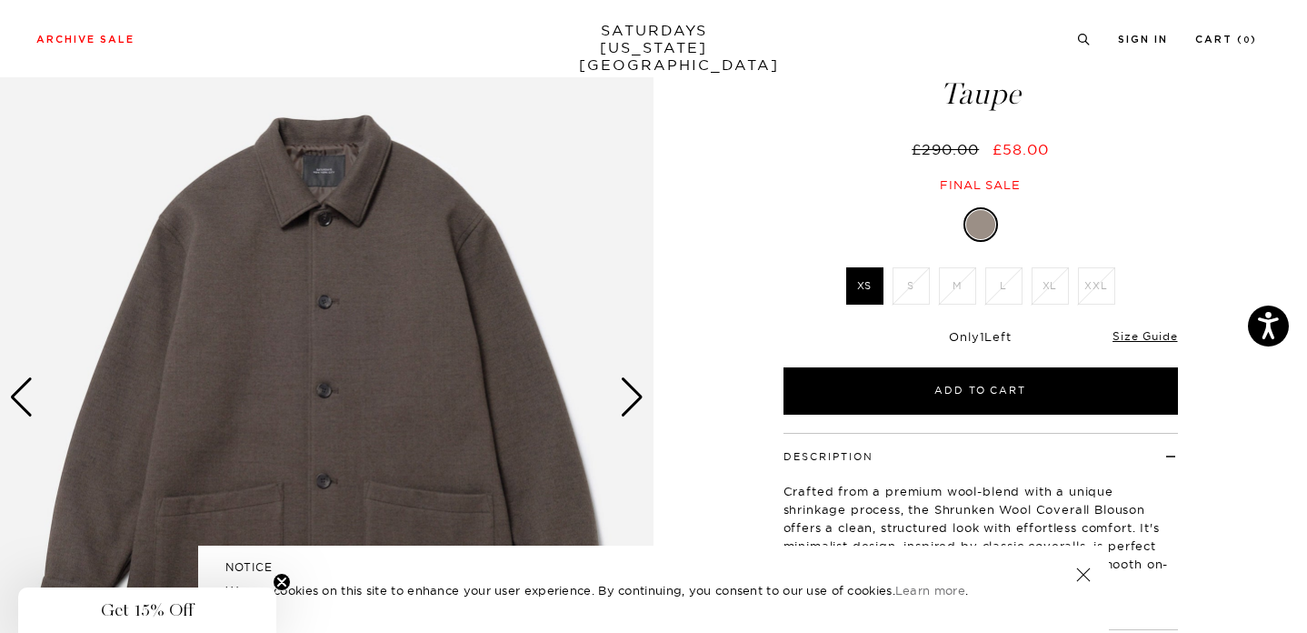
scroll to position [105, 0]
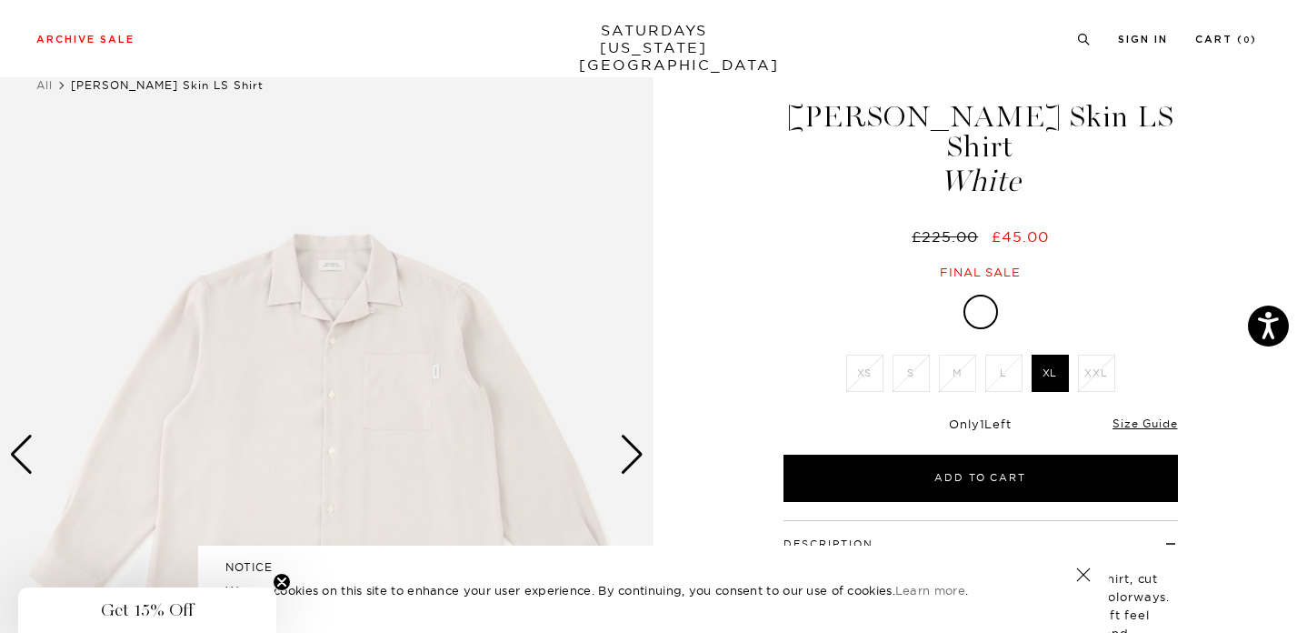
scroll to position [52, 0]
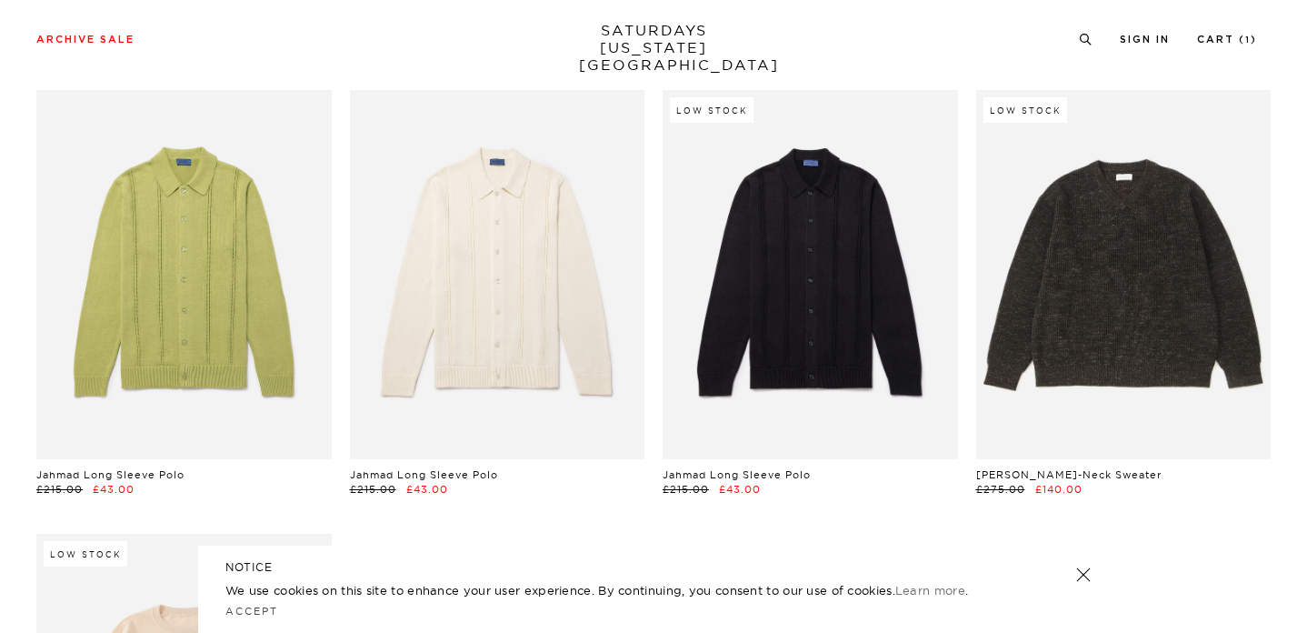
scroll to position [165, 0]
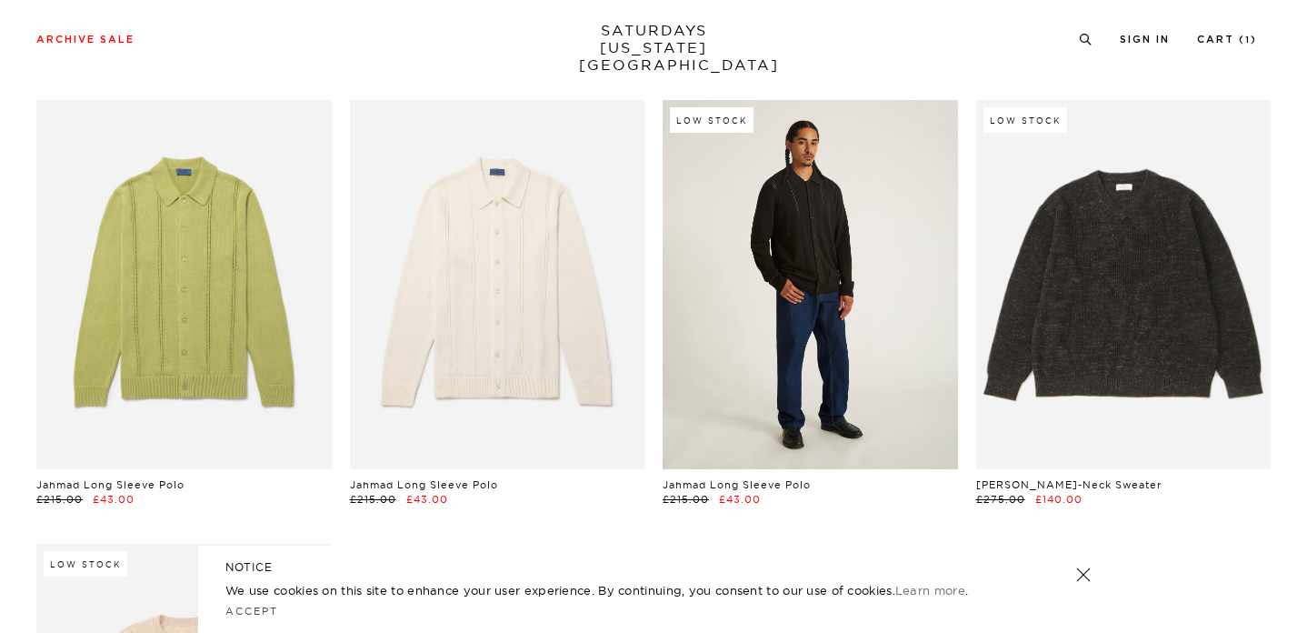
click at [725, 339] on link at bounding box center [810, 284] width 295 height 369
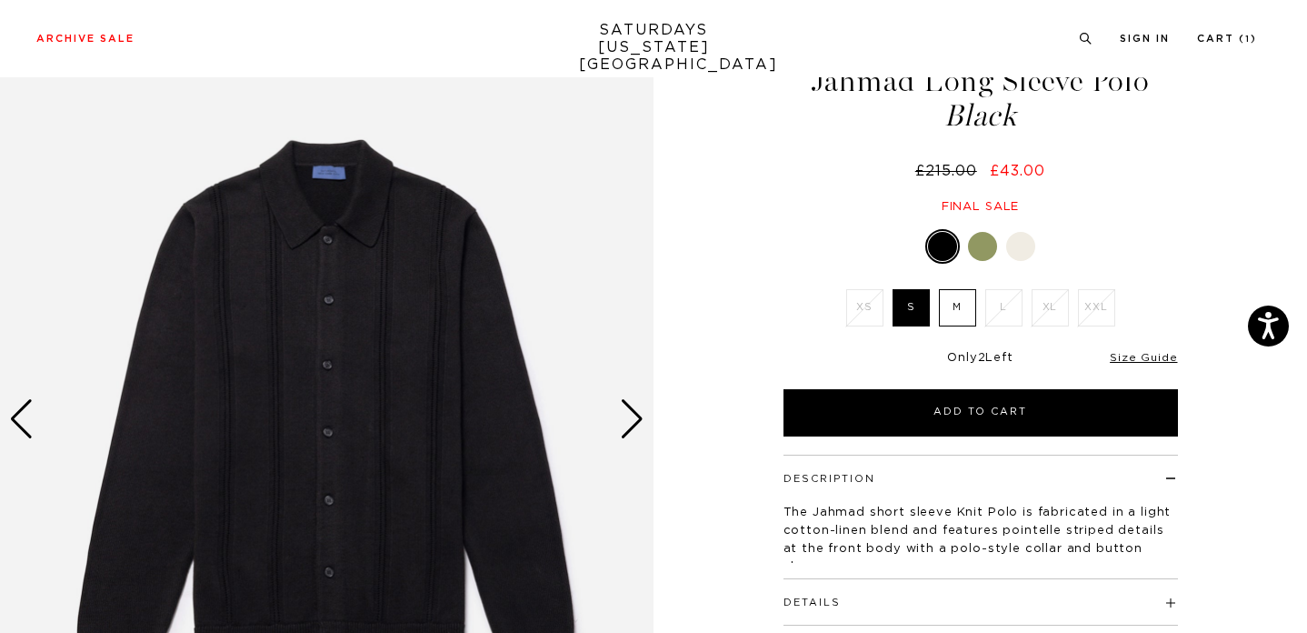
scroll to position [97, 0]
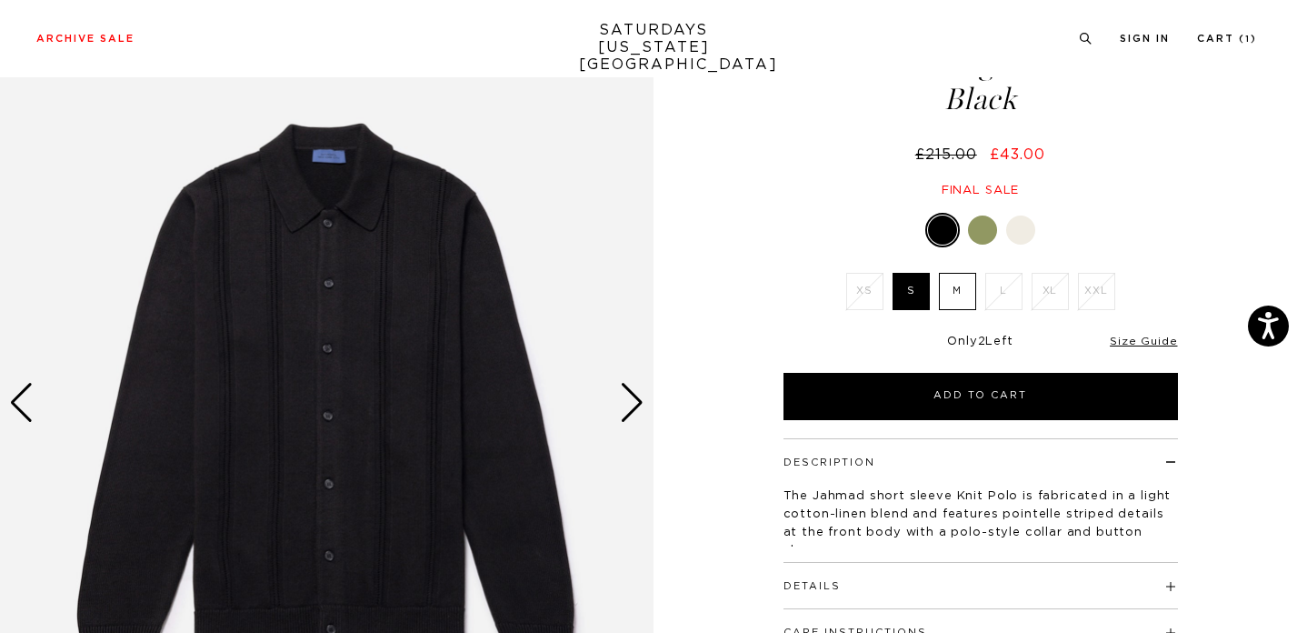
click at [639, 400] on div "Next slide" at bounding box center [632, 403] width 25 height 40
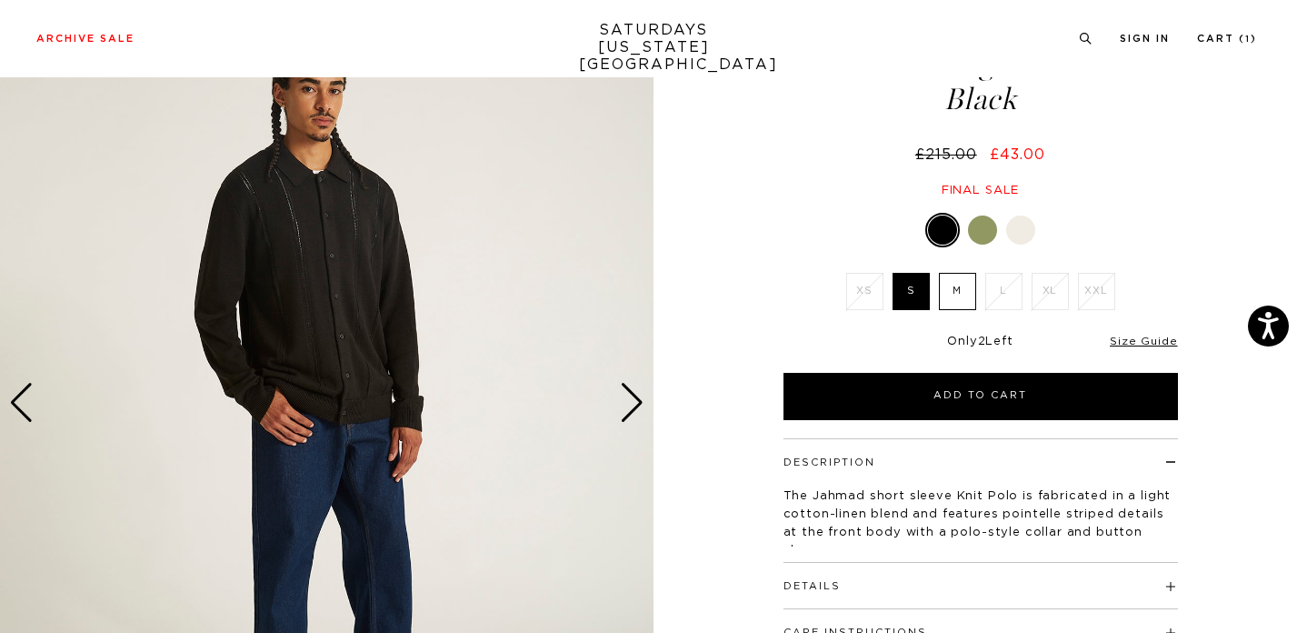
click at [639, 400] on div "Next slide" at bounding box center [632, 403] width 25 height 40
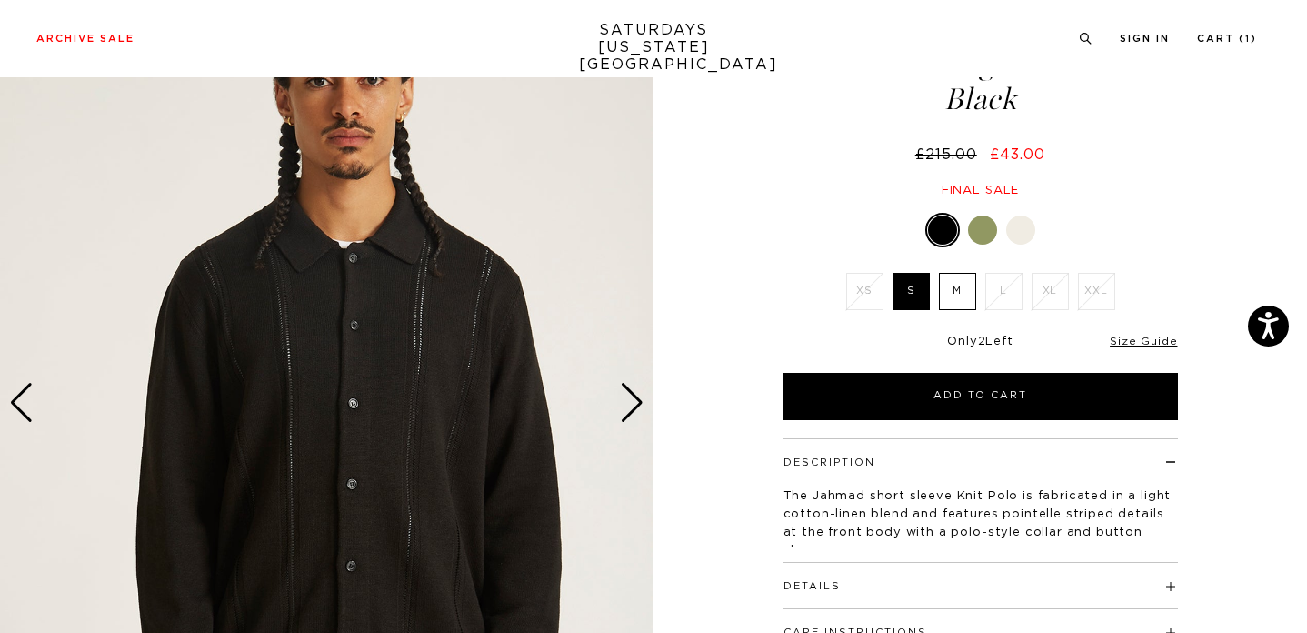
click at [1018, 230] on div at bounding box center [1020, 229] width 29 height 29
